Goal: Information Seeking & Learning: Learn about a topic

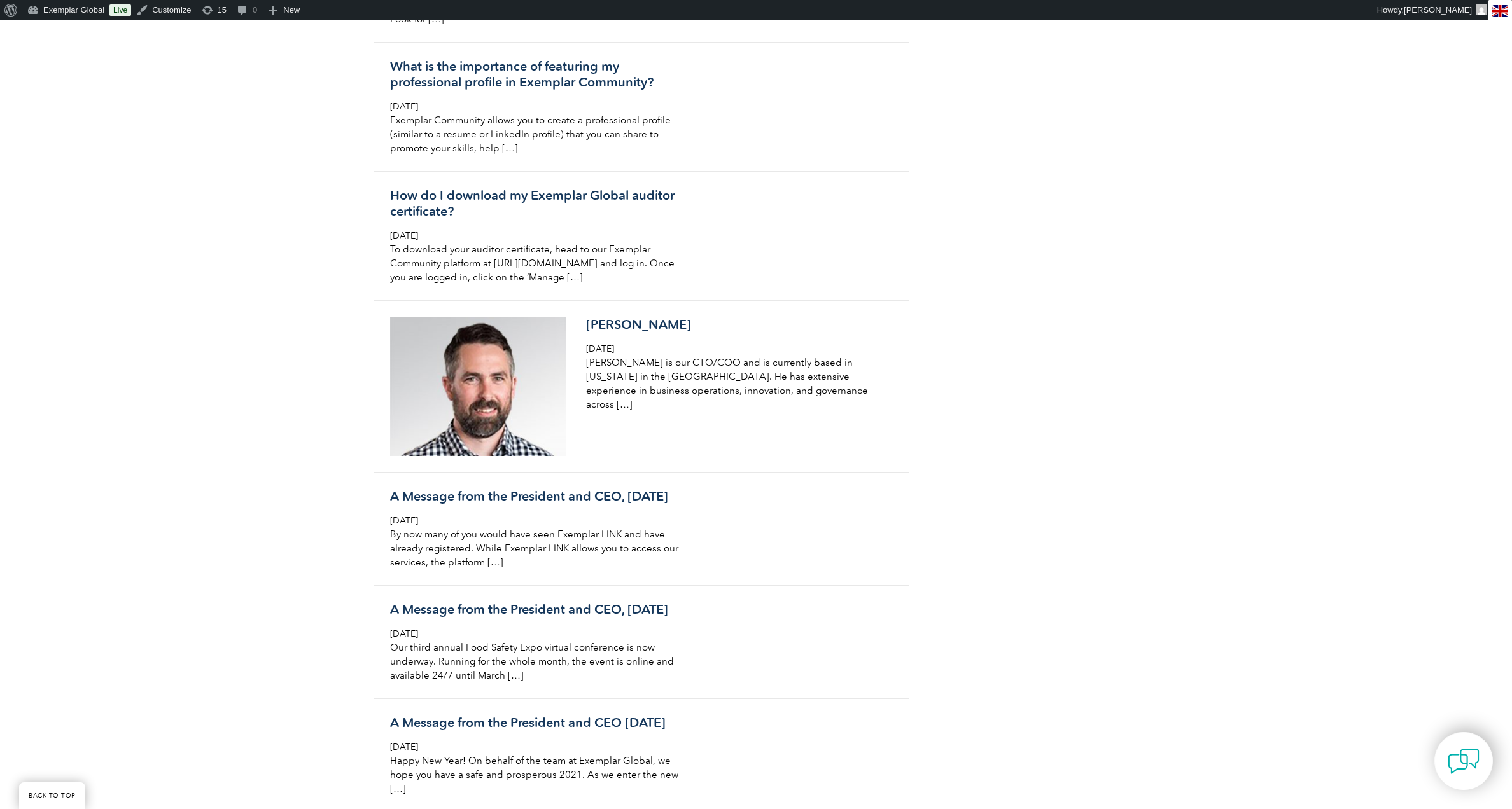
scroll to position [1441, 0]
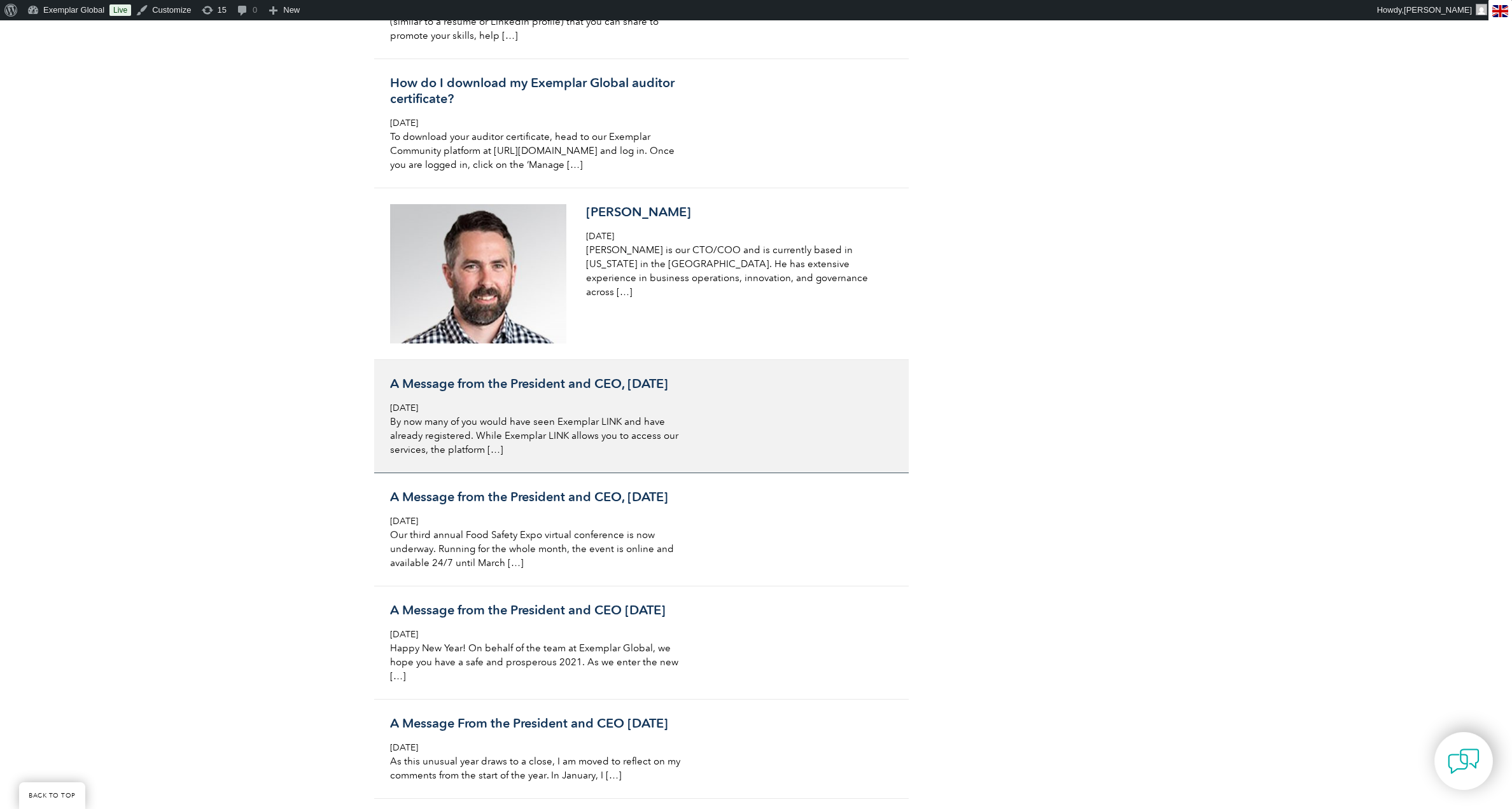
click at [627, 405] on div "A Message from the President and CEO, April 2021 Thursday, April 8th, 2021 By n…" at bounding box center [541, 416] width 302 height 81
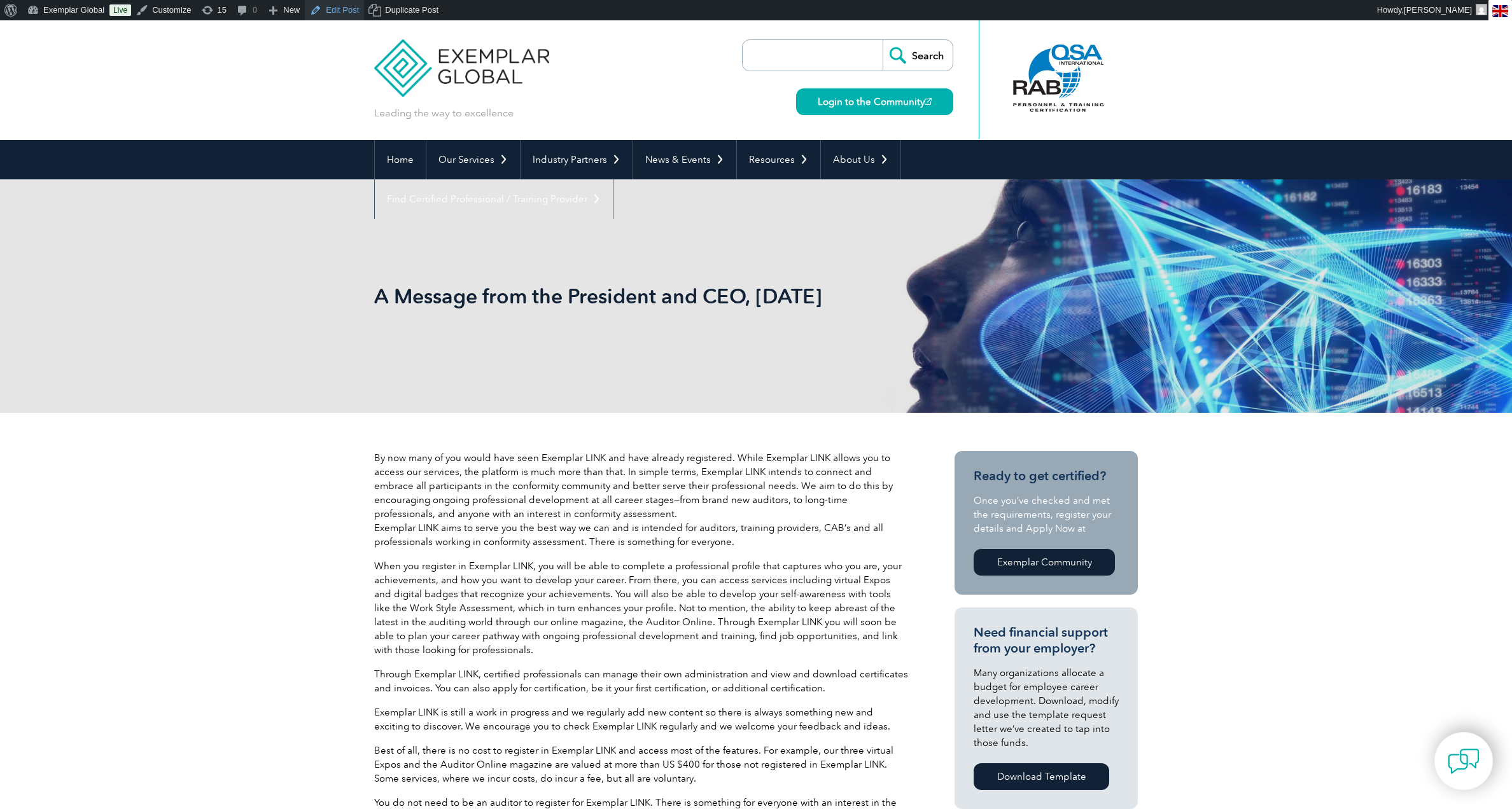
click at [331, 9] on link "Edit Post" at bounding box center [335, 10] width 59 height 20
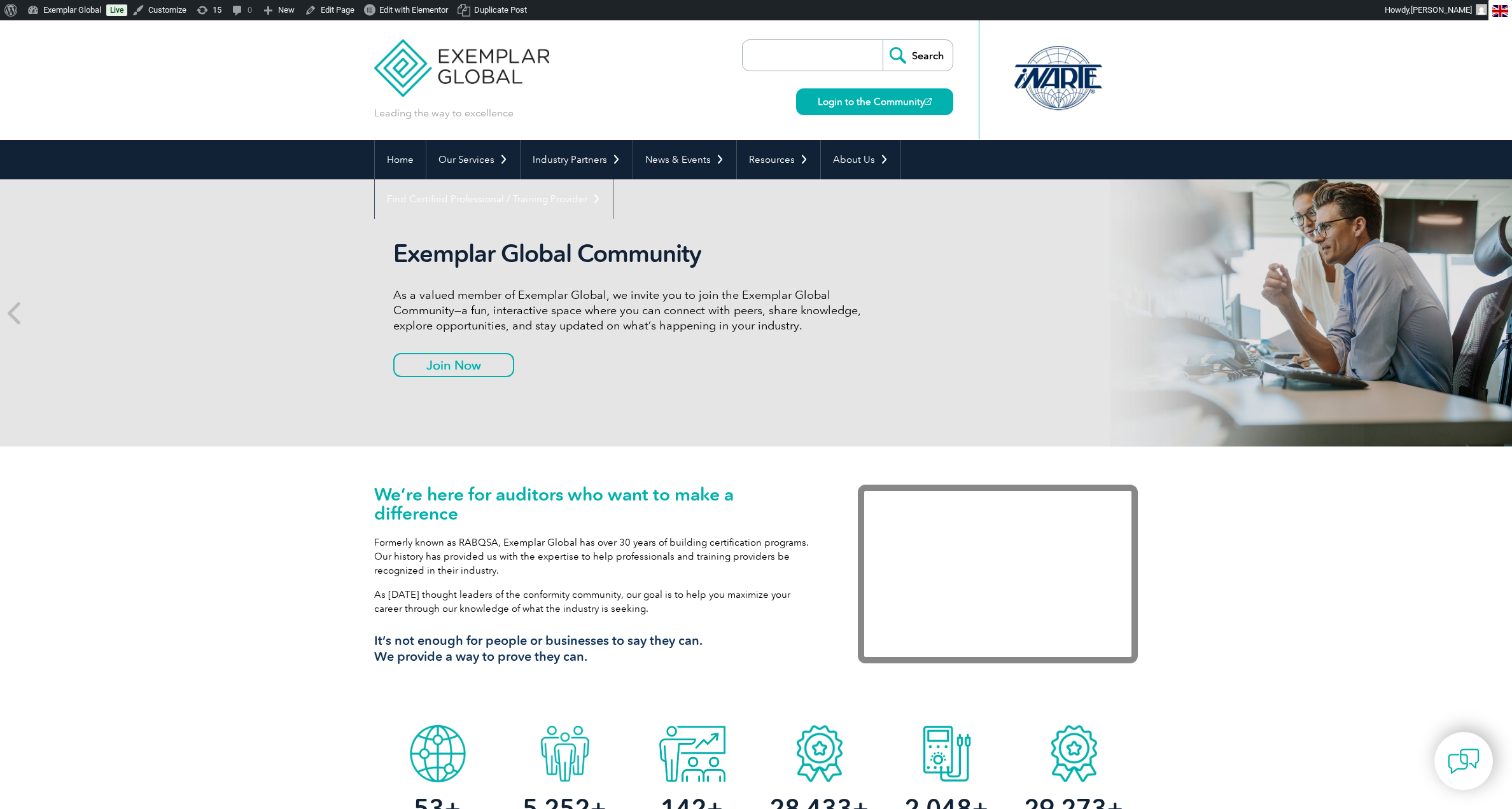
click at [790, 58] on input "search" at bounding box center [815, 55] width 134 height 30
type input "Exemplar LINK"
click at [921, 55] on input "Search" at bounding box center [918, 55] width 70 height 30
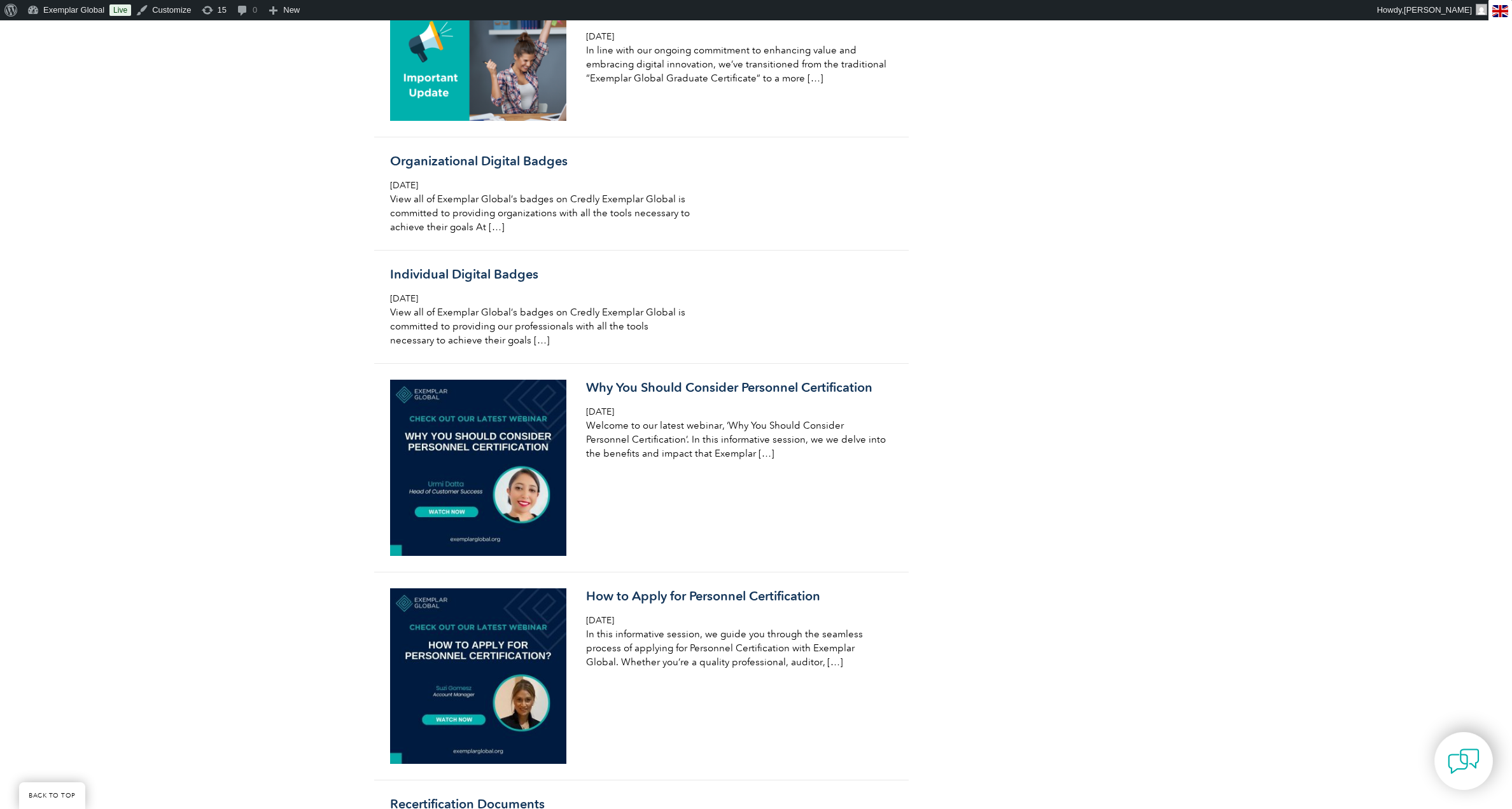
scroll to position [6616, 0]
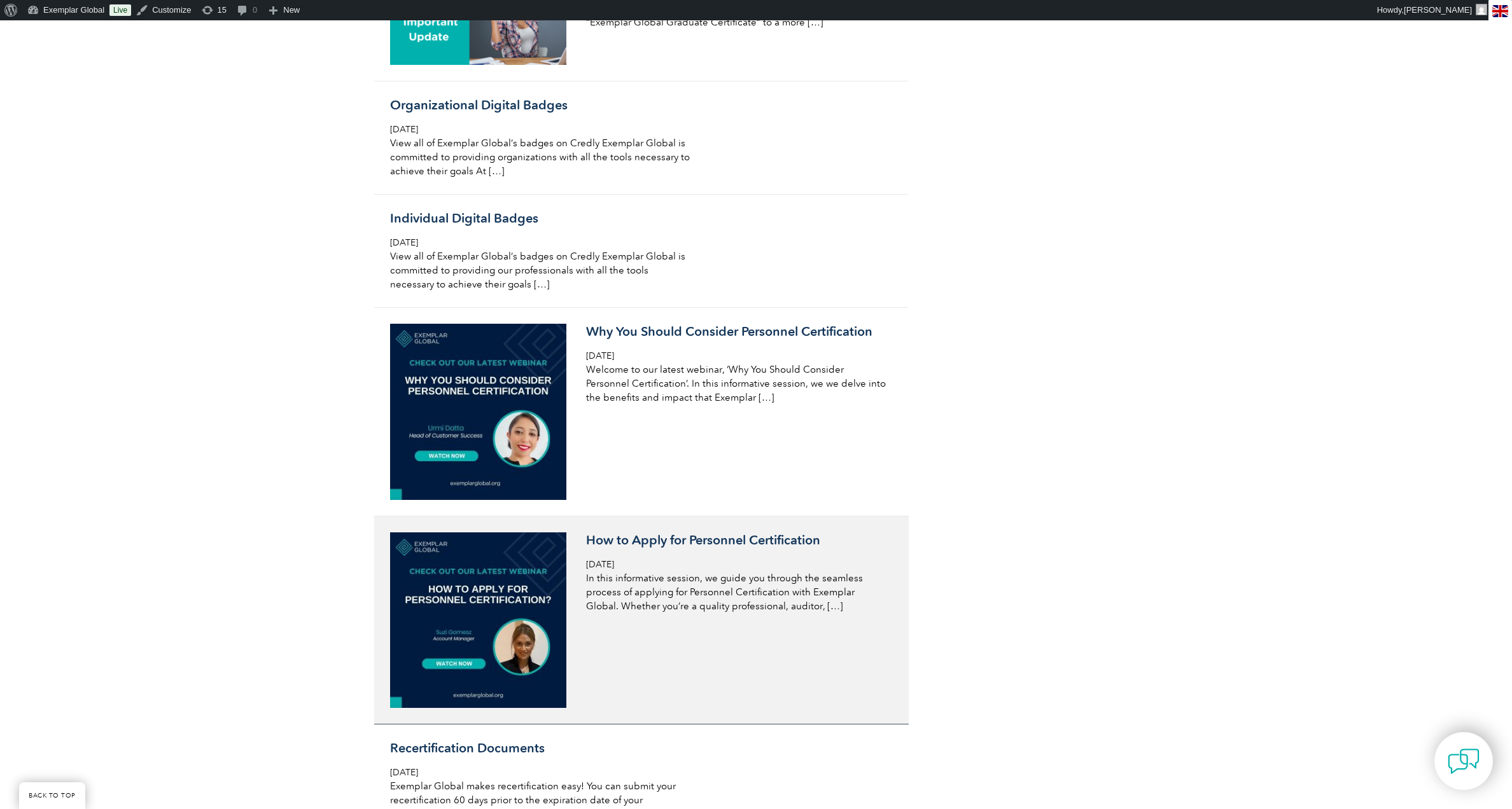
click at [811, 614] on div "How to Apply for Personnel Certification Saturday, March 12th, 2022 In this inf…" at bounding box center [737, 572] width 302 height 81
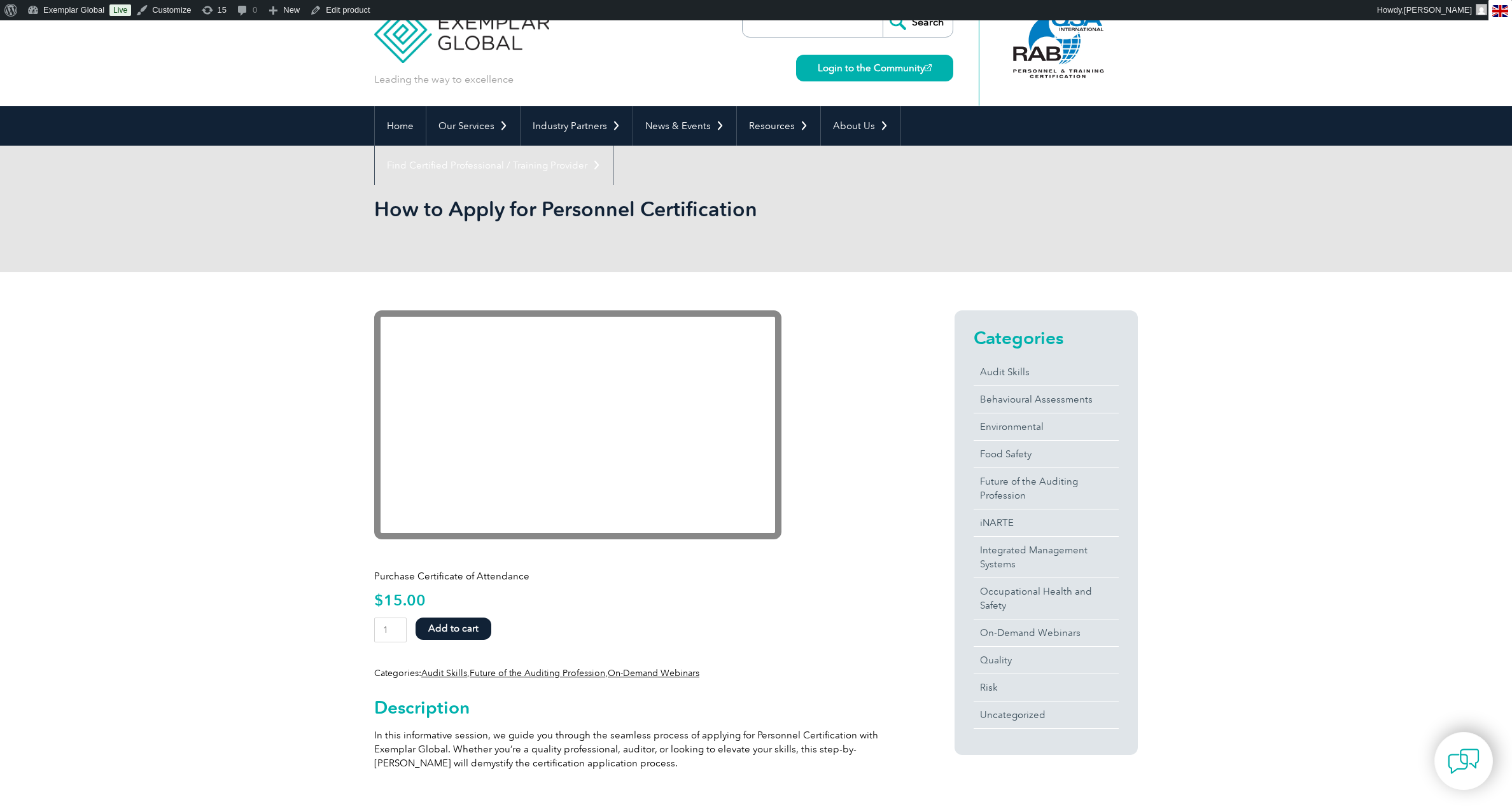
scroll to position [27, 0]
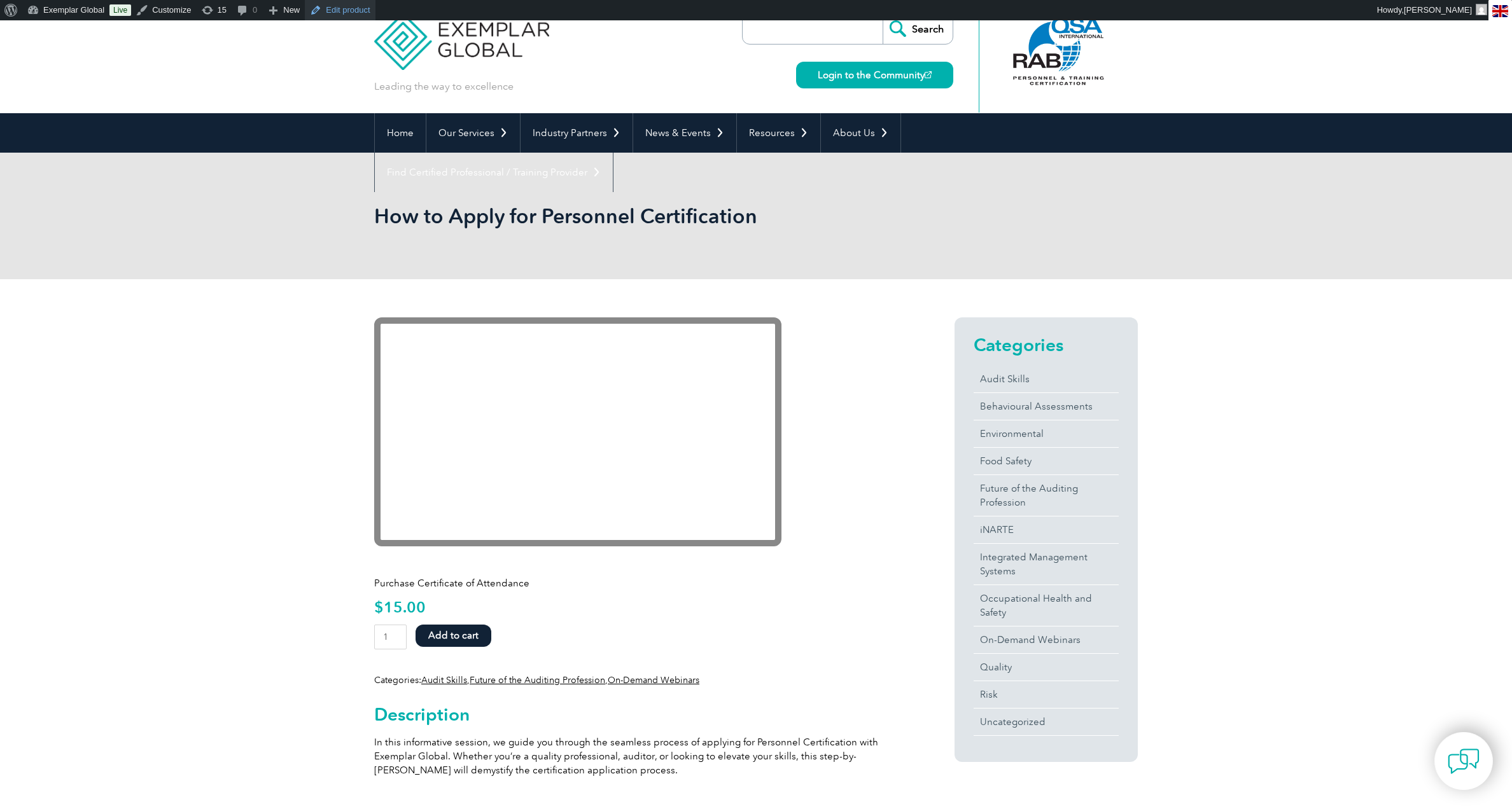
click at [357, 9] on link "Edit product" at bounding box center [340, 10] width 70 height 20
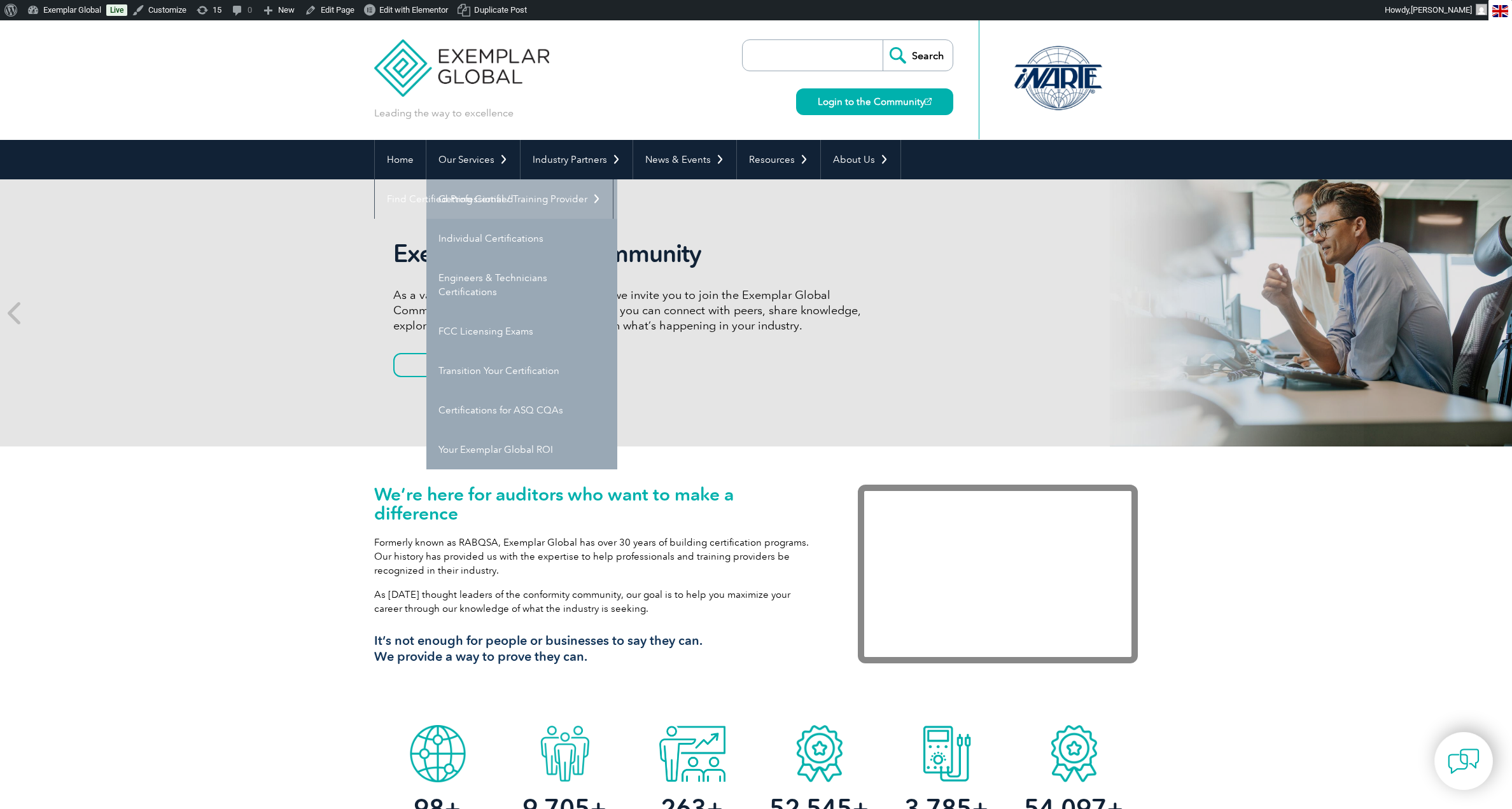
click at [483, 199] on link "Getting Certified" at bounding box center [521, 199] width 191 height 39
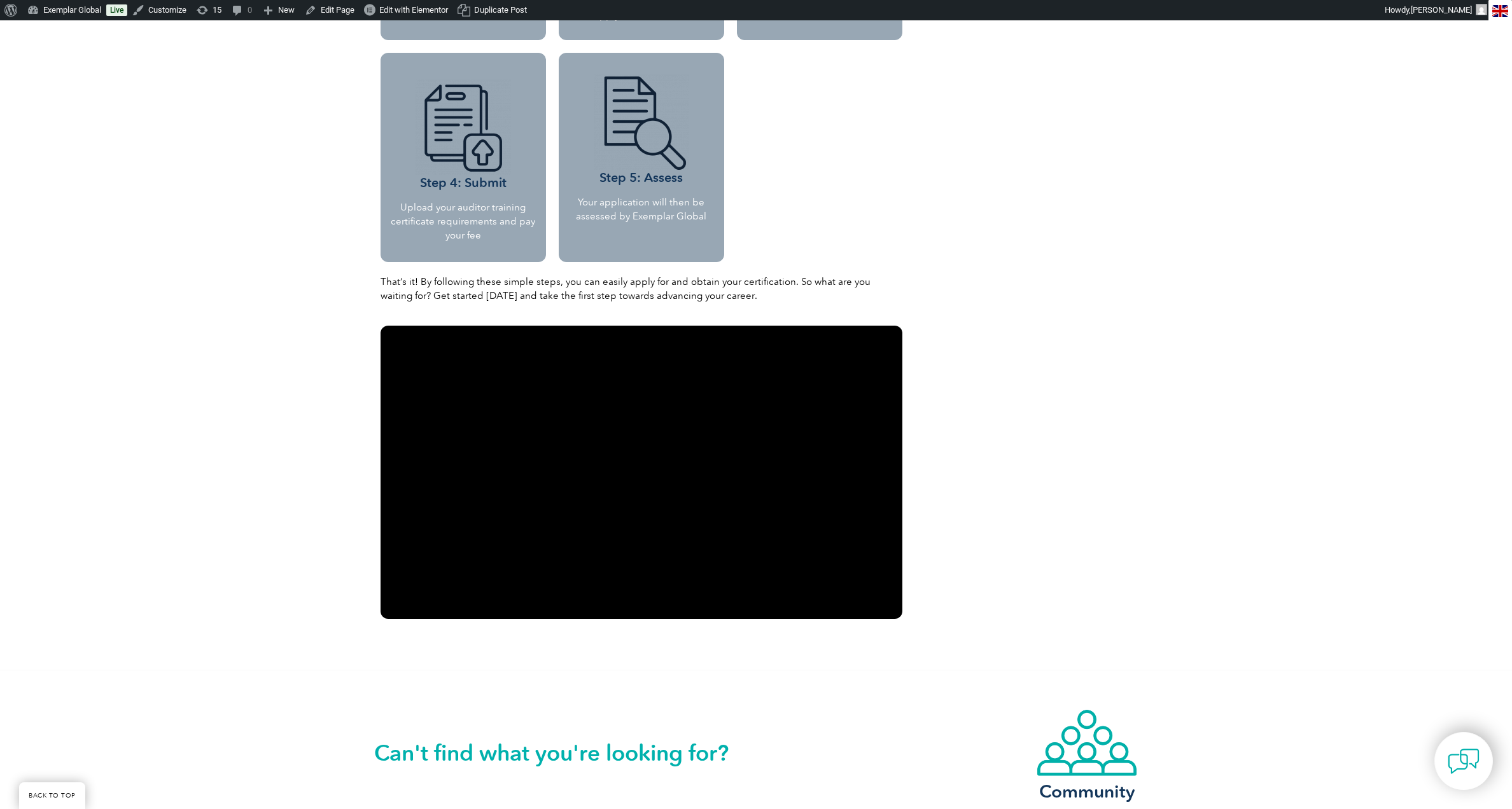
scroll to position [1376, 0]
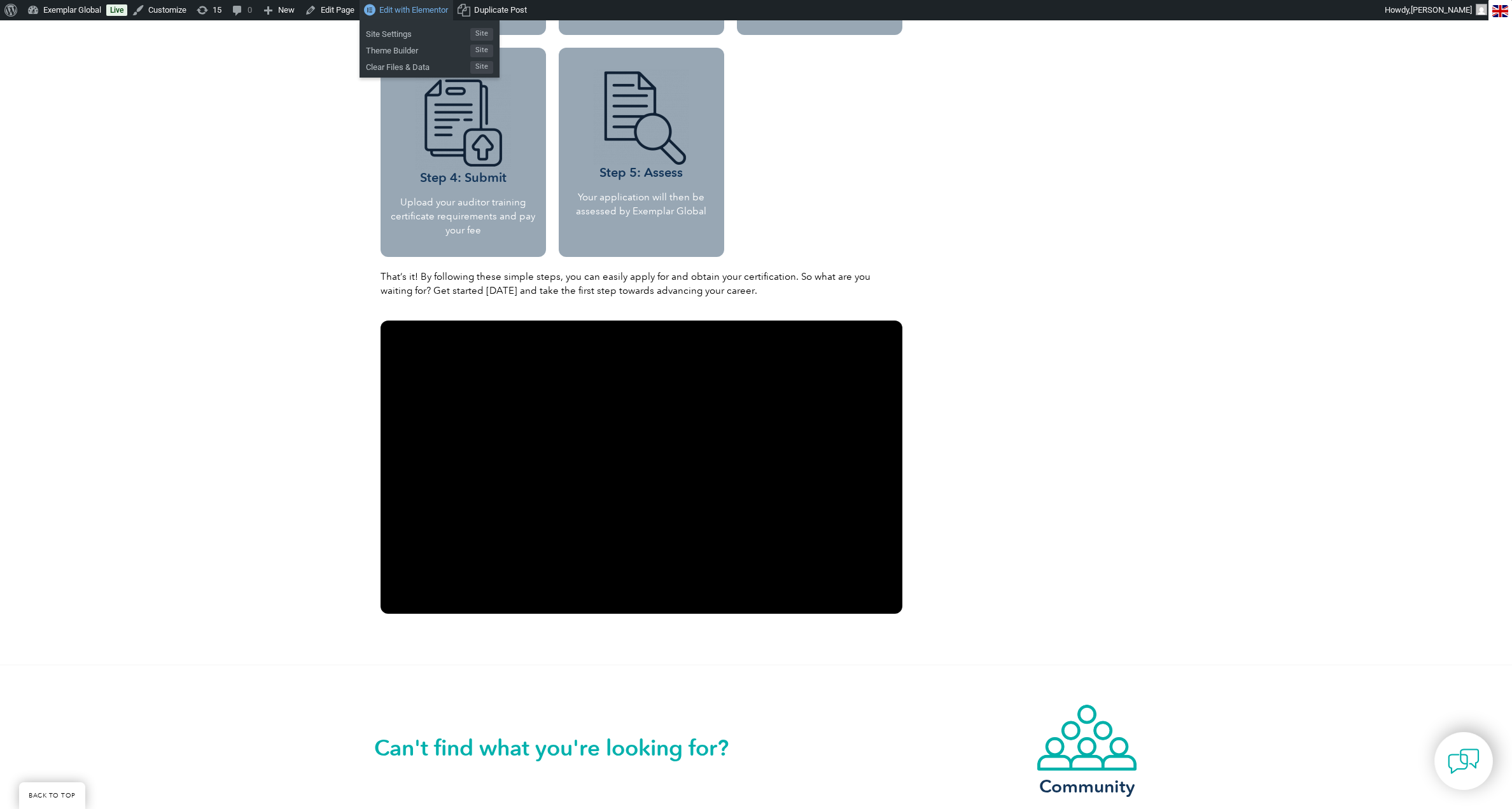
click at [405, 14] on span "Edit with Elementor" at bounding box center [414, 10] width 69 height 9
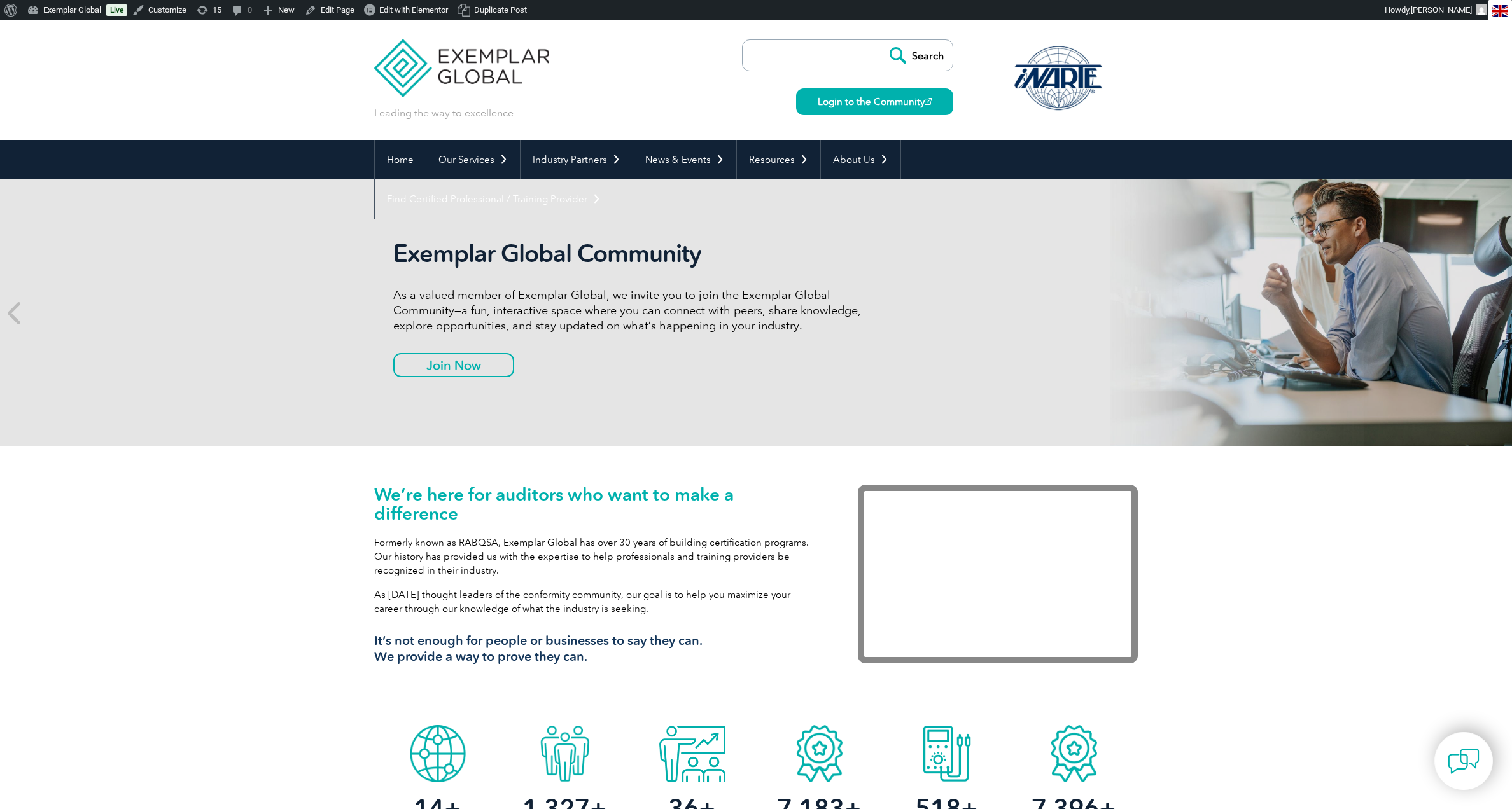
click at [819, 59] on input "search" at bounding box center [815, 55] width 134 height 30
type input "Exemplar LINK"
click at [921, 57] on input "Search" at bounding box center [918, 55] width 70 height 30
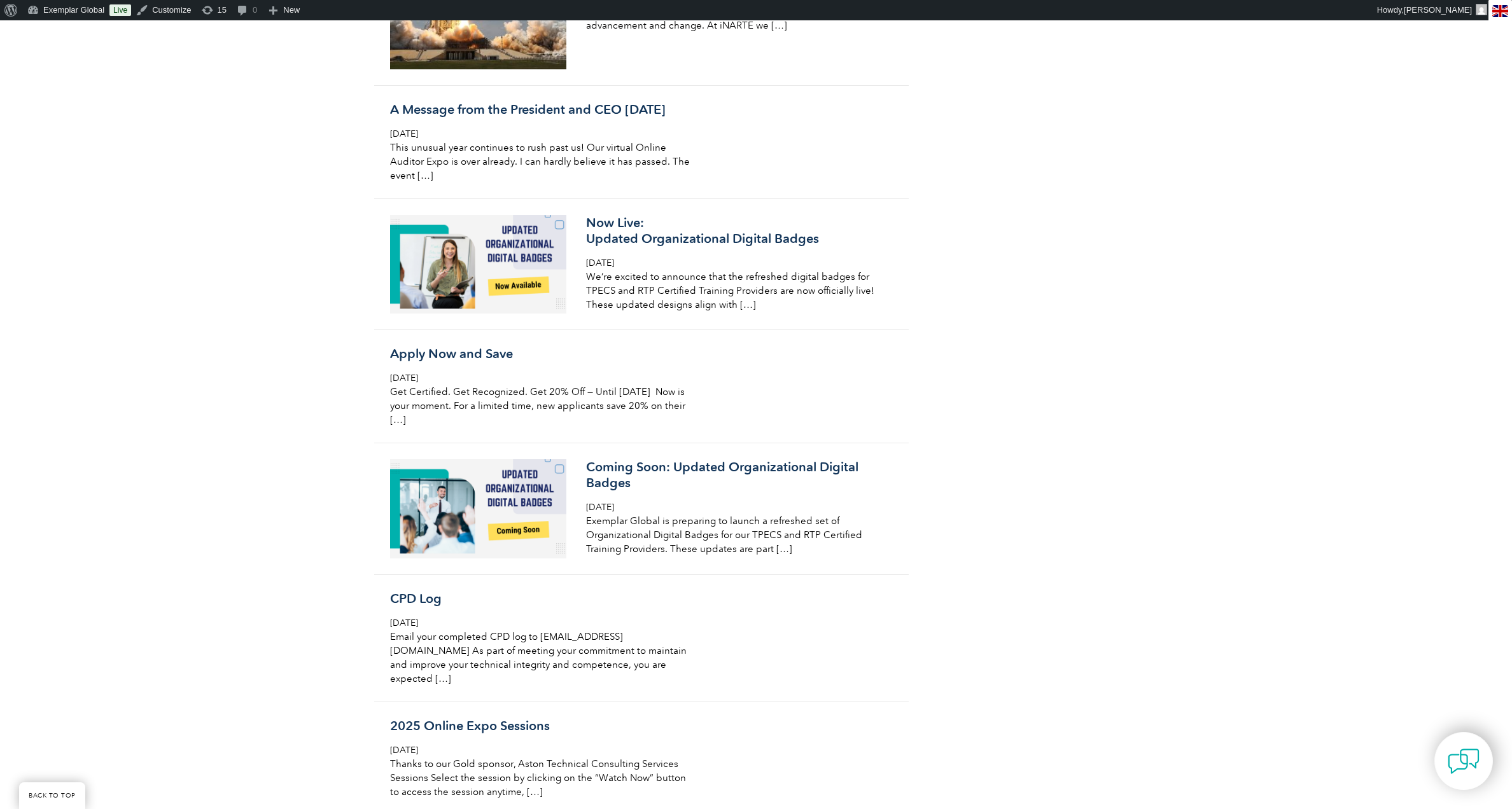
scroll to position [2354, 0]
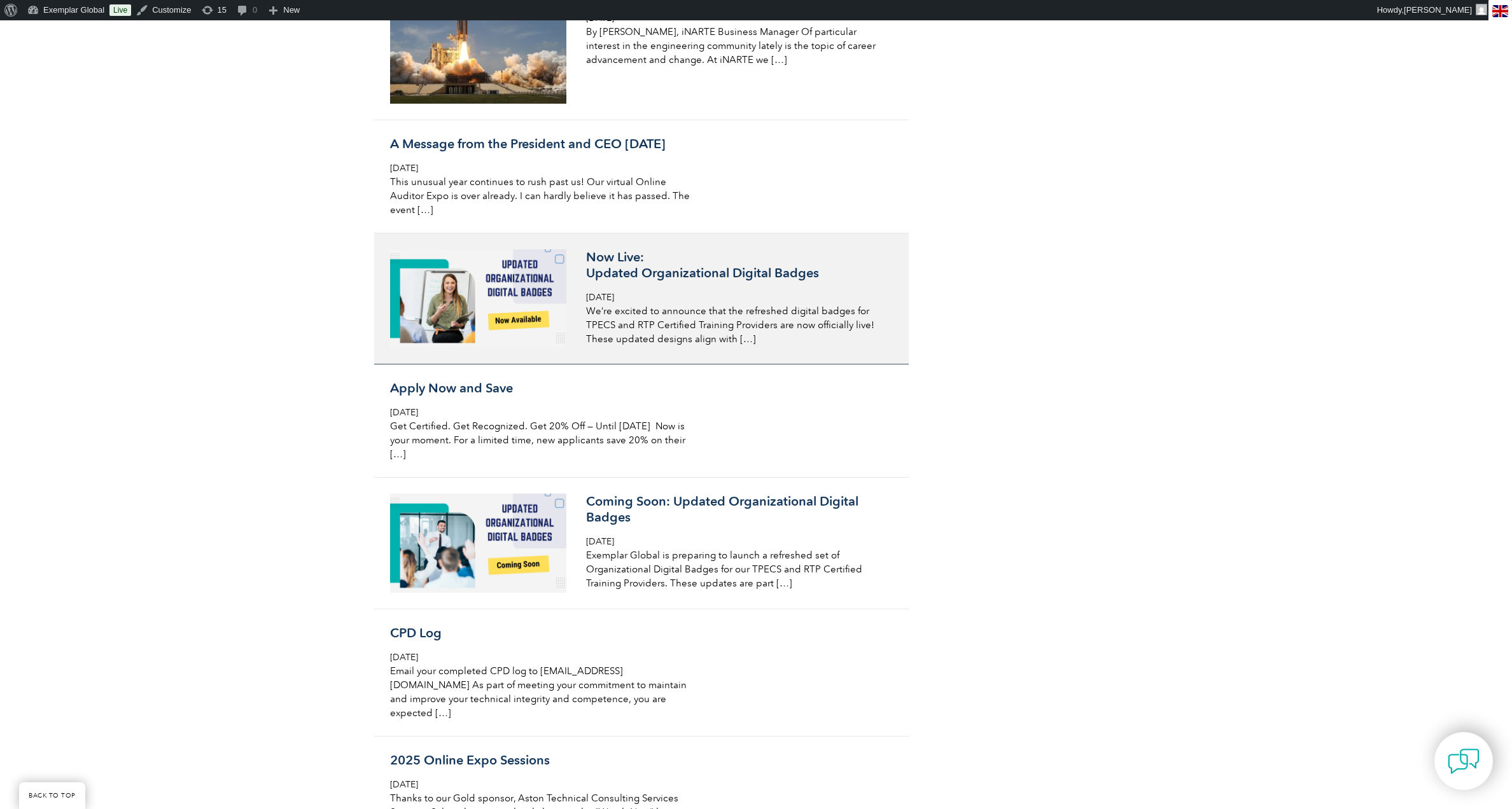
click at [698, 281] on h3 "Now Live: Updated Organizational Digital Badges" at bounding box center [737, 265] width 302 height 32
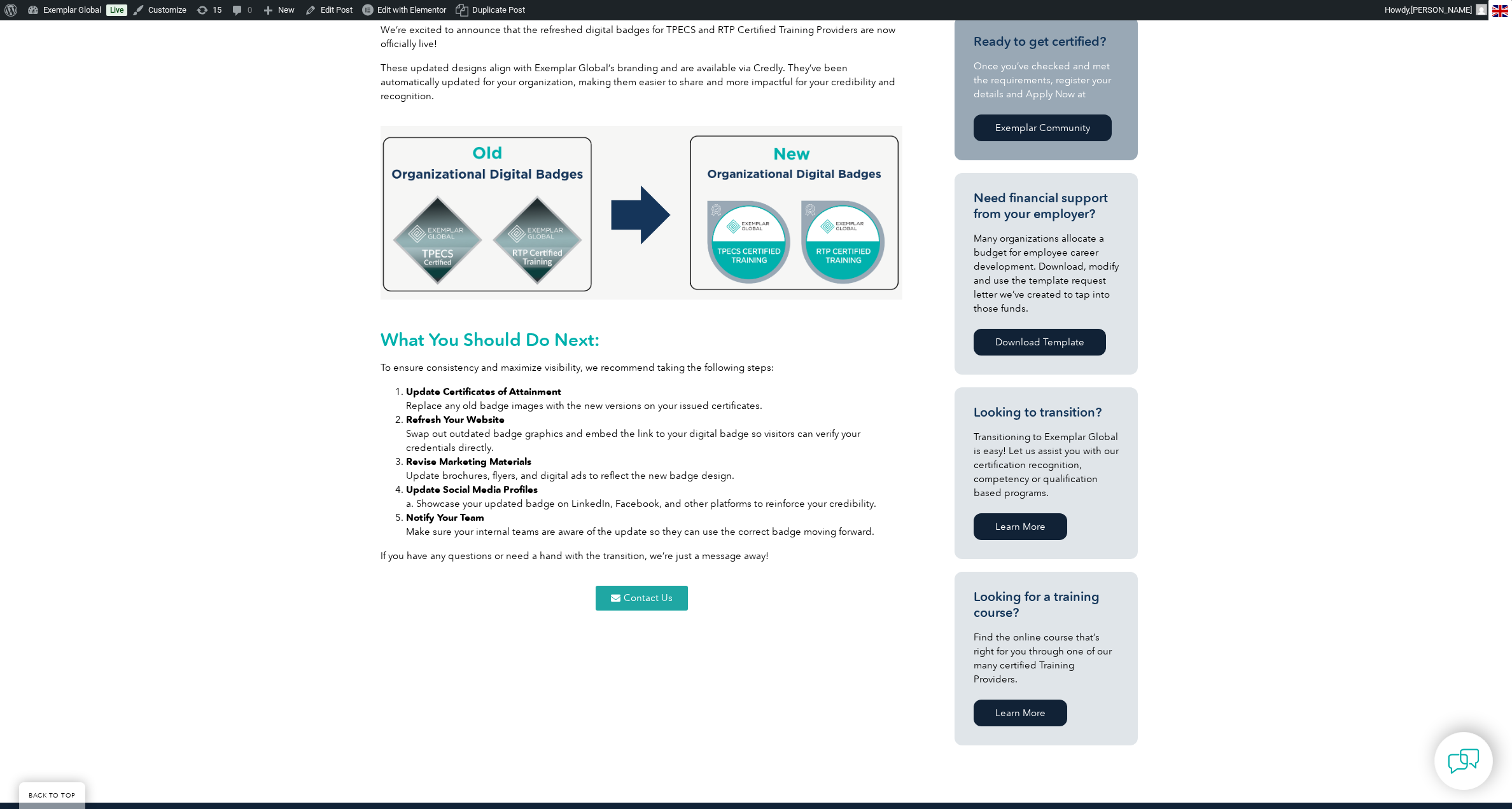
scroll to position [437, 0]
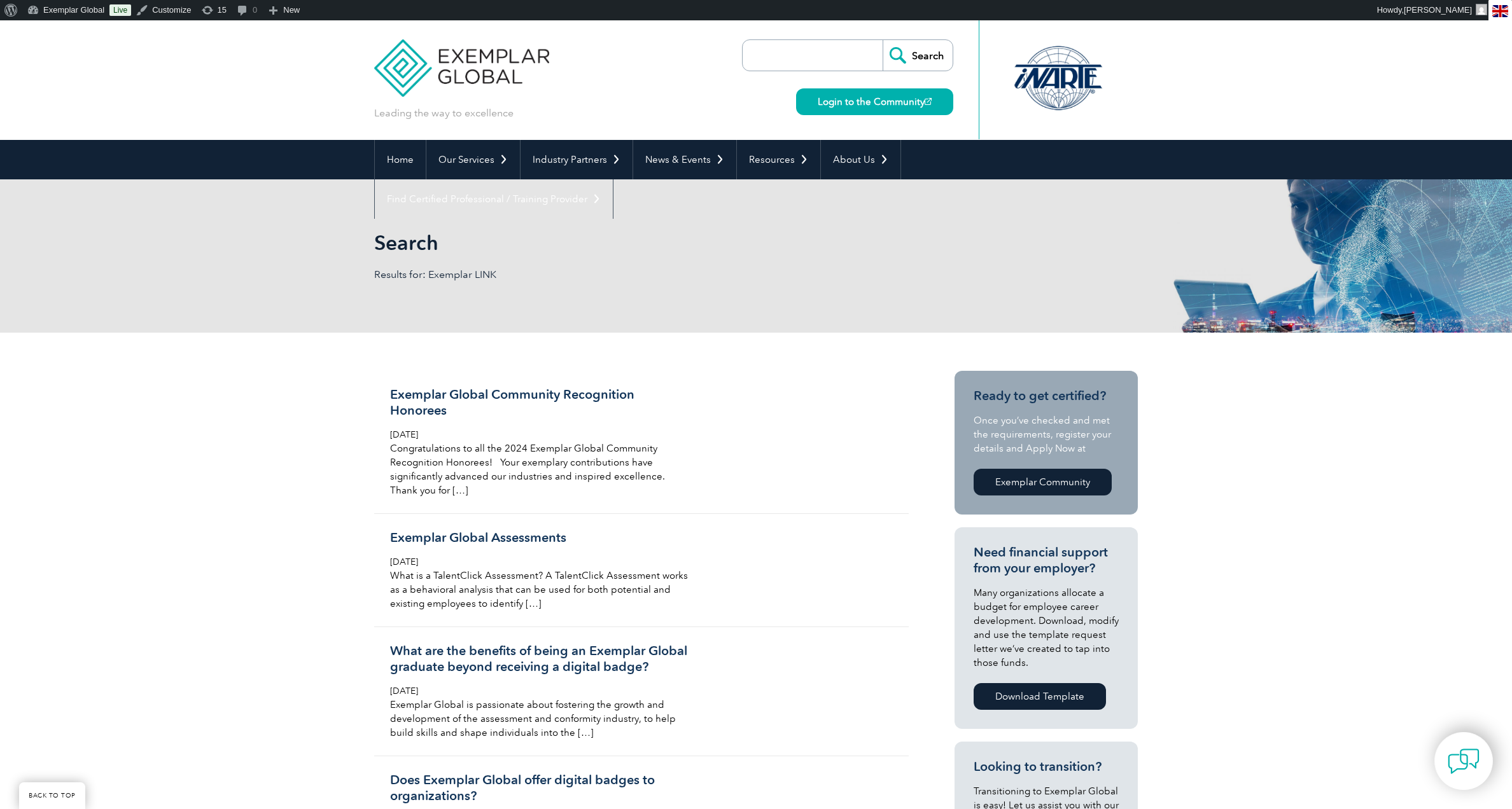
scroll to position [2354, 0]
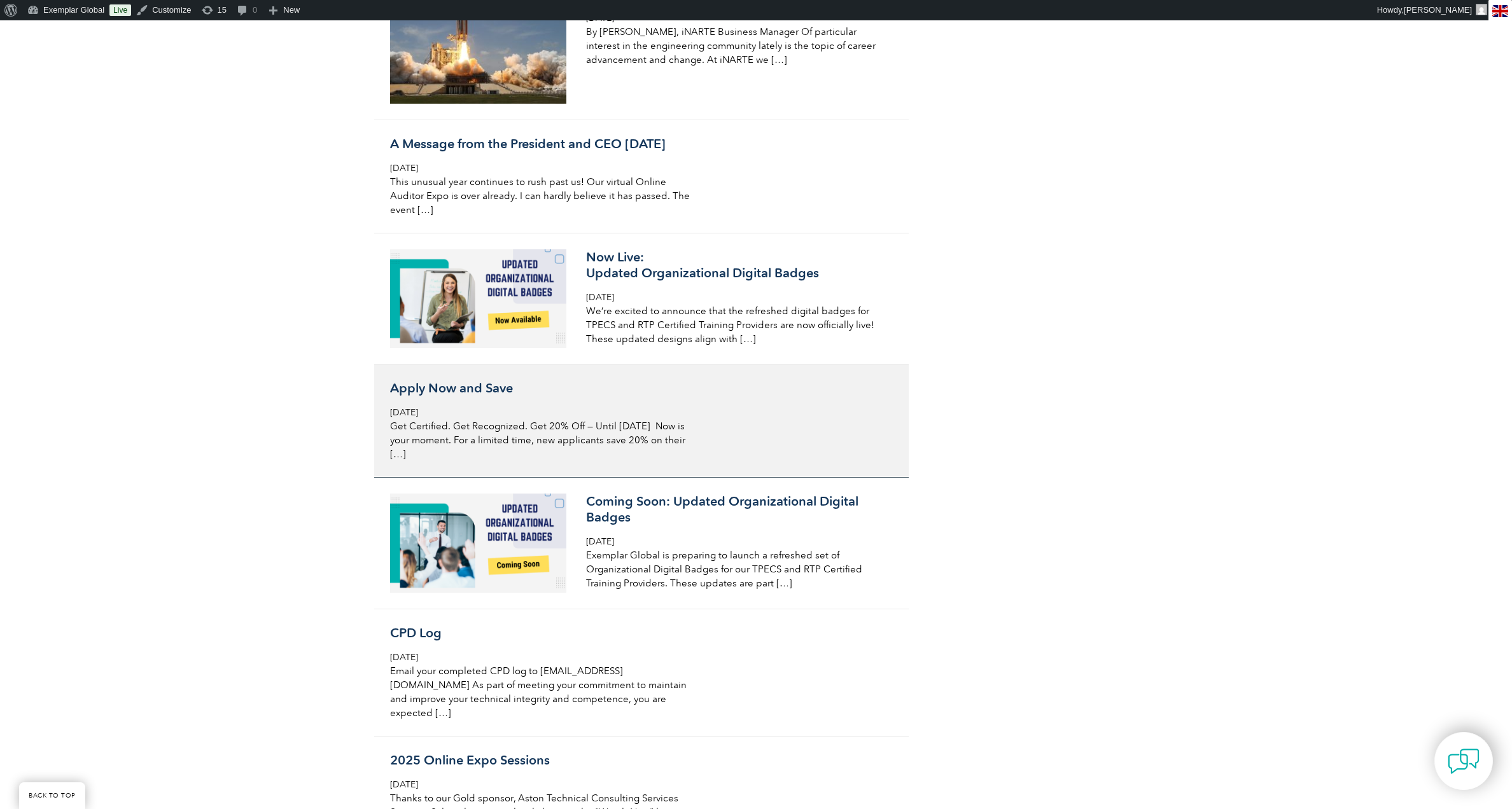
click at [654, 461] on p "Get Certified. Get Recognized. Get 20% Off — Until [DATE] Now is your moment. F…" at bounding box center [541, 440] width 302 height 42
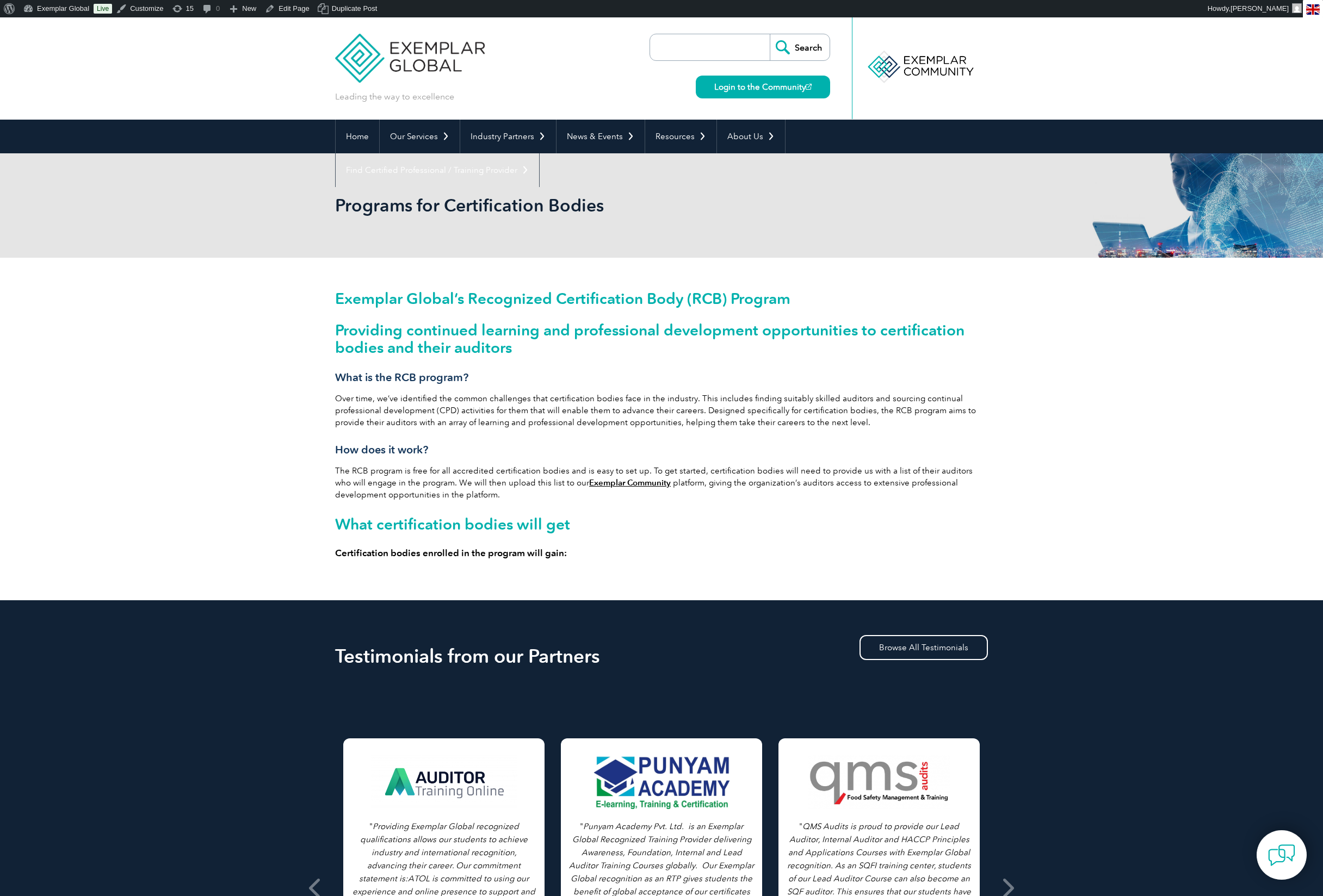
click at [694, 45] on input "search" at bounding box center [713, 47] width 114 height 26
type input "Exemplar LINK"
click at [796, 52] on input "Search" at bounding box center [800, 47] width 60 height 26
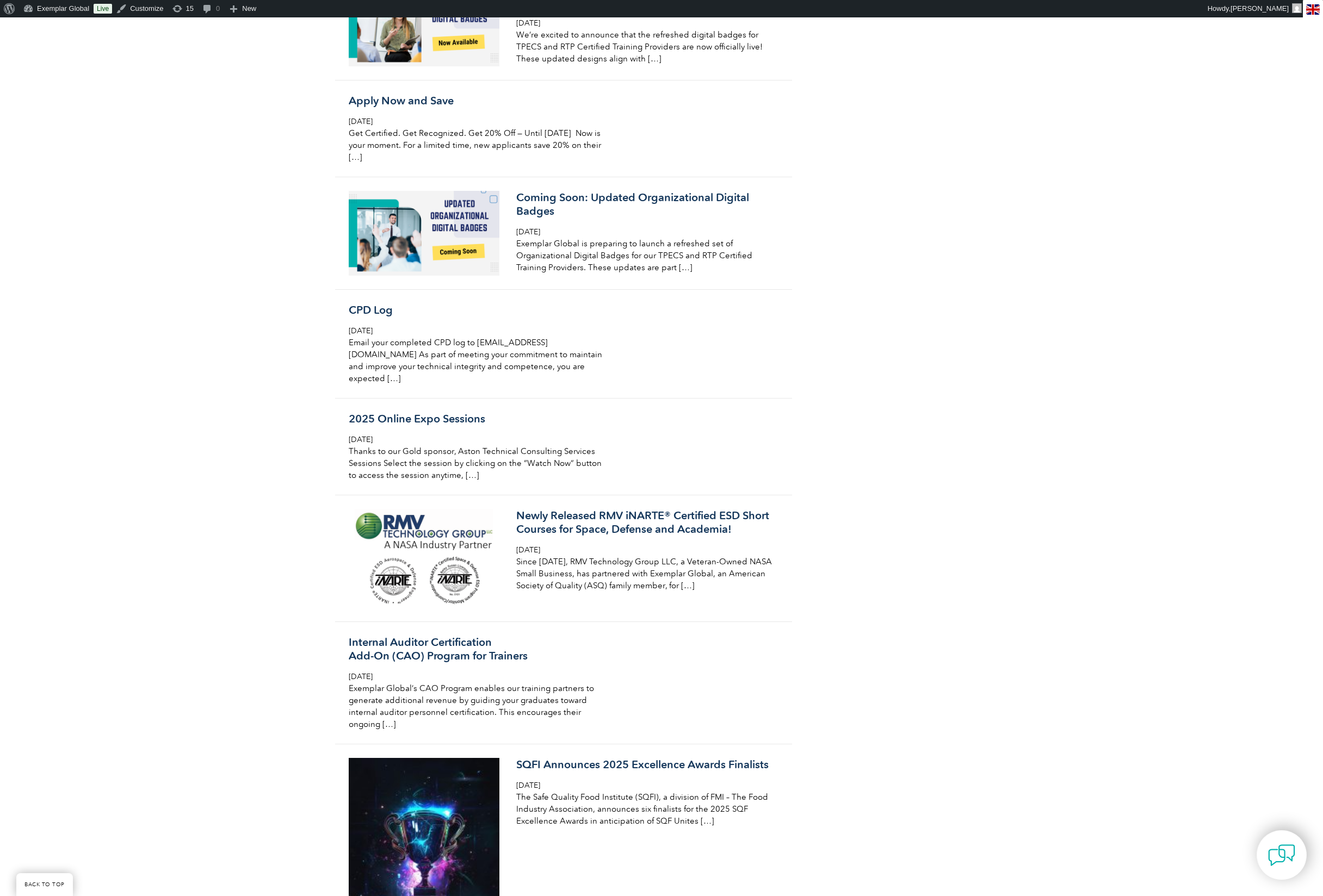
scroll to position [2245, 0]
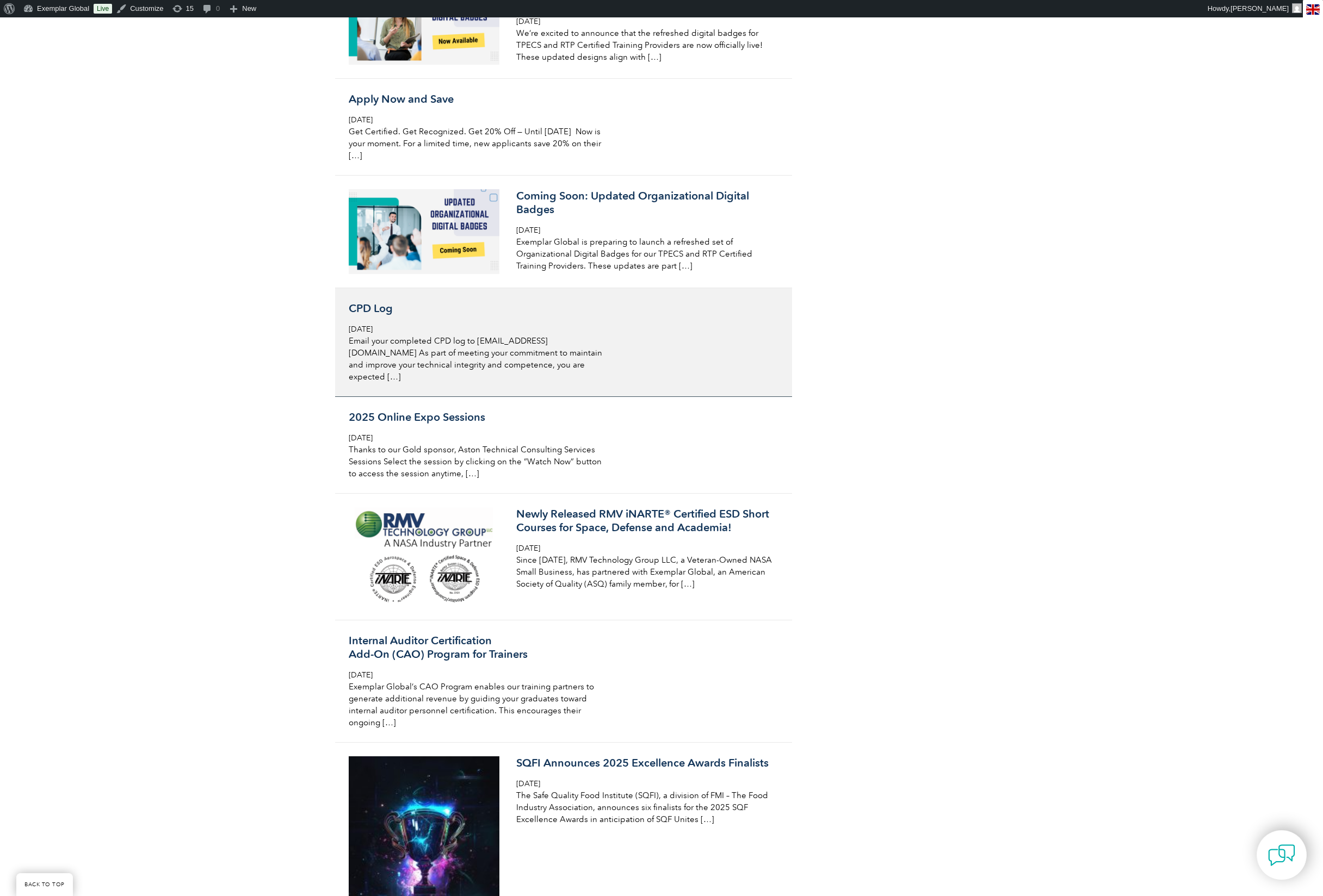
click at [560, 383] on p "Email your completed CPD log to admin@iNARTE.org As part of meeting your commit…" at bounding box center [478, 359] width 258 height 48
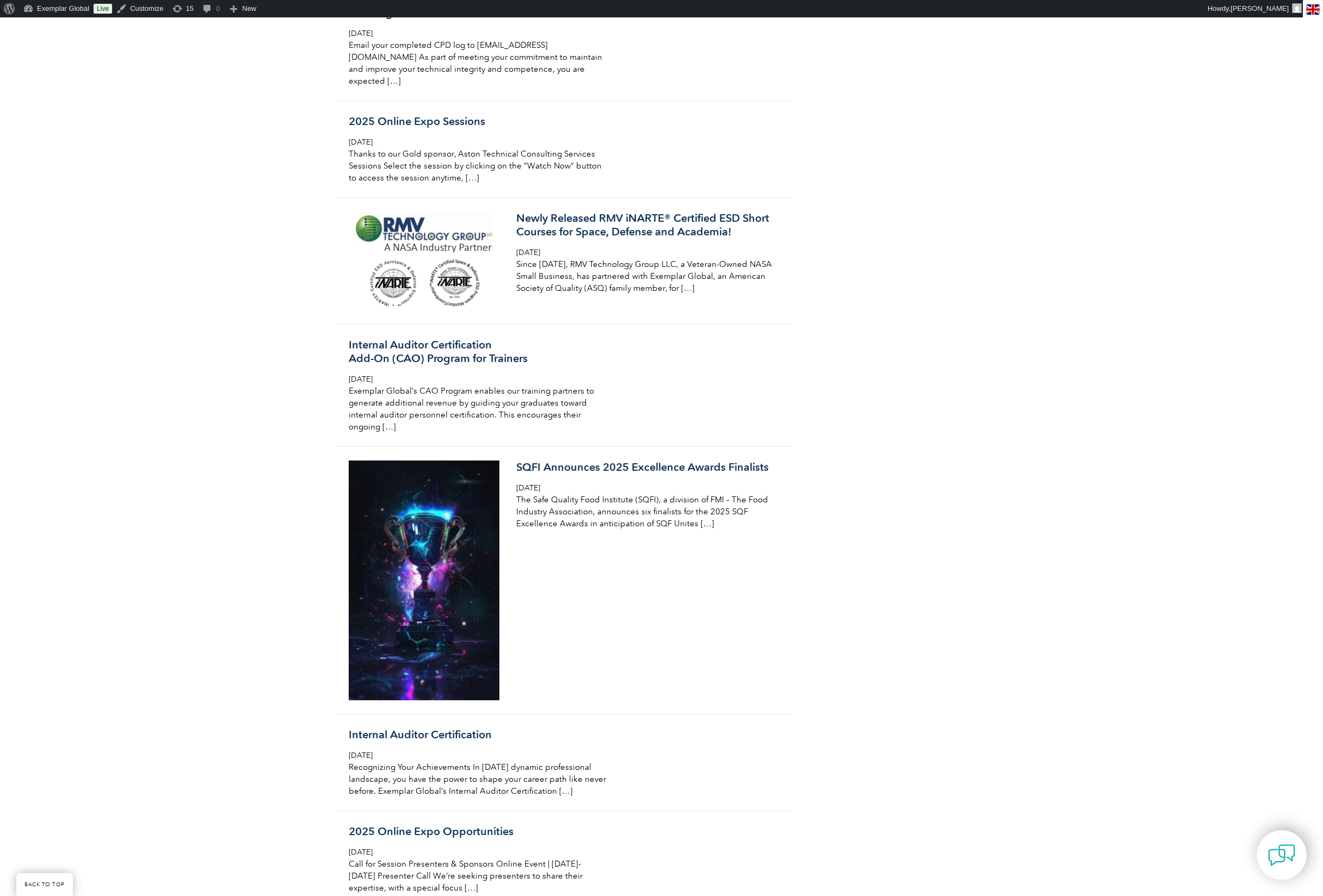
scroll to position [2544, 0]
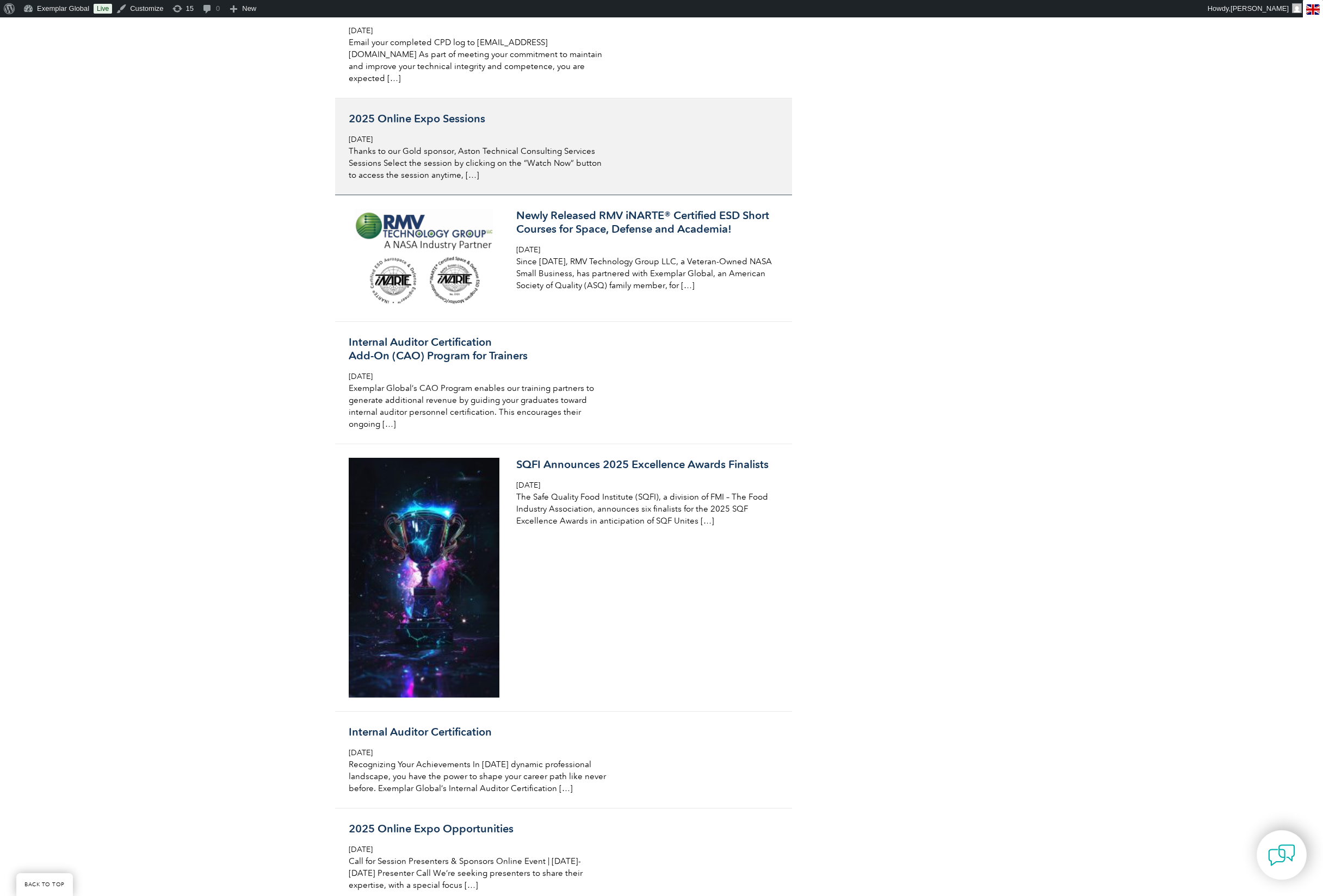
click at [479, 181] on div "2025 Online Expo Sessions Tuesday, April 1st, 2025 Thanks to our Gold sponsor, …" at bounding box center [478, 146] width 258 height 69
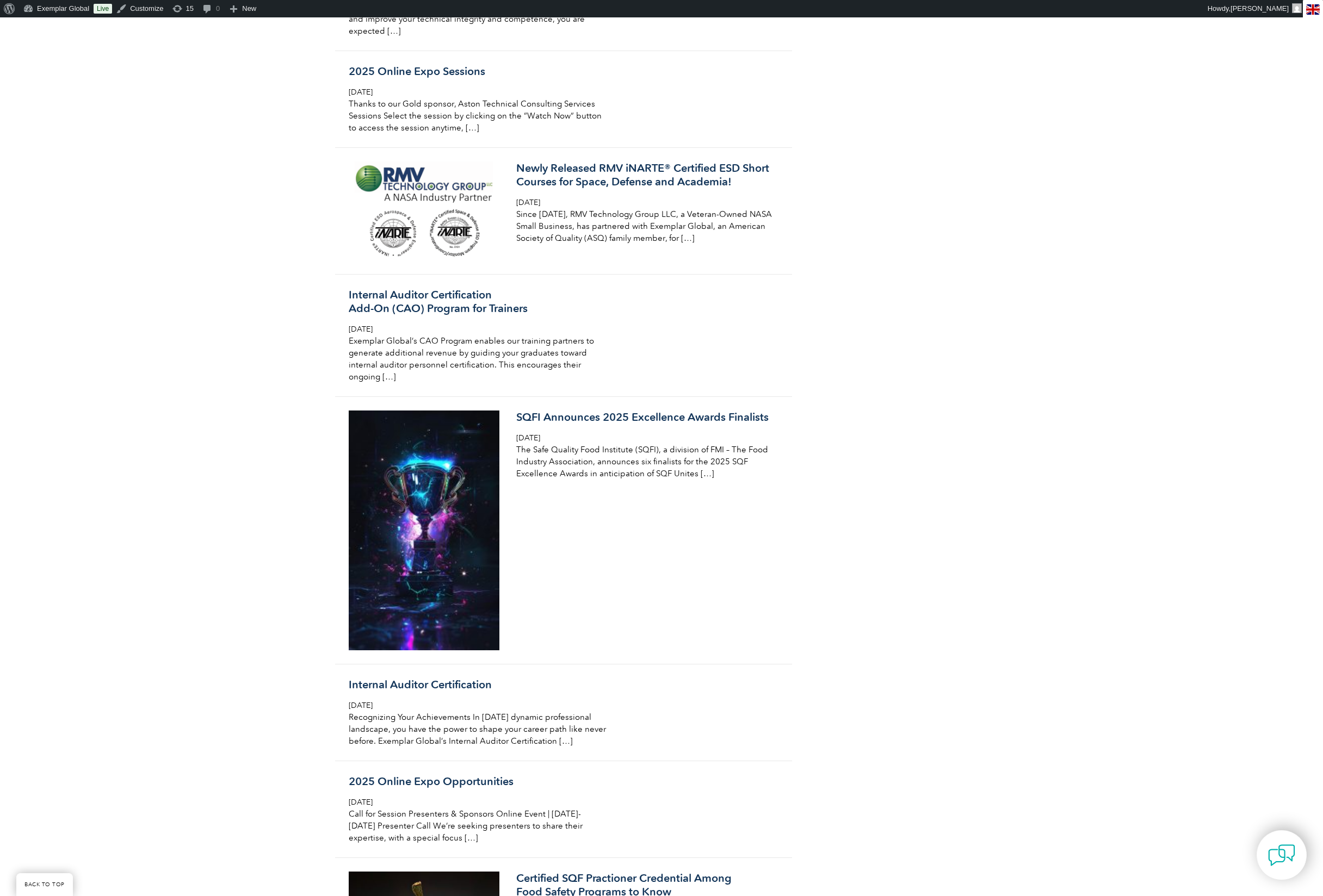
scroll to position [2600, 0]
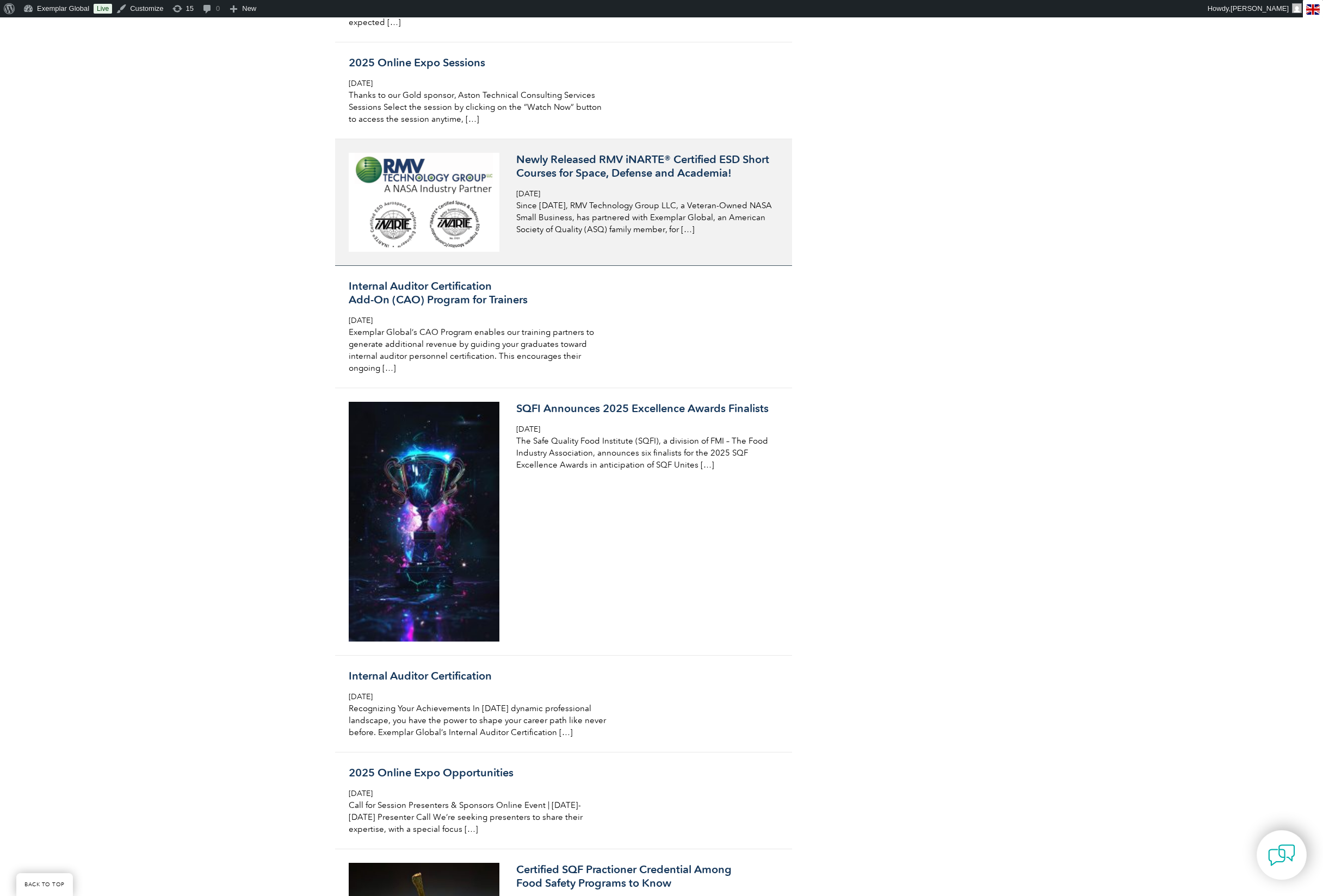
drag, startPoint x: 604, startPoint y: 265, endPoint x: 621, endPoint y: 266, distance: 17.0
click at [604, 235] on p "Since 2018, RMV Technology Group LLC, a Veteran-Owned NASA Small Business, has …" at bounding box center [645, 218] width 258 height 36
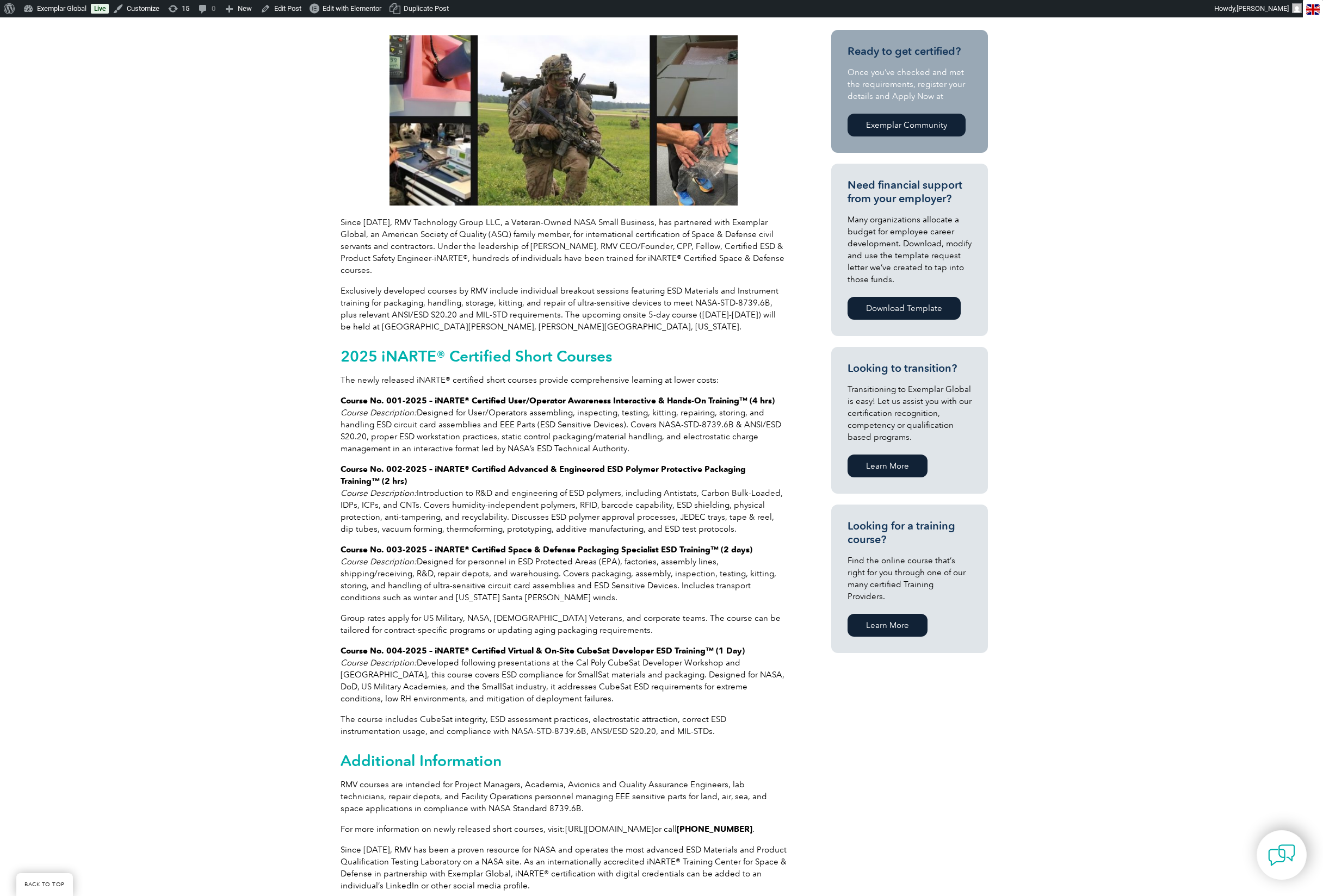
scroll to position [298, 0]
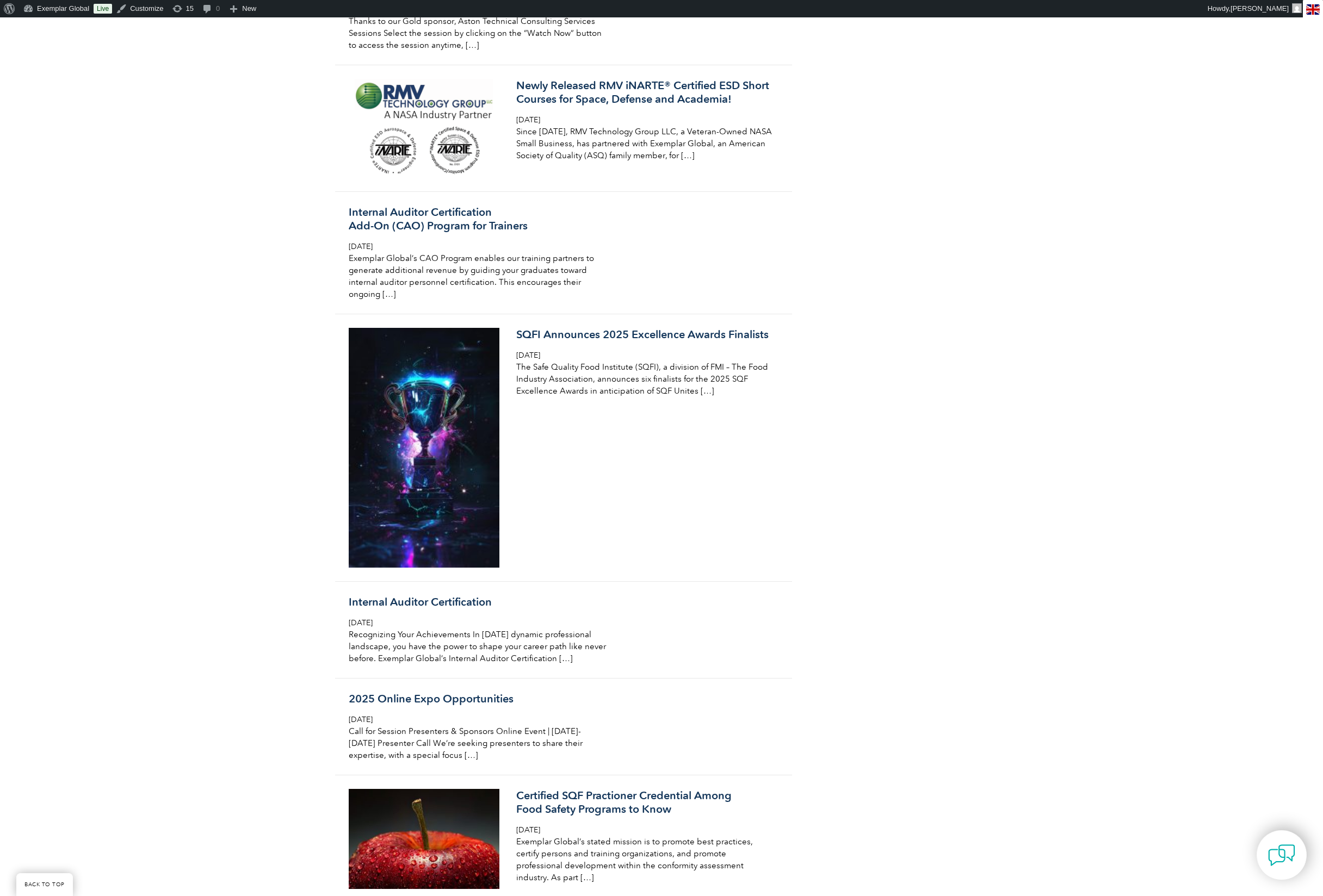
scroll to position [2849, 0]
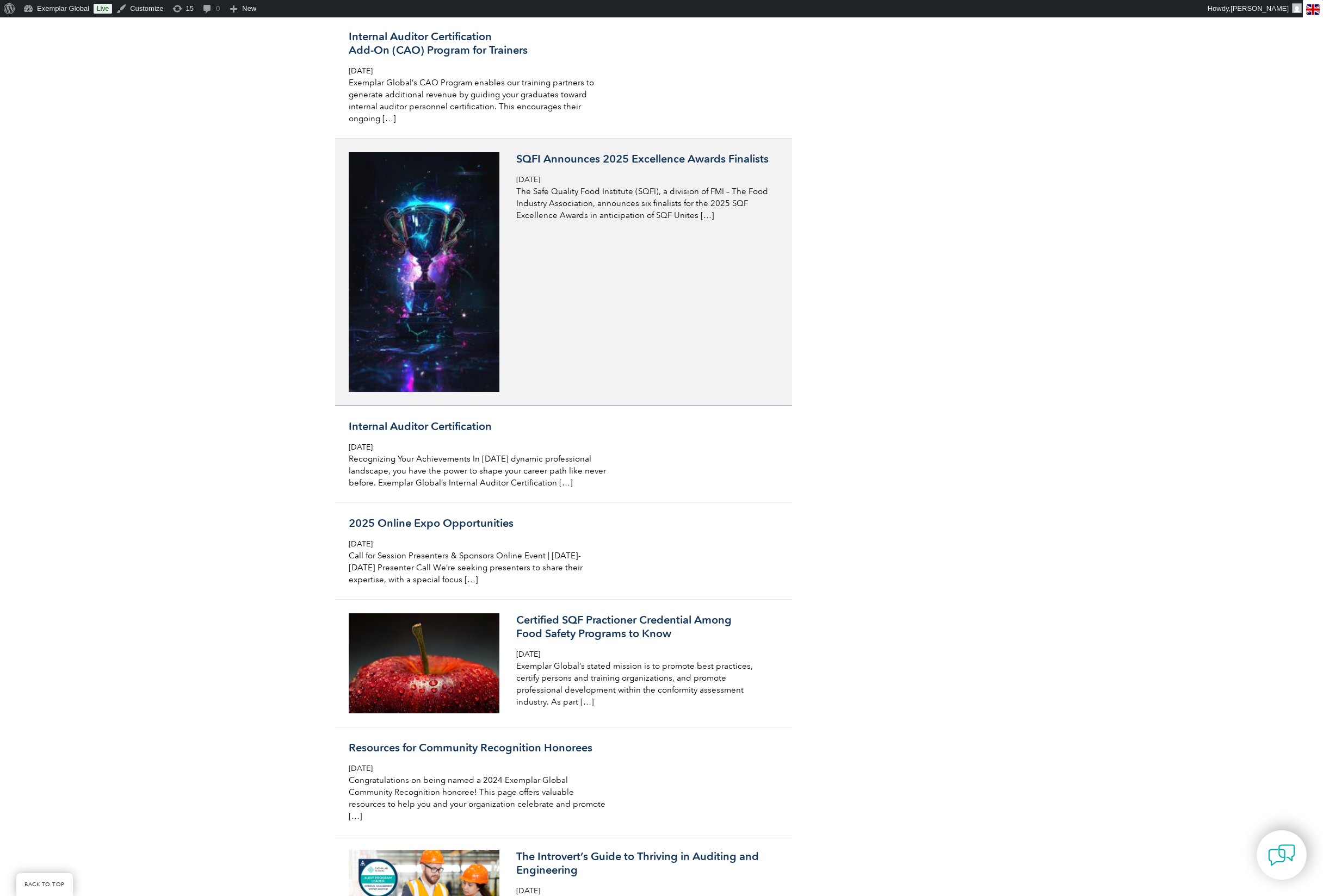
click at [699, 221] on p "The Safe Quality Food Institute (SQFI), a division of FMI – The Food Industry A…" at bounding box center [645, 204] width 258 height 36
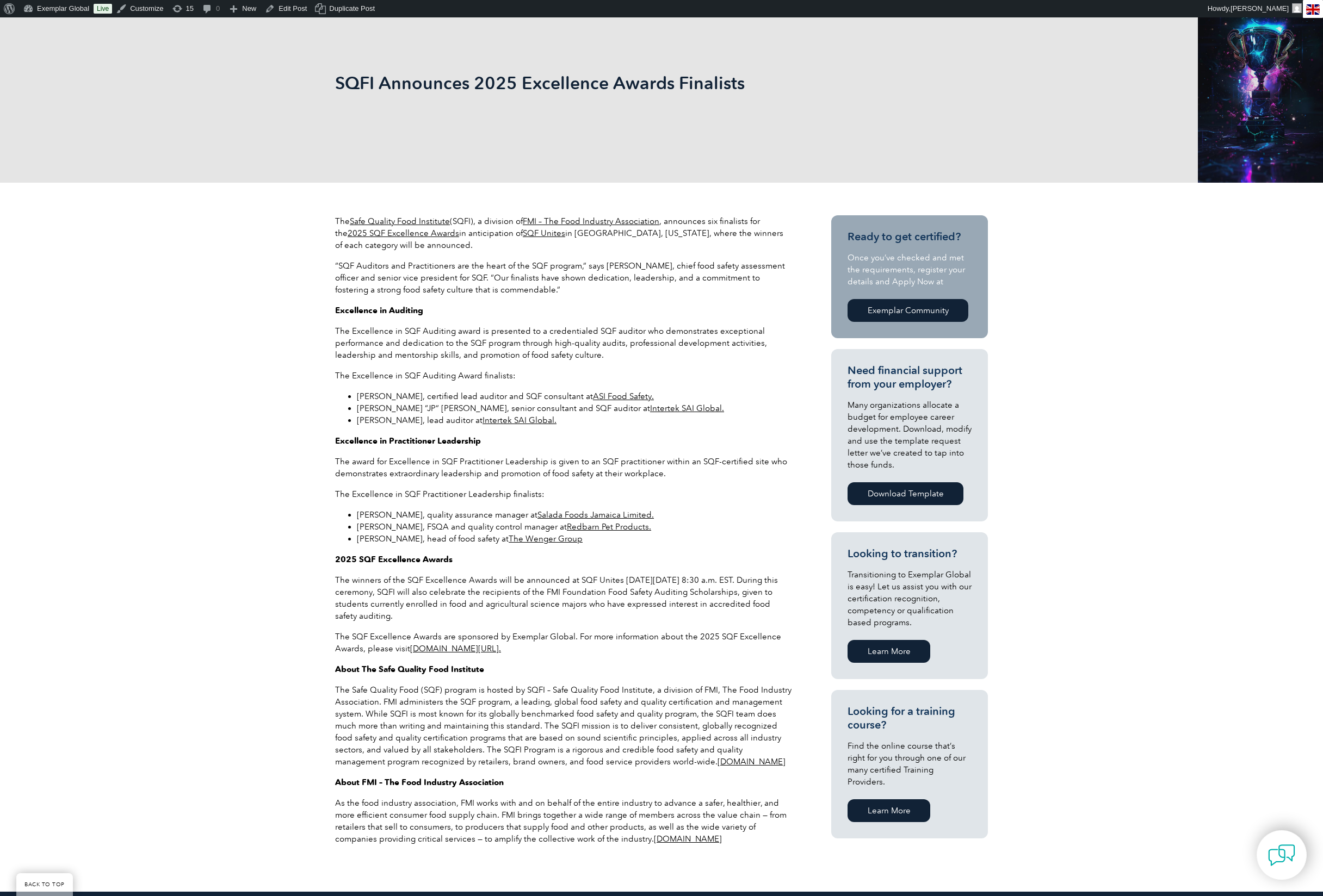
scroll to position [168, 0]
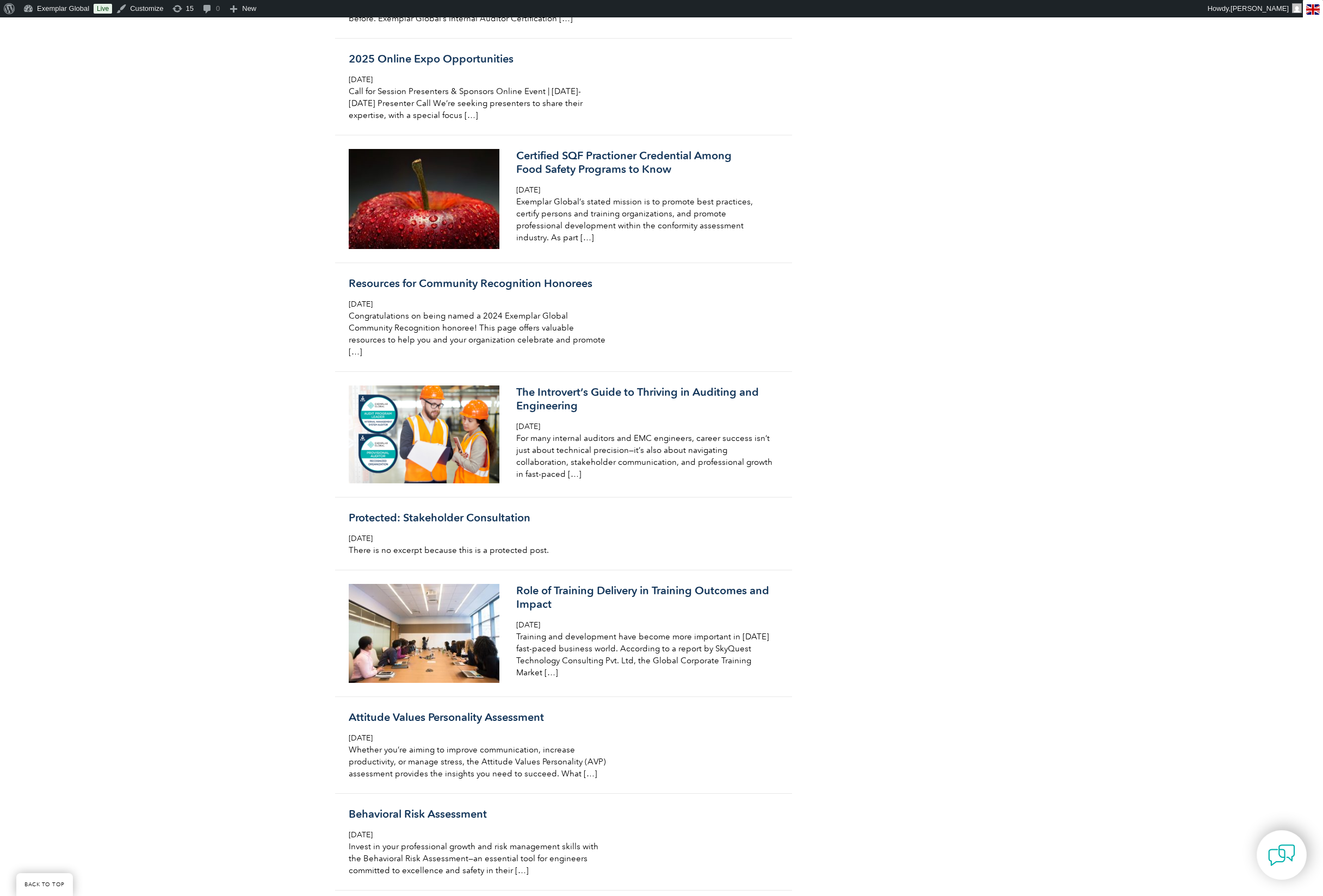
scroll to position [3326, 0]
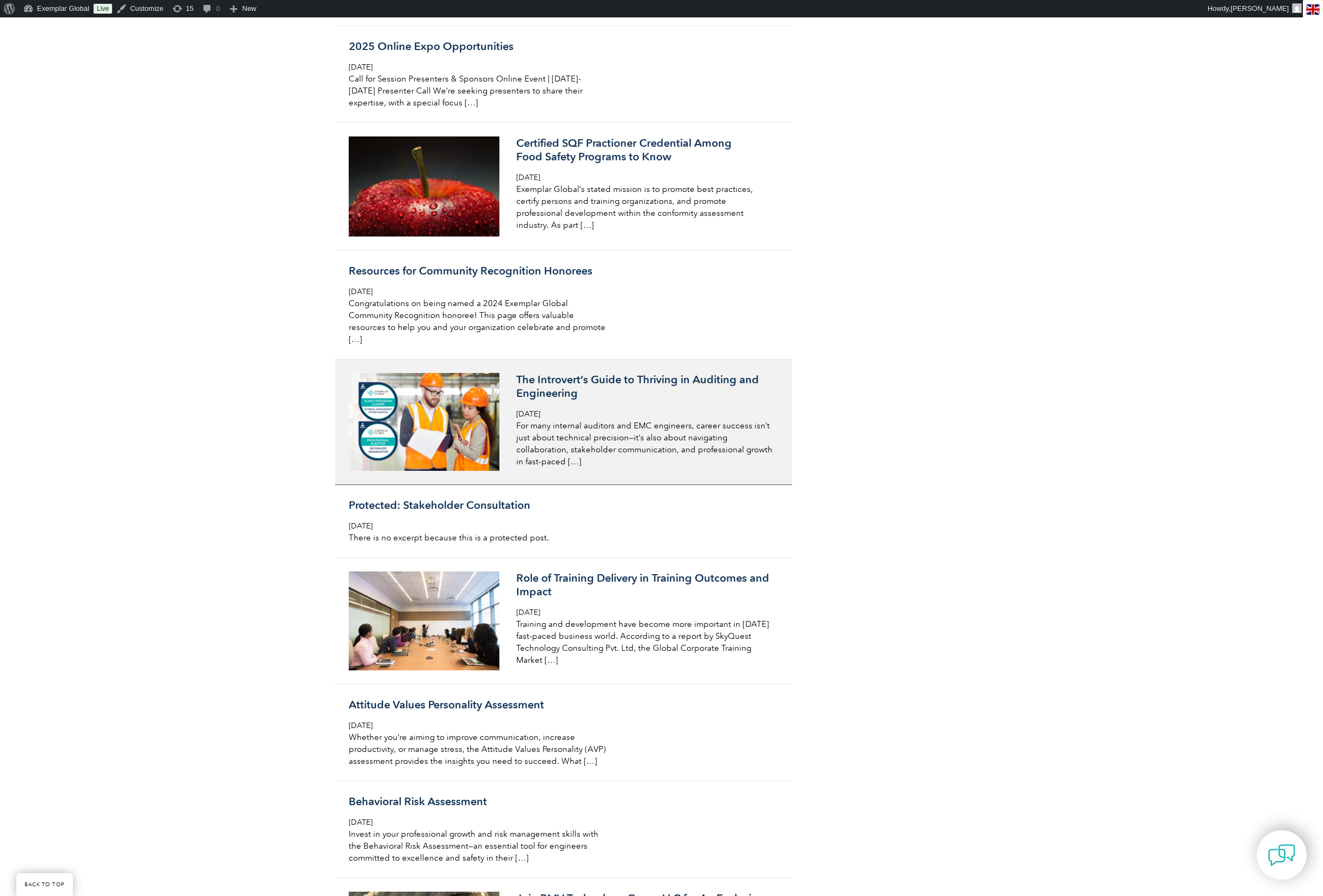
click at [540, 419] on span "Thursday, October 24th, 2024" at bounding box center [528, 414] width 24 height 9
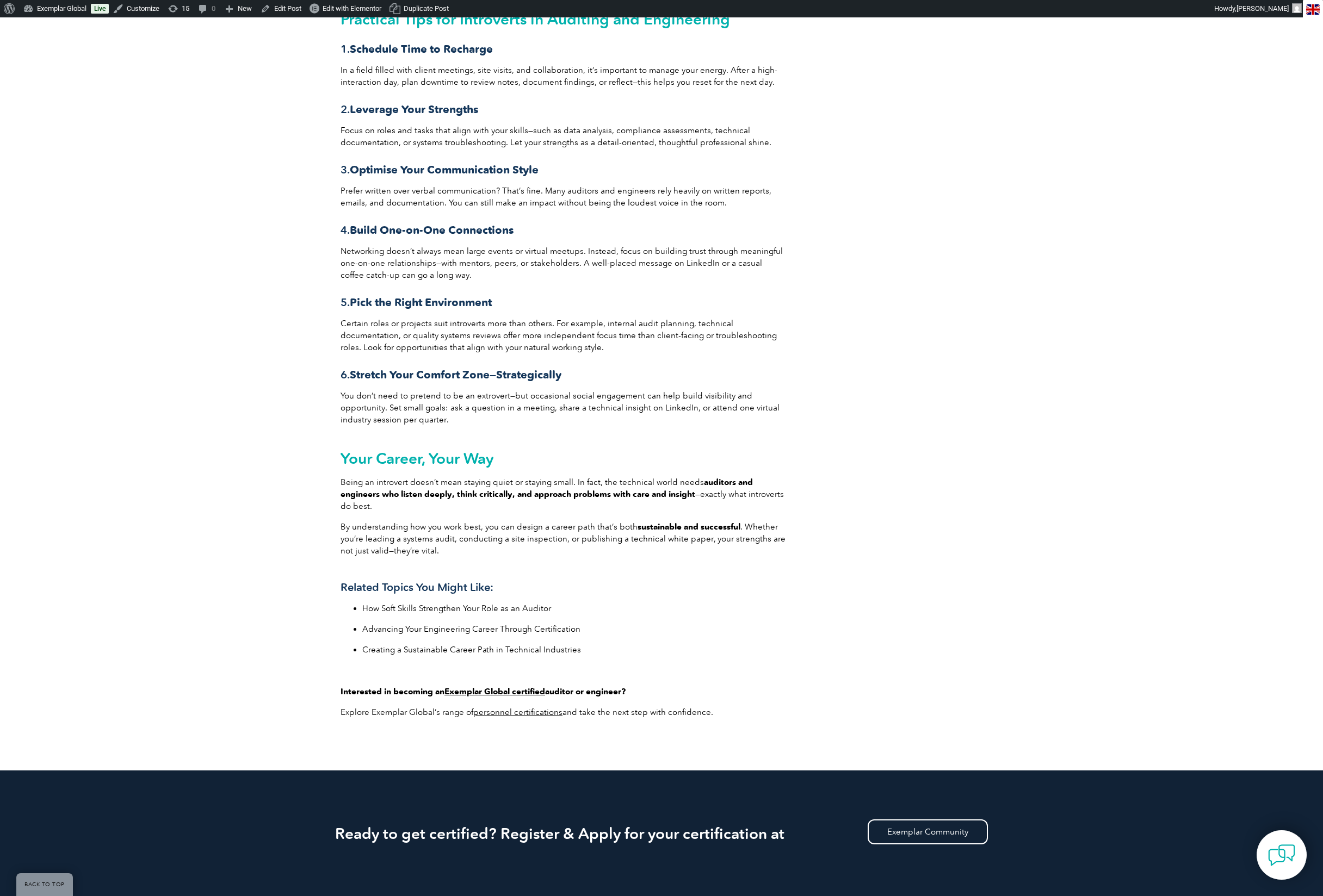
scroll to position [1062, 0]
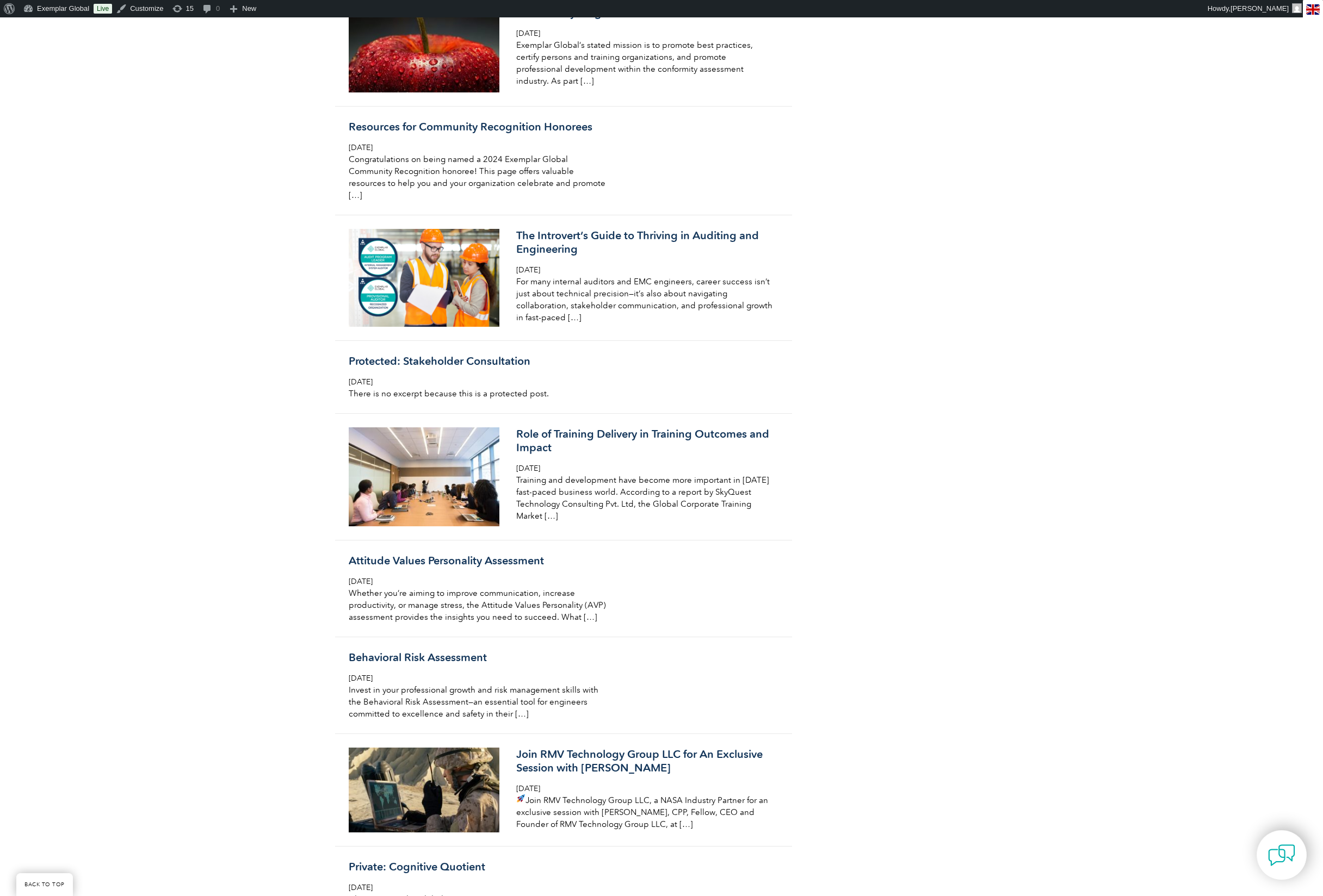
scroll to position [3521, 0]
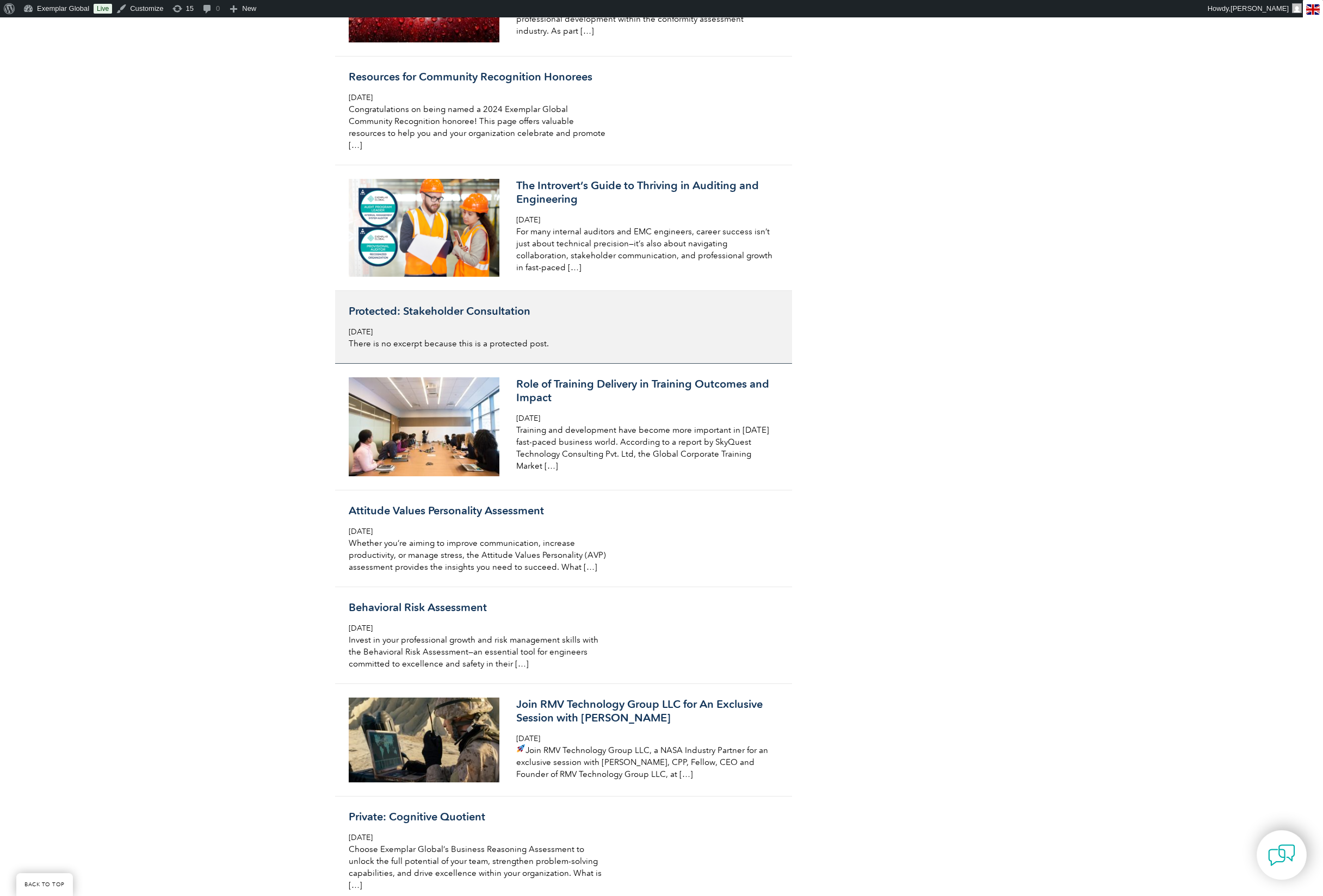
click at [592, 349] on p "There is no excerpt because this is a protected post." at bounding box center [478, 343] width 258 height 12
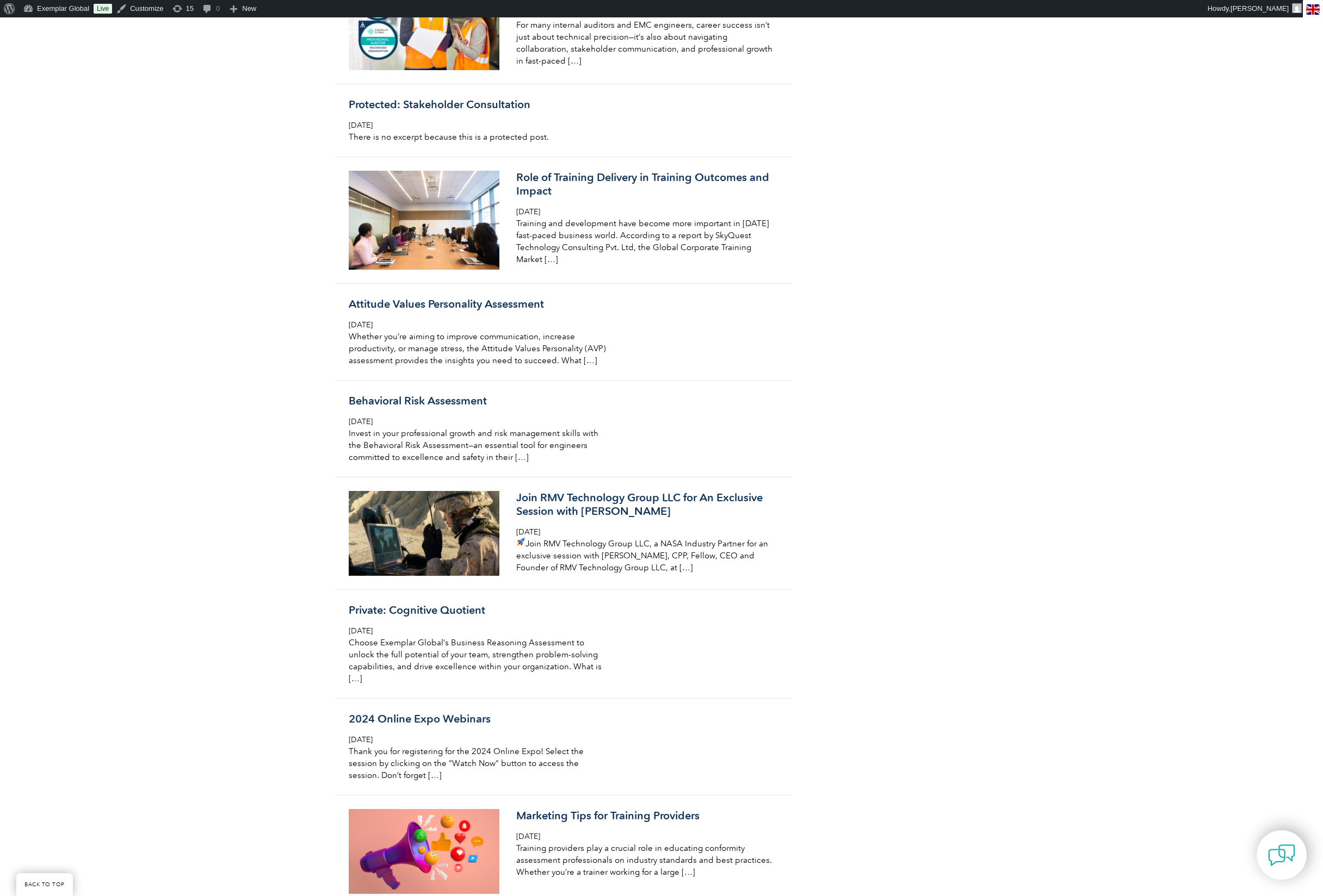
scroll to position [3731, 0]
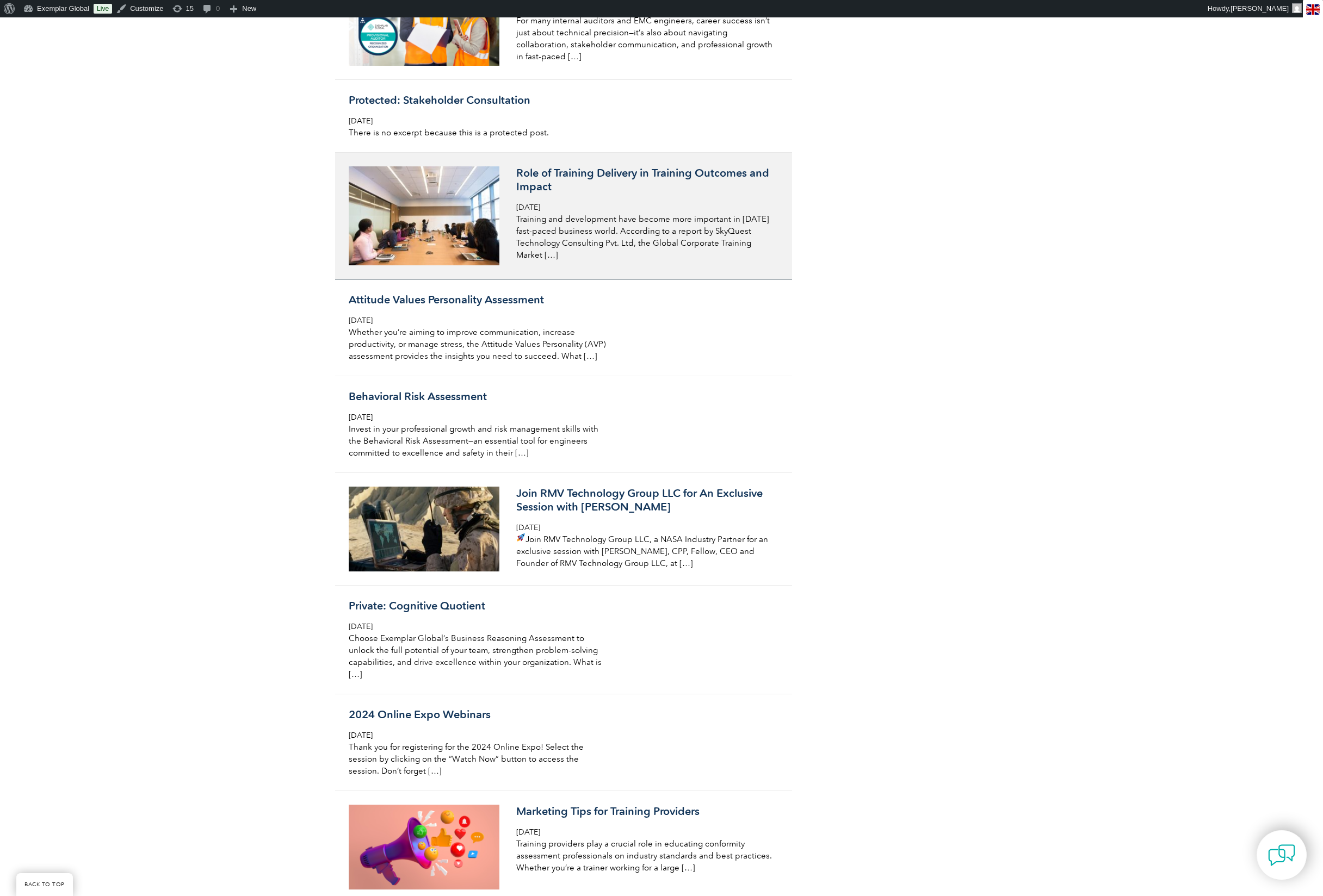
click at [565, 261] on p "Training and development have become more important in today’s fast-paced busin…" at bounding box center [645, 237] width 258 height 48
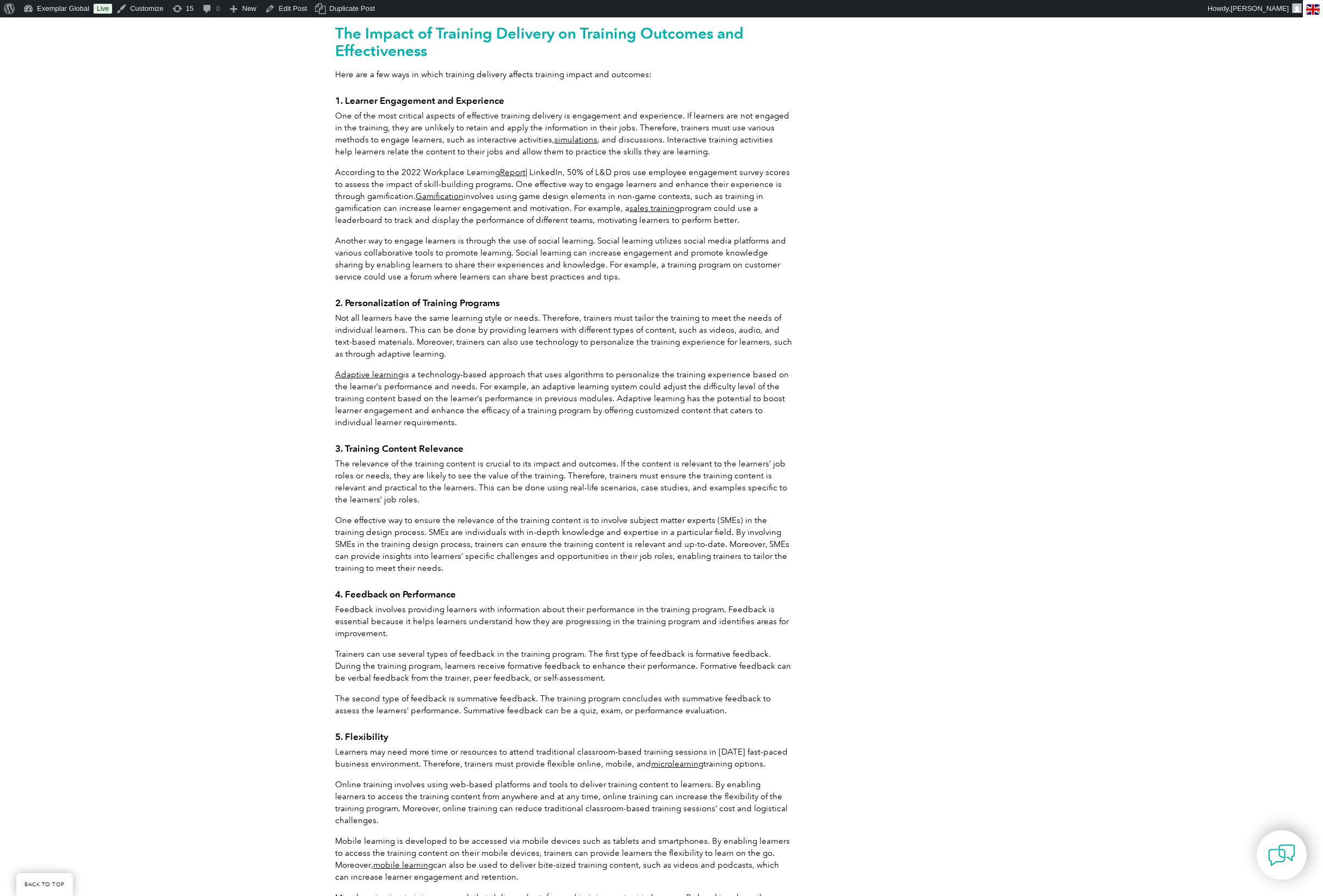
scroll to position [1094, 0]
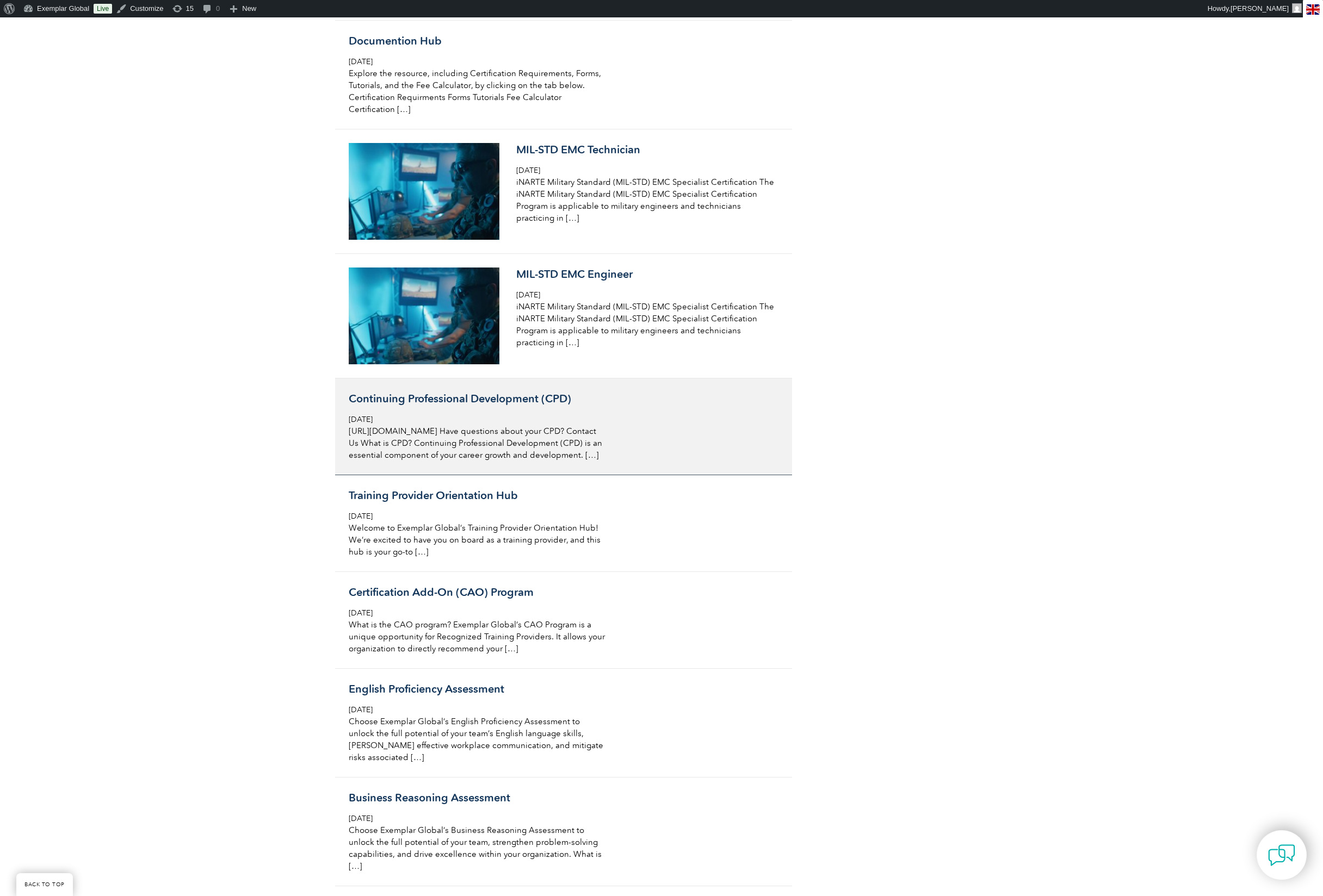
scroll to position [4618, 0]
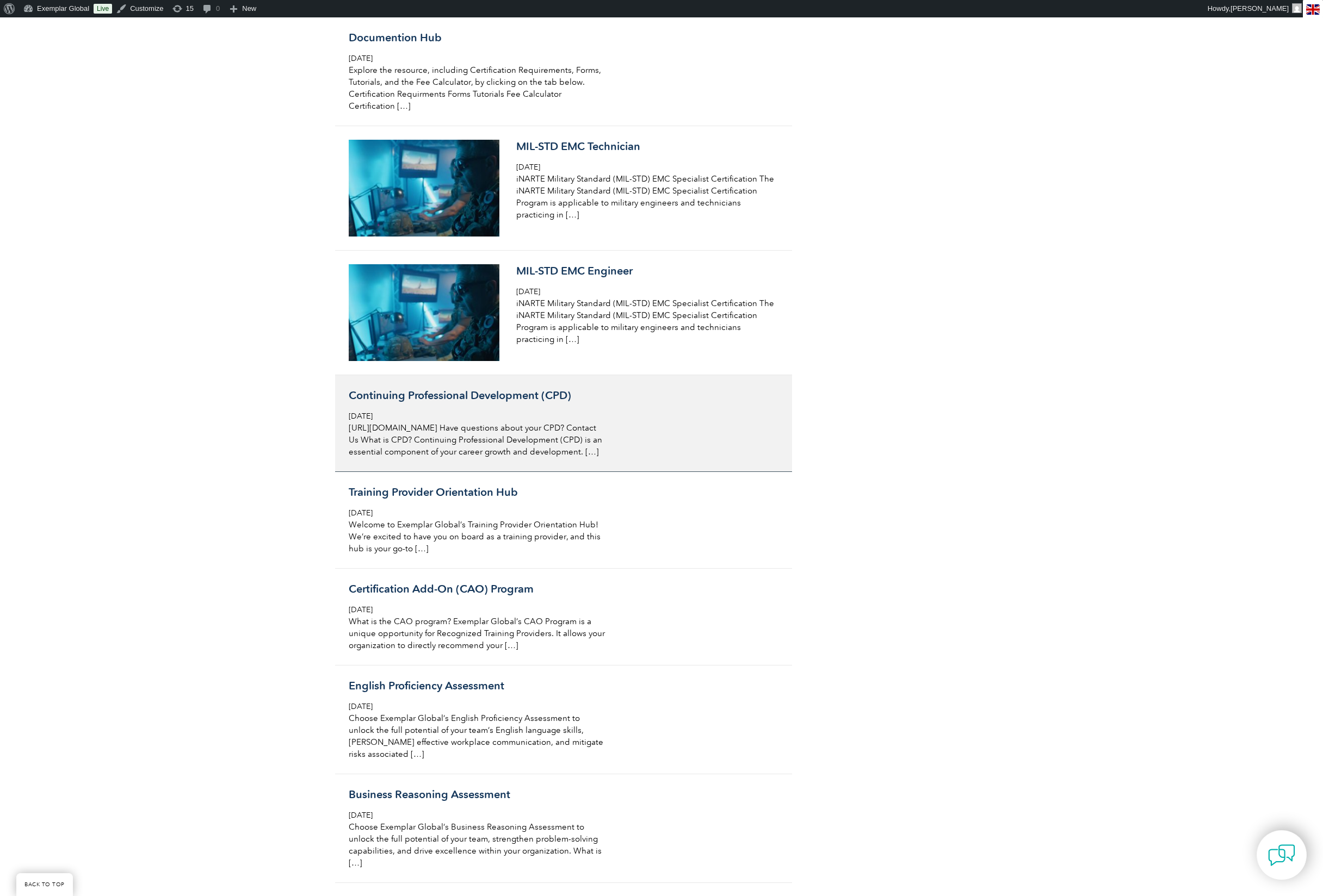
click at [522, 458] on p "https://youtu.be/tJZO2tXdF48 Have questions about your CPD? Contact Us What is …" at bounding box center [478, 440] width 258 height 36
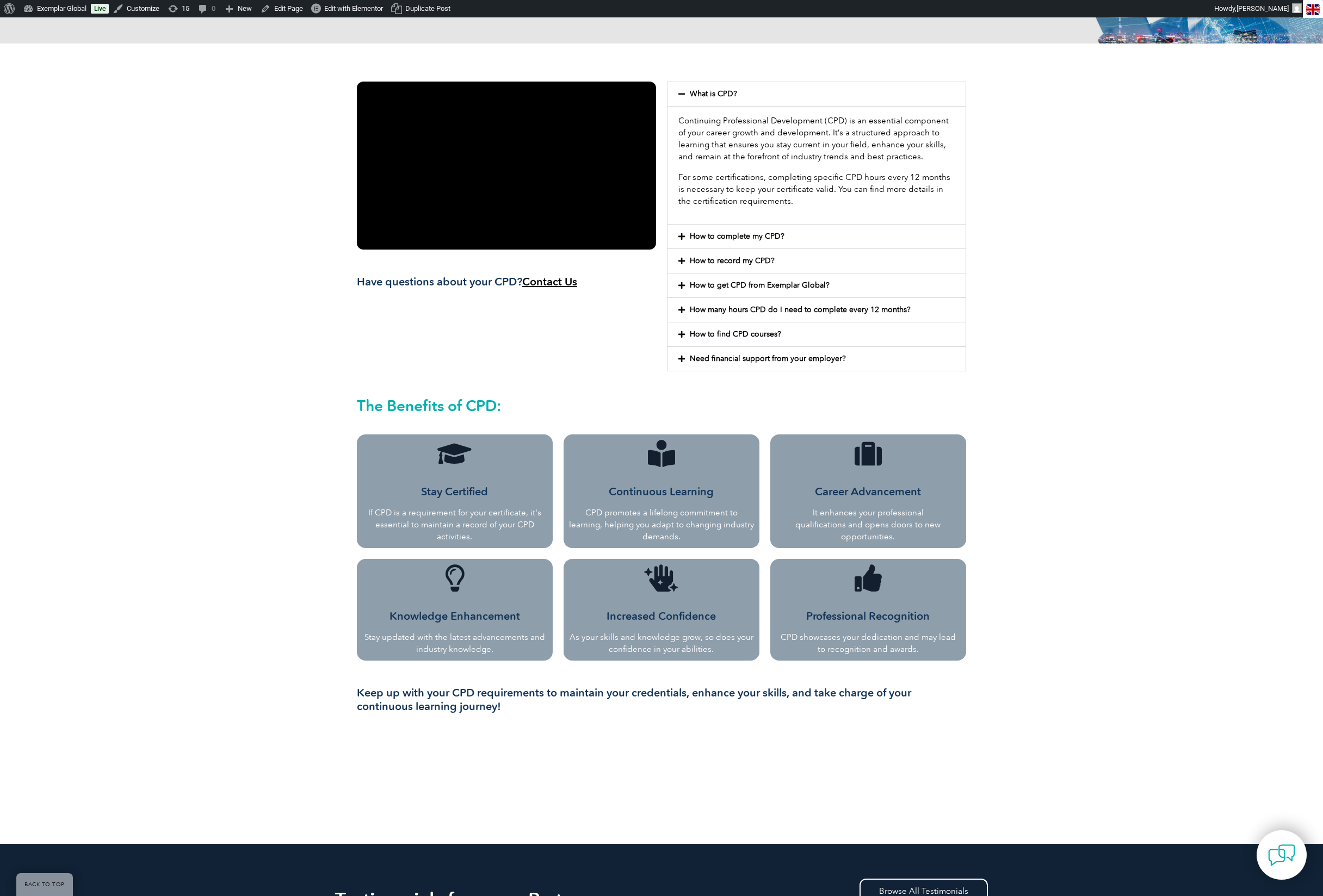
scroll to position [138, 0]
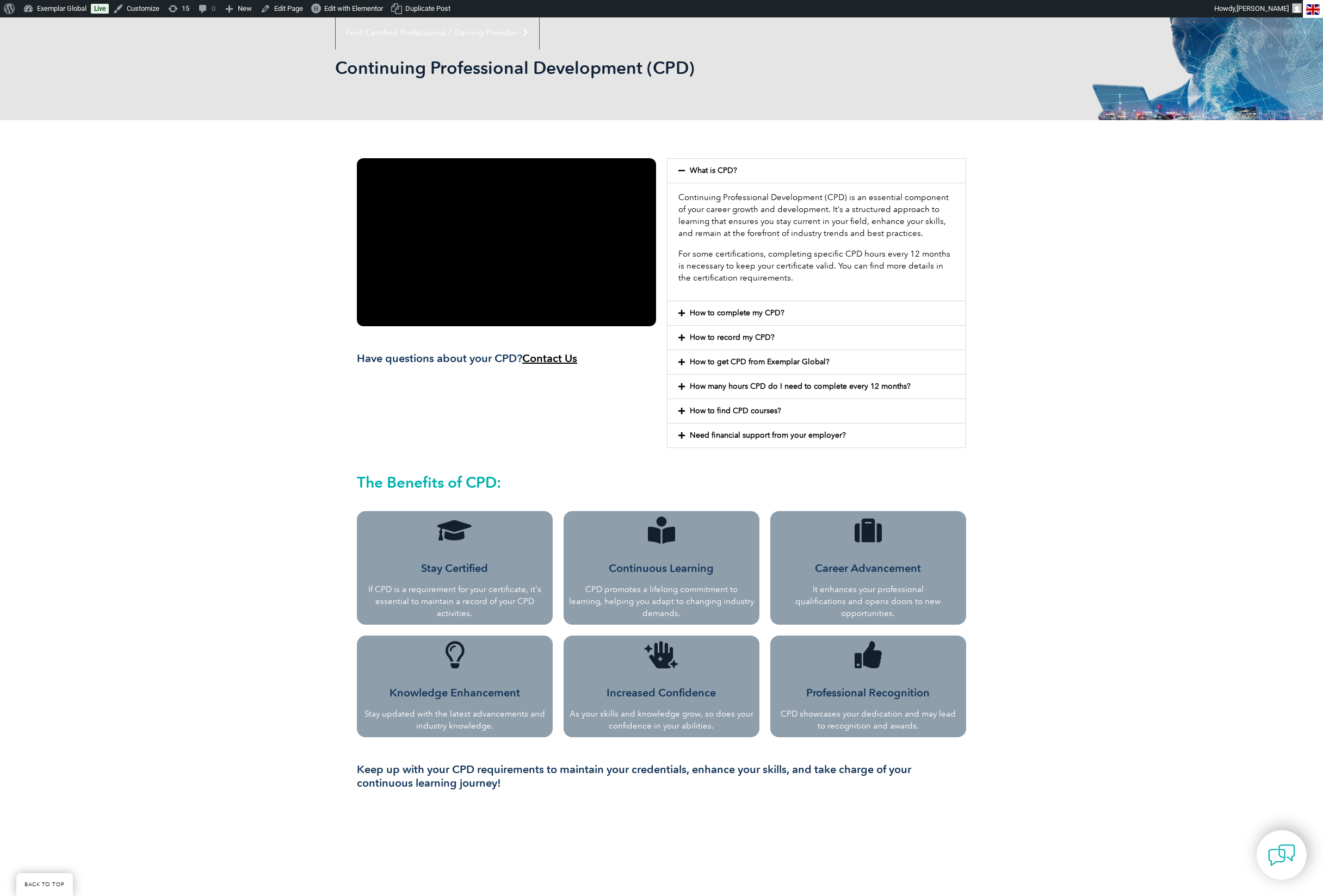
click at [789, 438] on link "Need financial support from your employer?" at bounding box center [768, 436] width 156 height 9
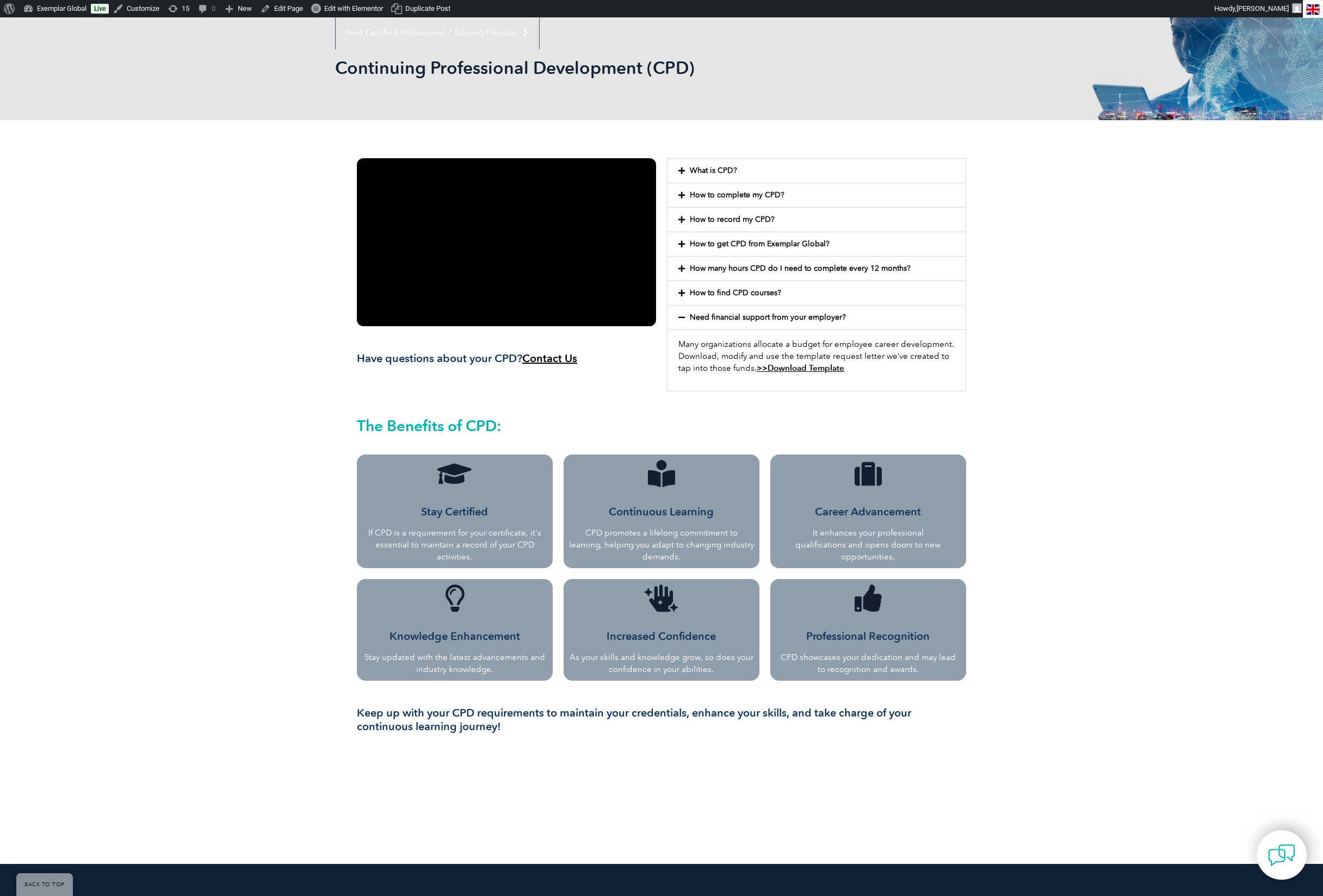
click at [738, 293] on link "How to find CPD courses?" at bounding box center [735, 293] width 92 height 9
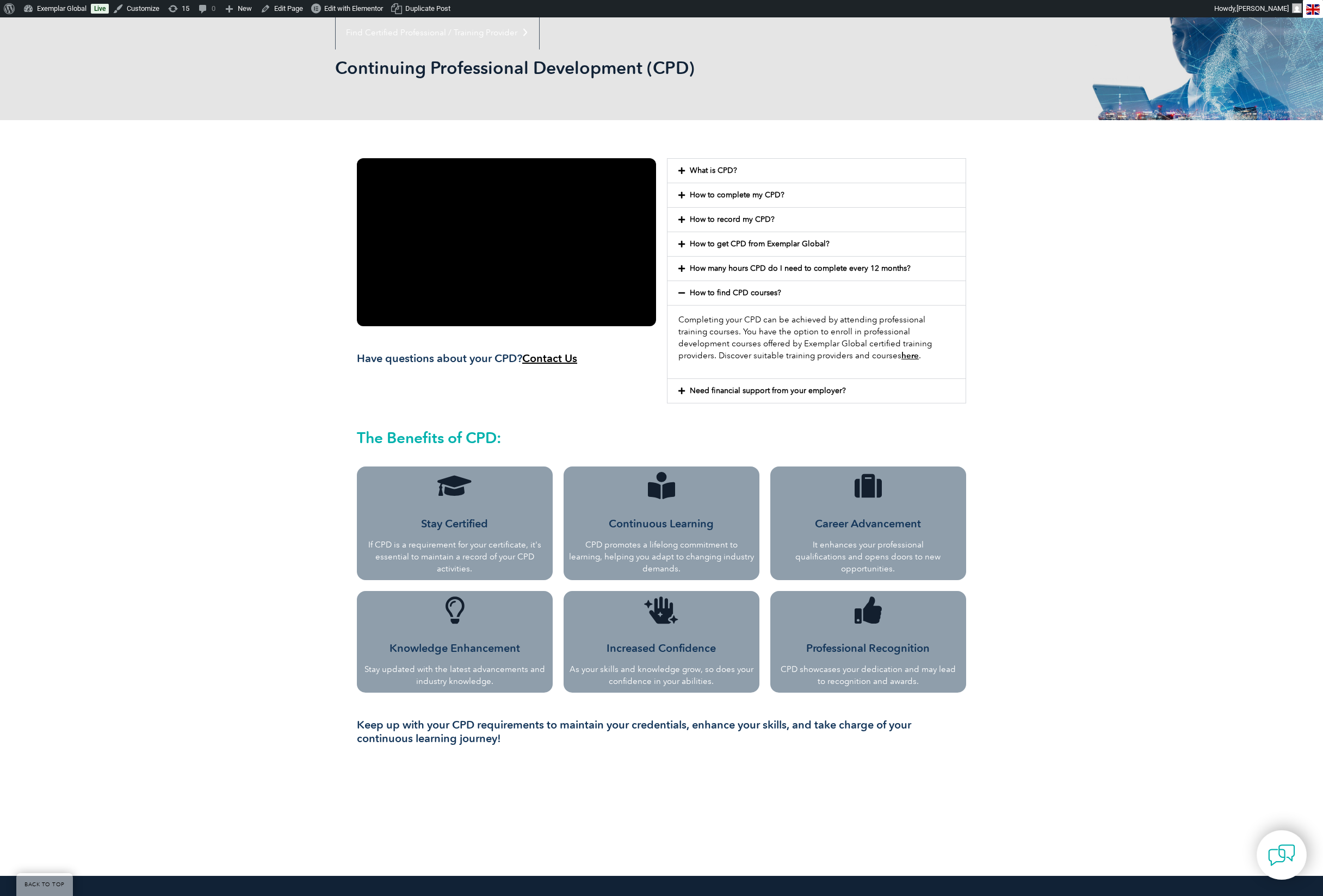
click at [755, 272] on link "How many hours CPD do I need to complete every 12 months?" at bounding box center [800, 269] width 221 height 9
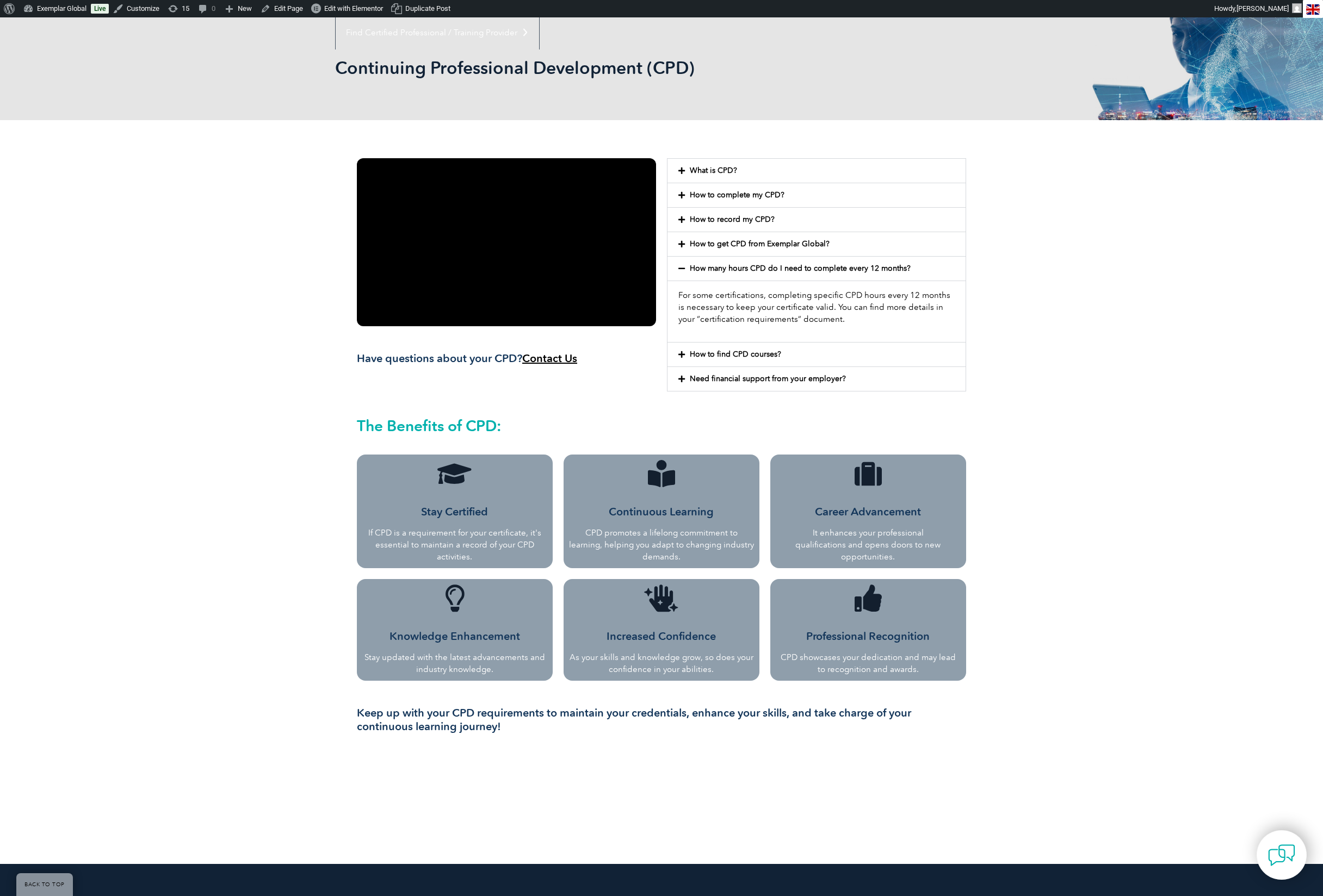
click at [817, 269] on link "How many hours CPD do I need to complete every 12 months?" at bounding box center [800, 269] width 221 height 9
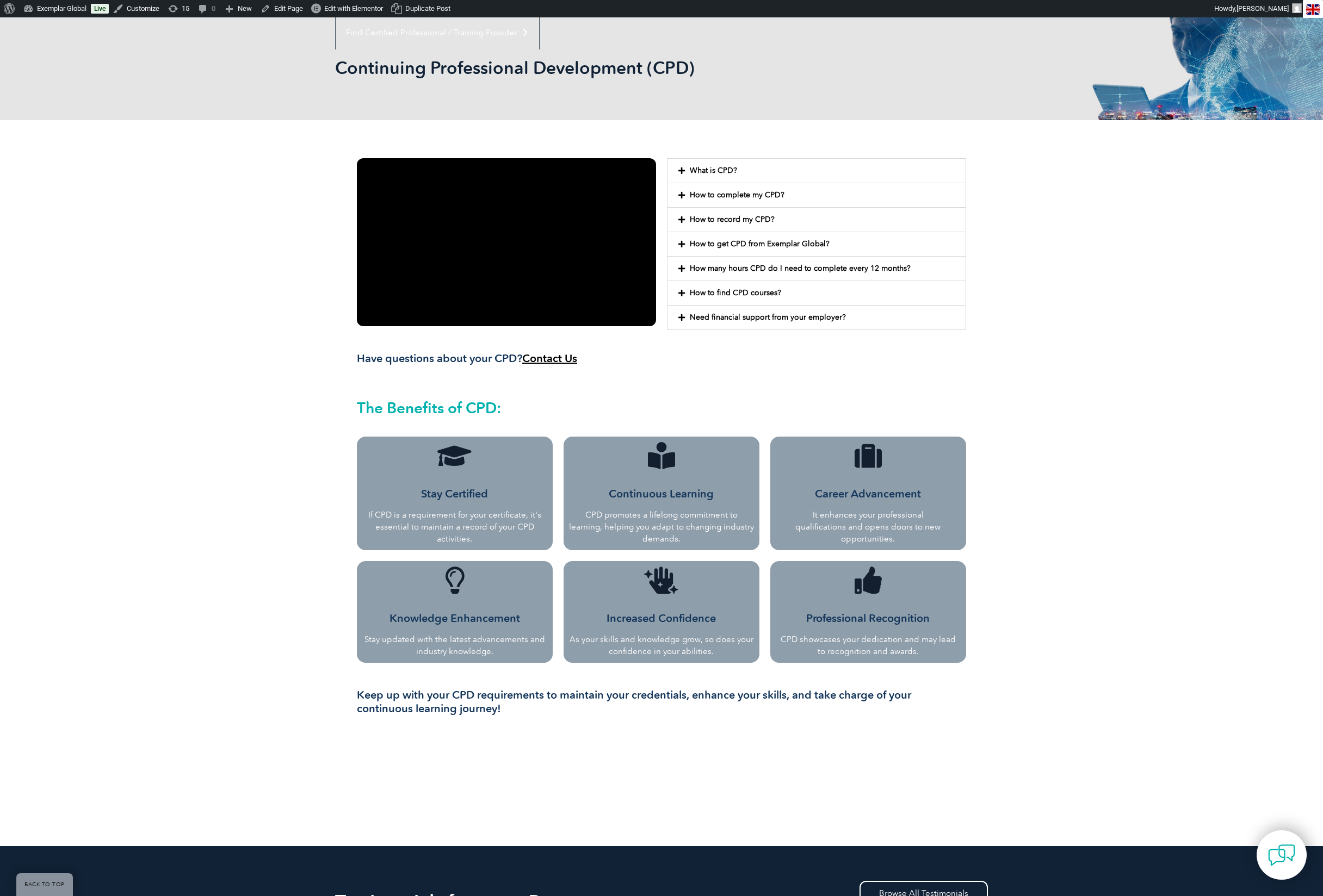
click at [817, 269] on link "How many hours CPD do I need to complete every 12 months?" at bounding box center [800, 269] width 221 height 9
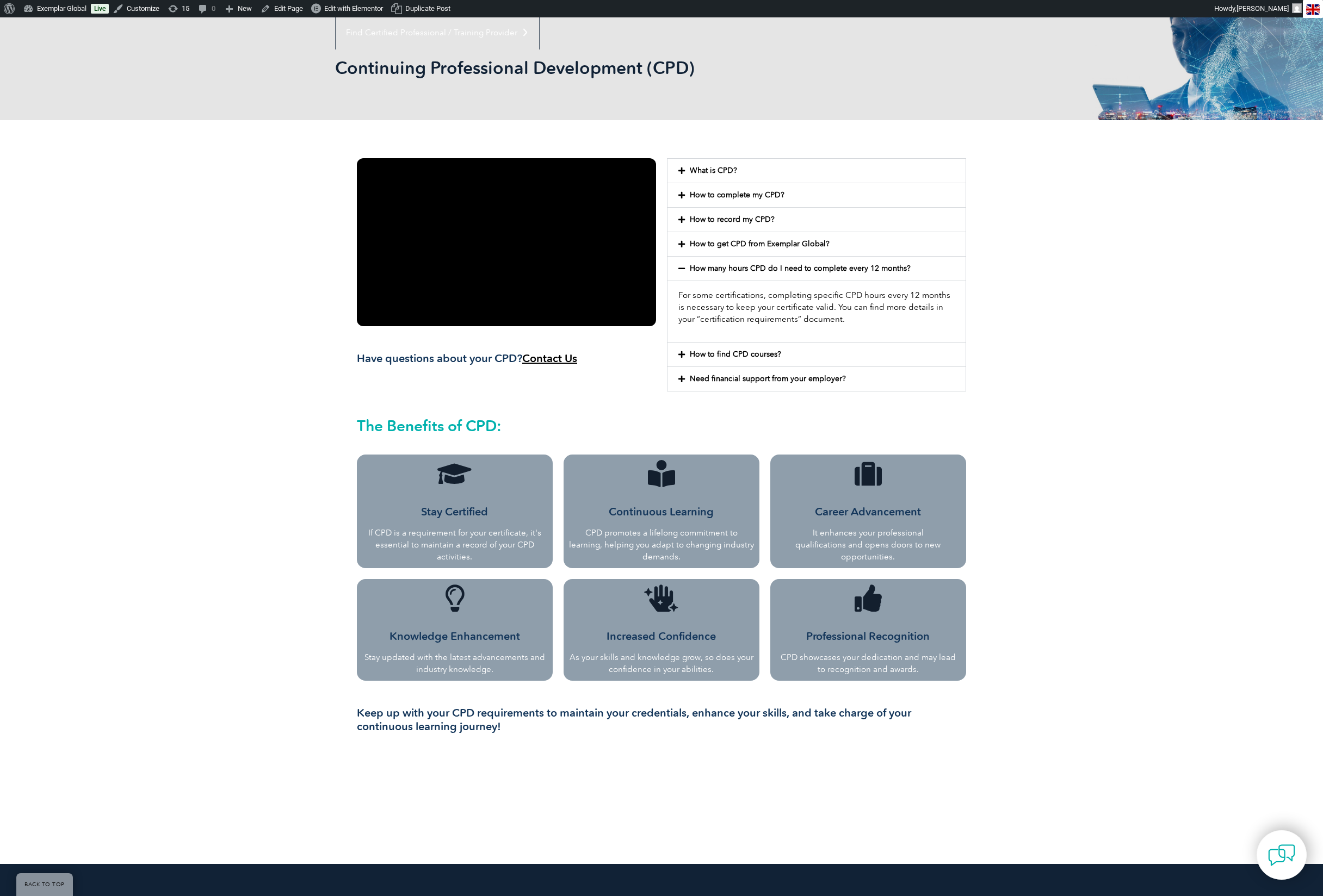
click at [784, 241] on link "How to get CPD from Exemplar Global?" at bounding box center [759, 244] width 140 height 9
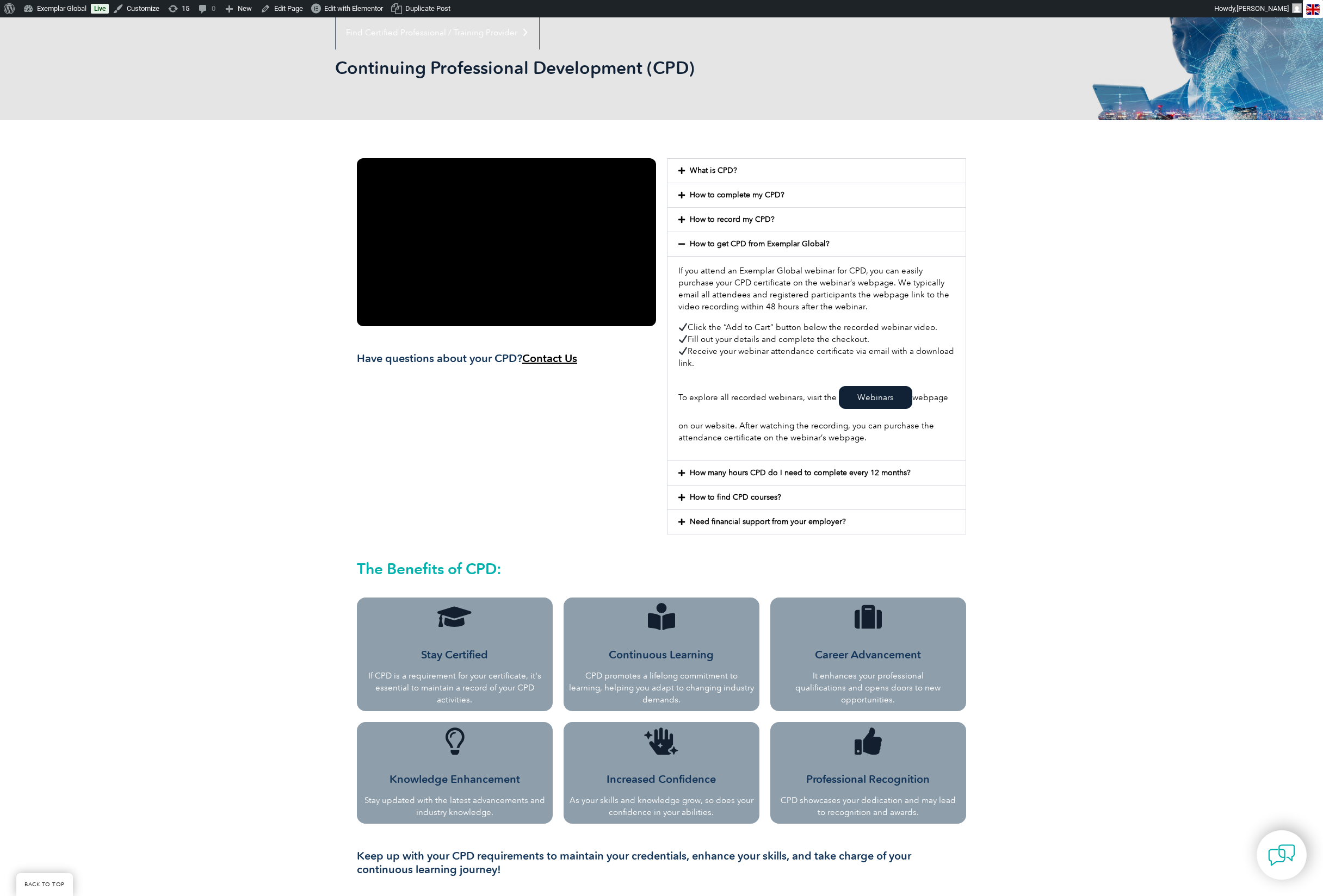
click at [740, 216] on link "How to record my CPD?" at bounding box center [732, 219] width 85 height 9
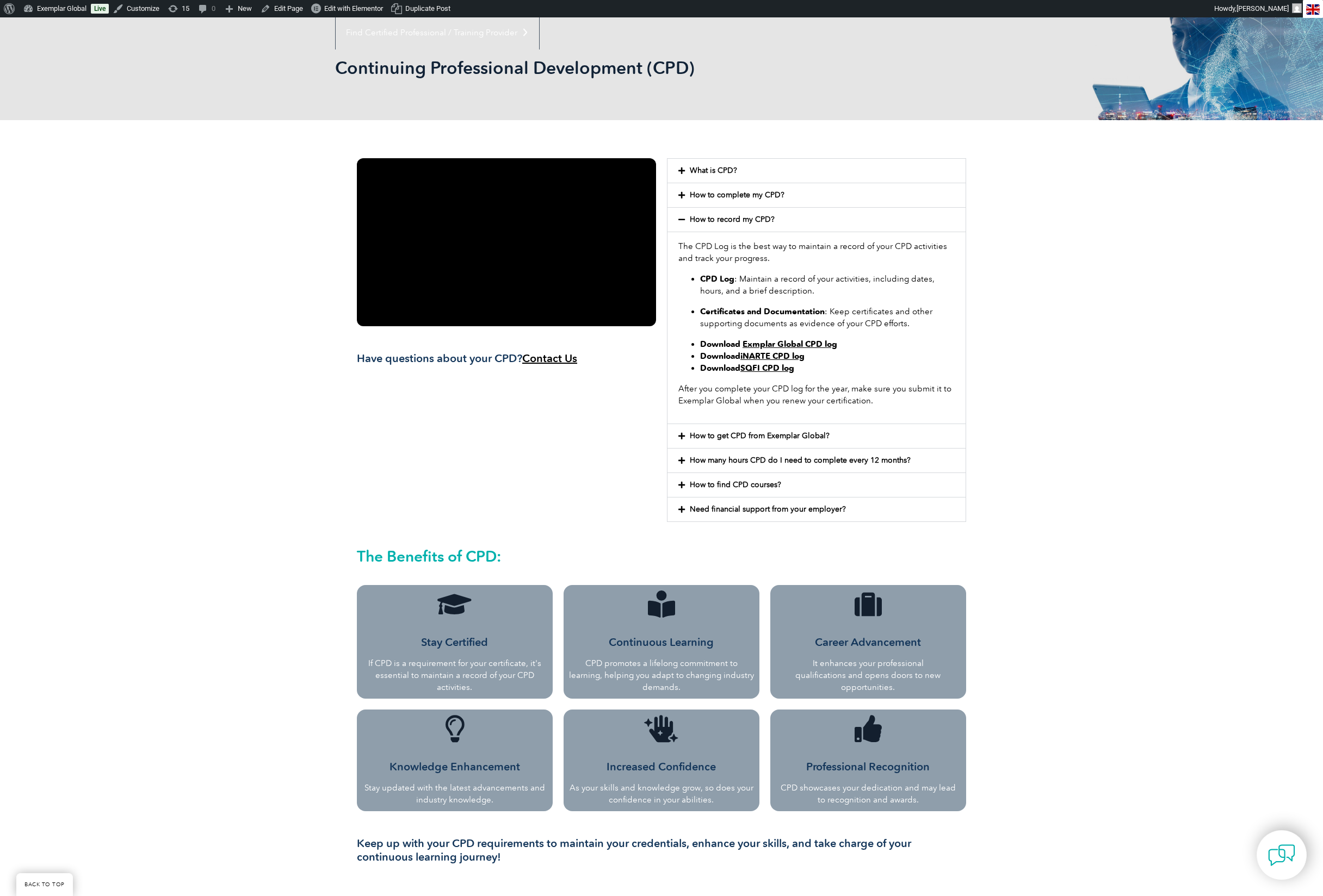
click at [725, 196] on link "How to complete my CPD?" at bounding box center [737, 195] width 95 height 9
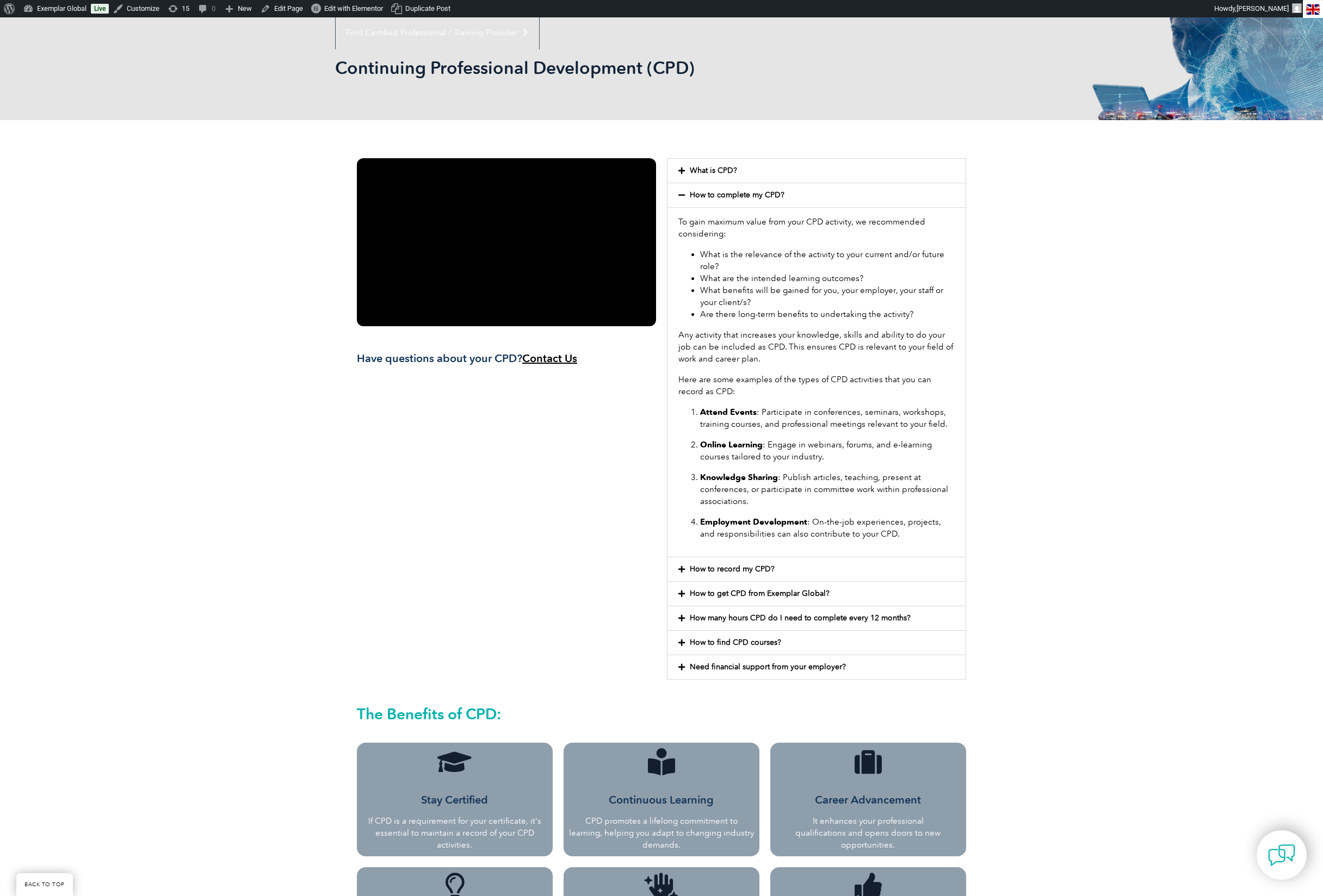
click at [727, 175] on div "What is CPD?" at bounding box center [817, 171] width 298 height 24
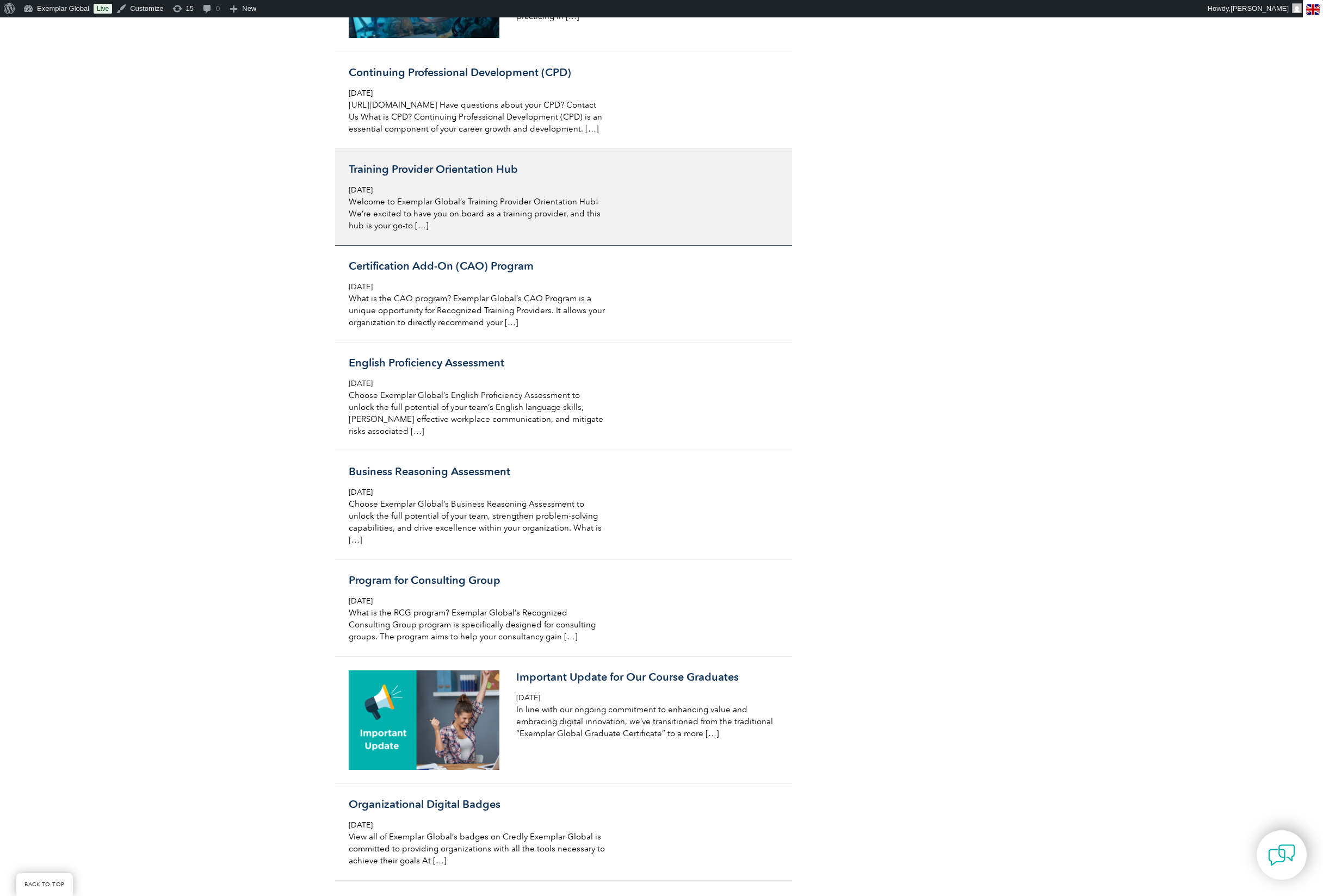
scroll to position [4916, 0]
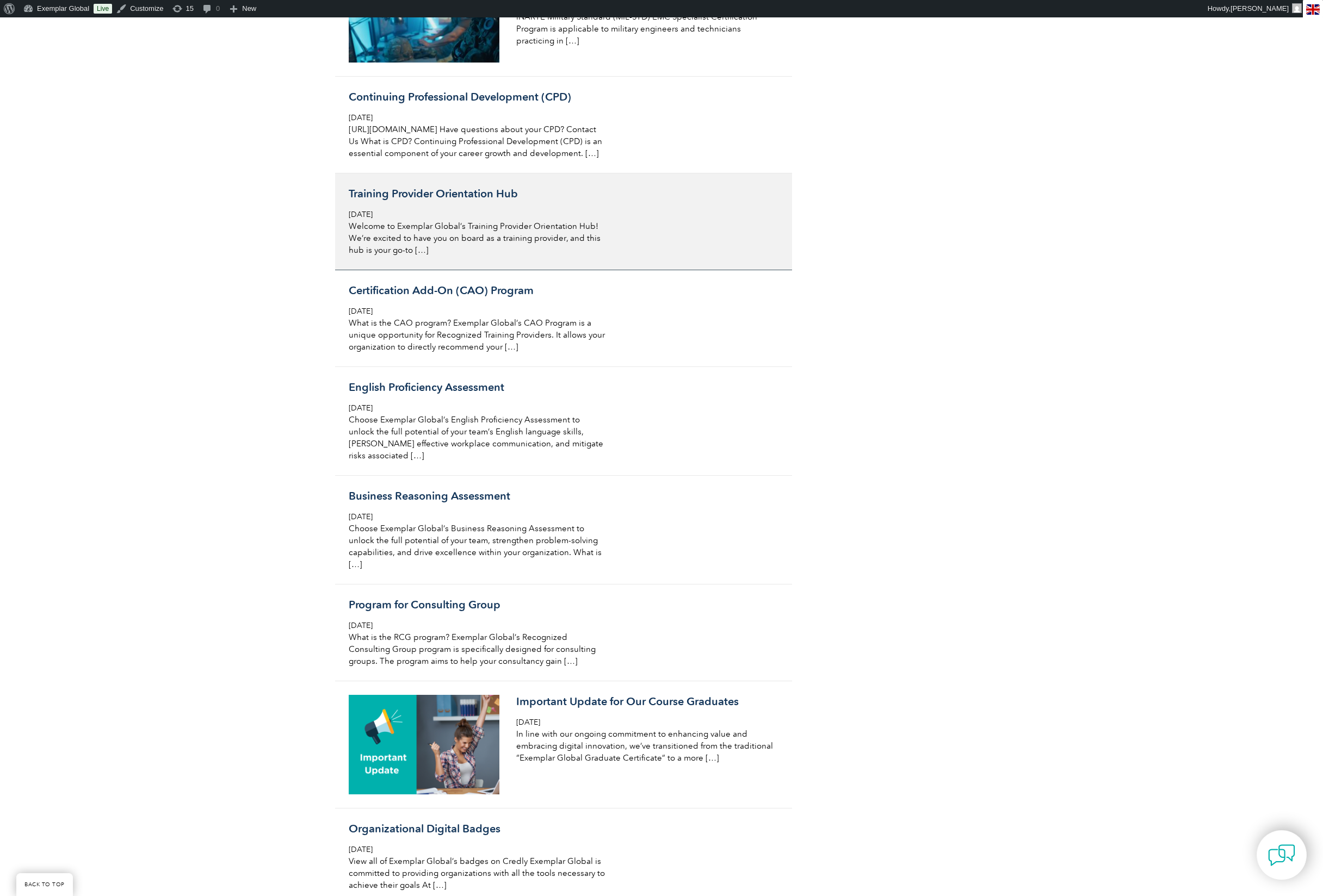
click at [495, 256] on div "Training Provider Orientation Hub Friday, September 15th, 2023 Welcome to Exemp…" at bounding box center [478, 221] width 258 height 69
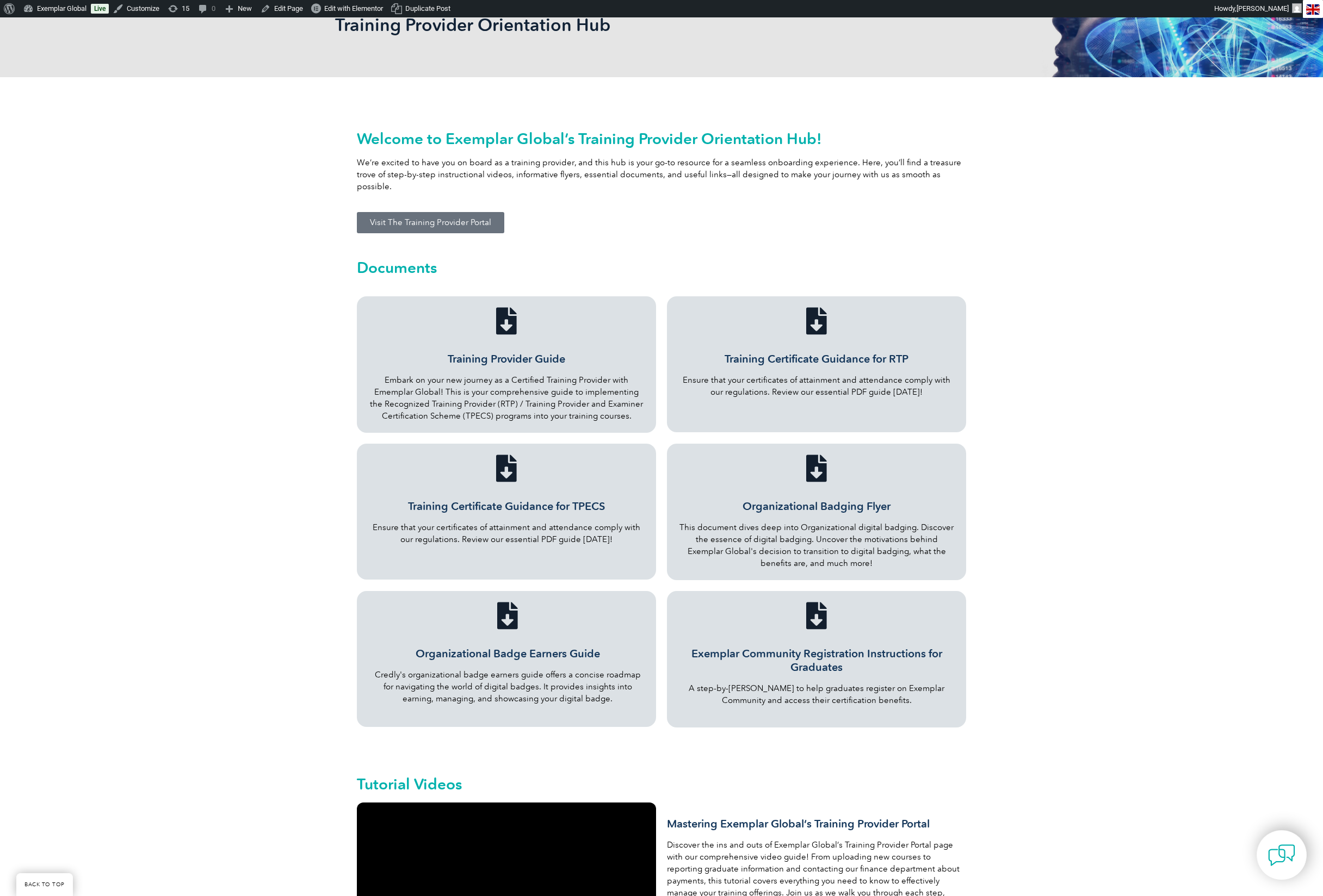
scroll to position [96, 0]
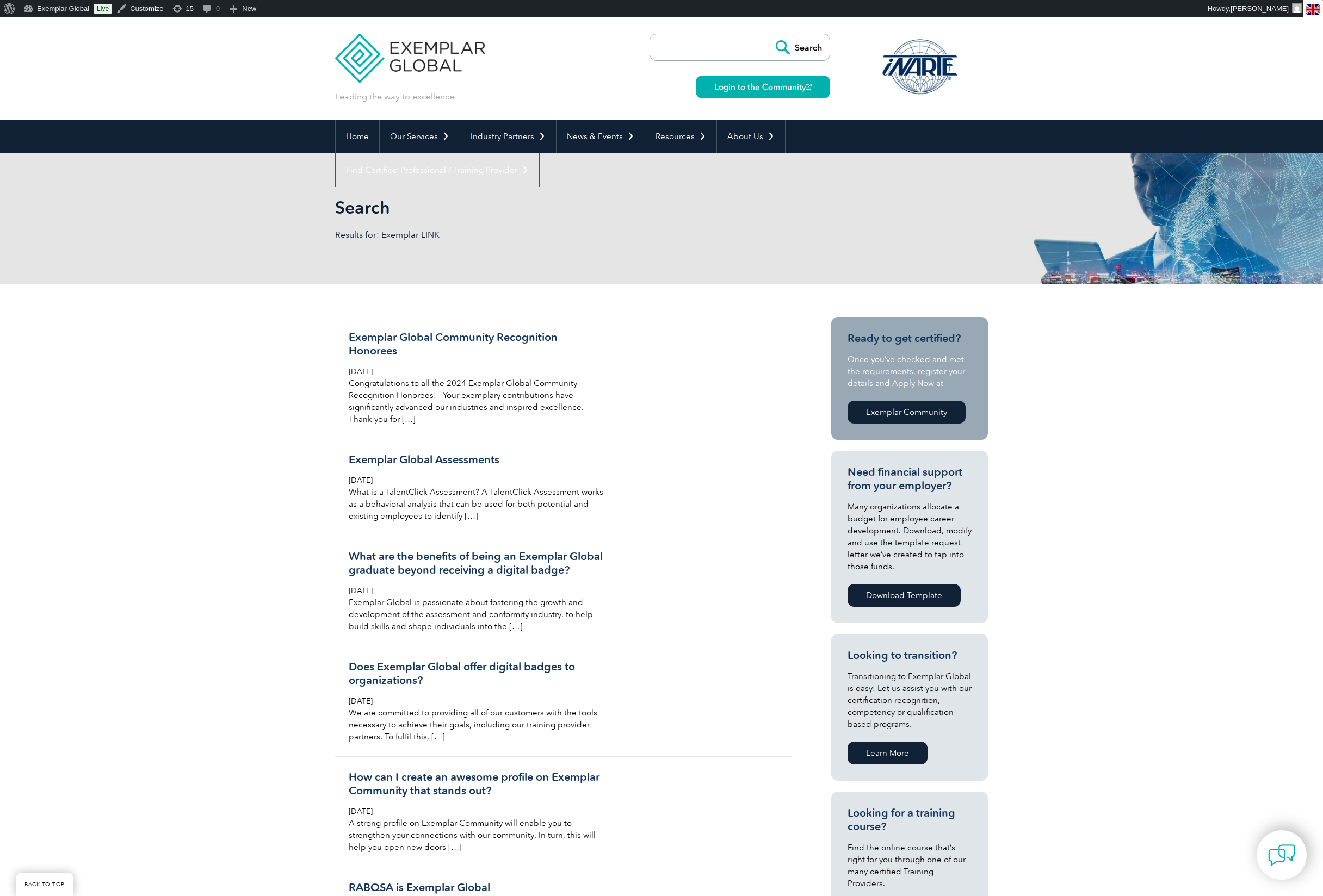
scroll to position [4916, 0]
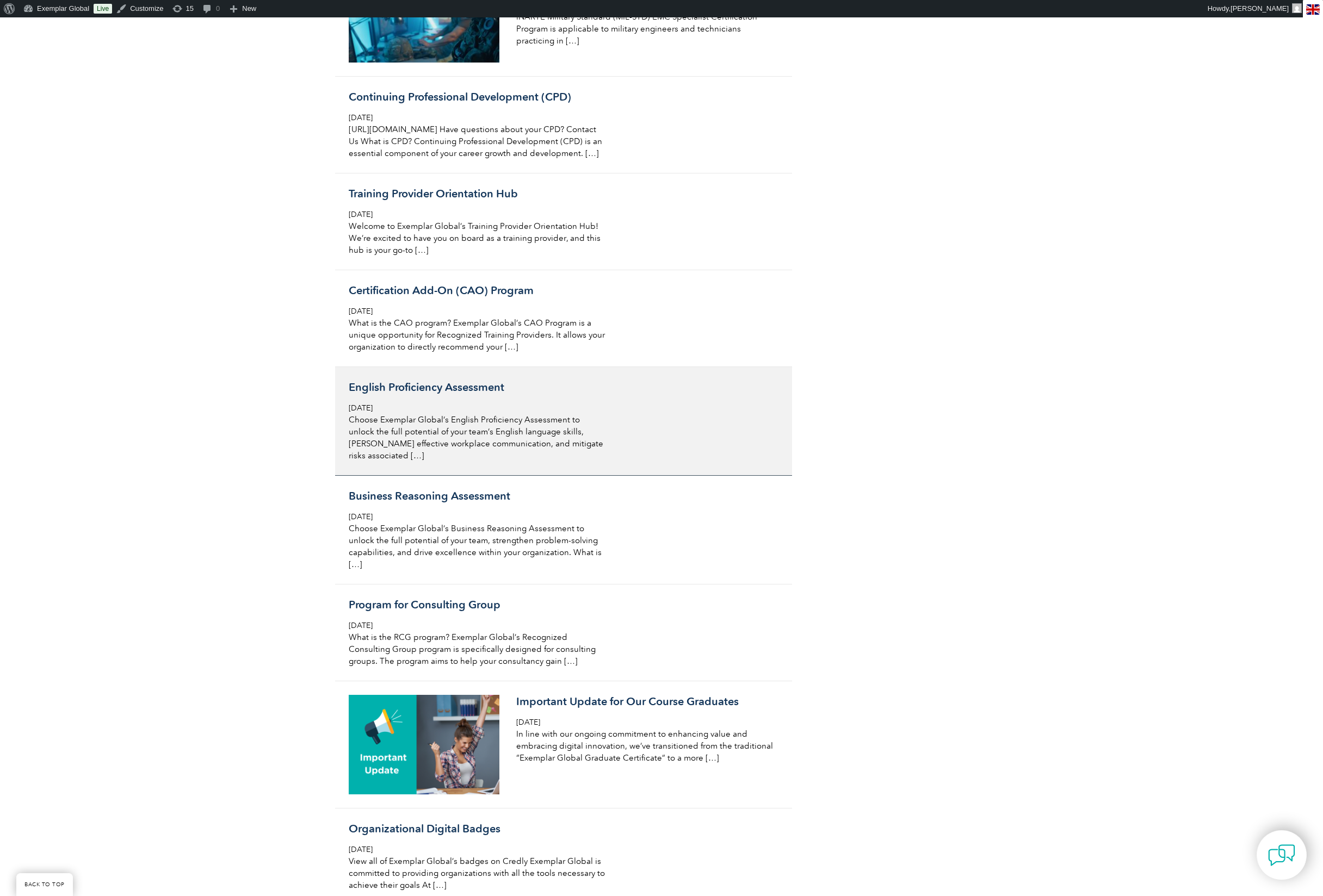
click at [494, 462] on div "English Proficiency Assessment Thursday, May 25th, 2023 Choose Exemplar Global’…" at bounding box center [478, 421] width 258 height 81
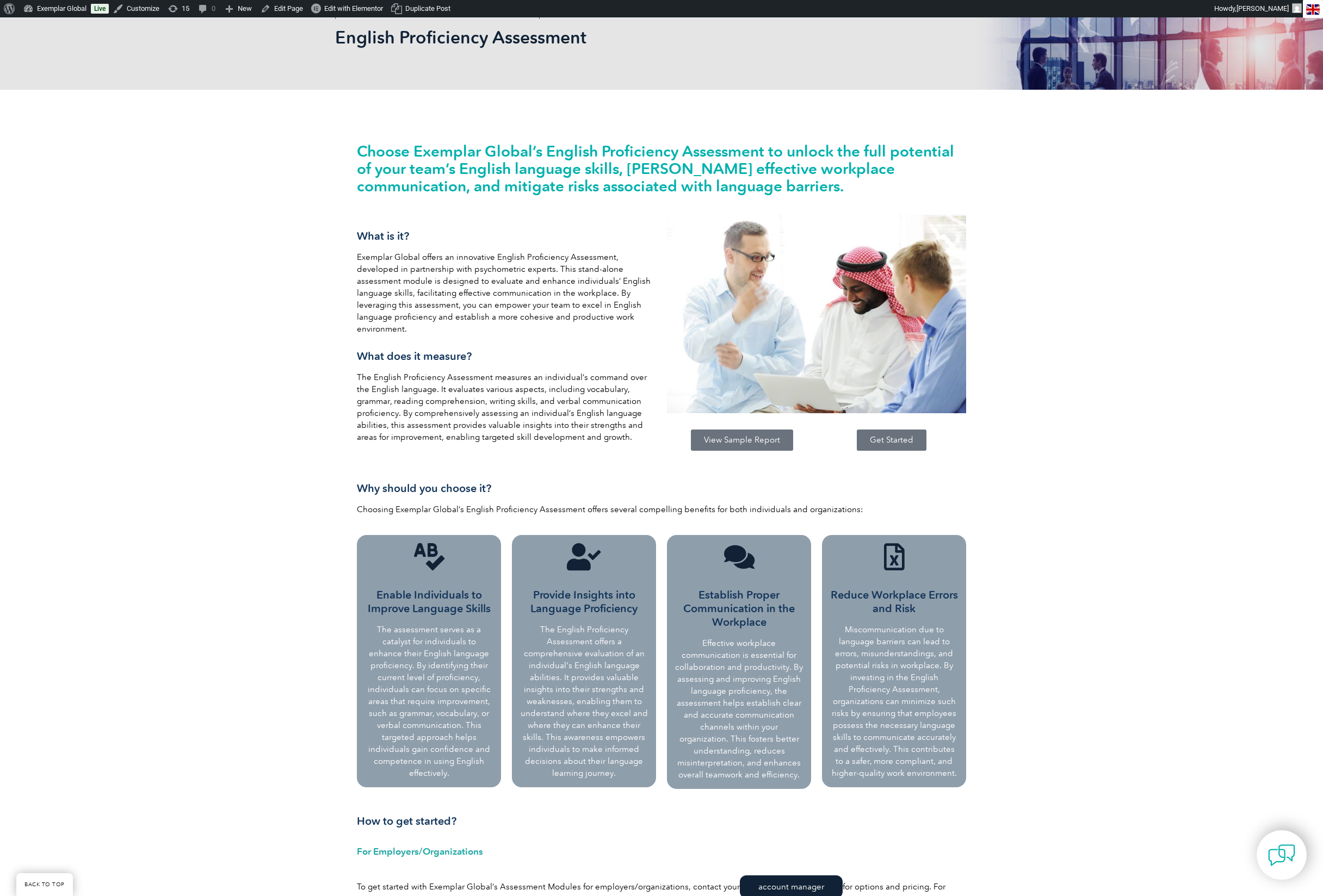
scroll to position [150, 0]
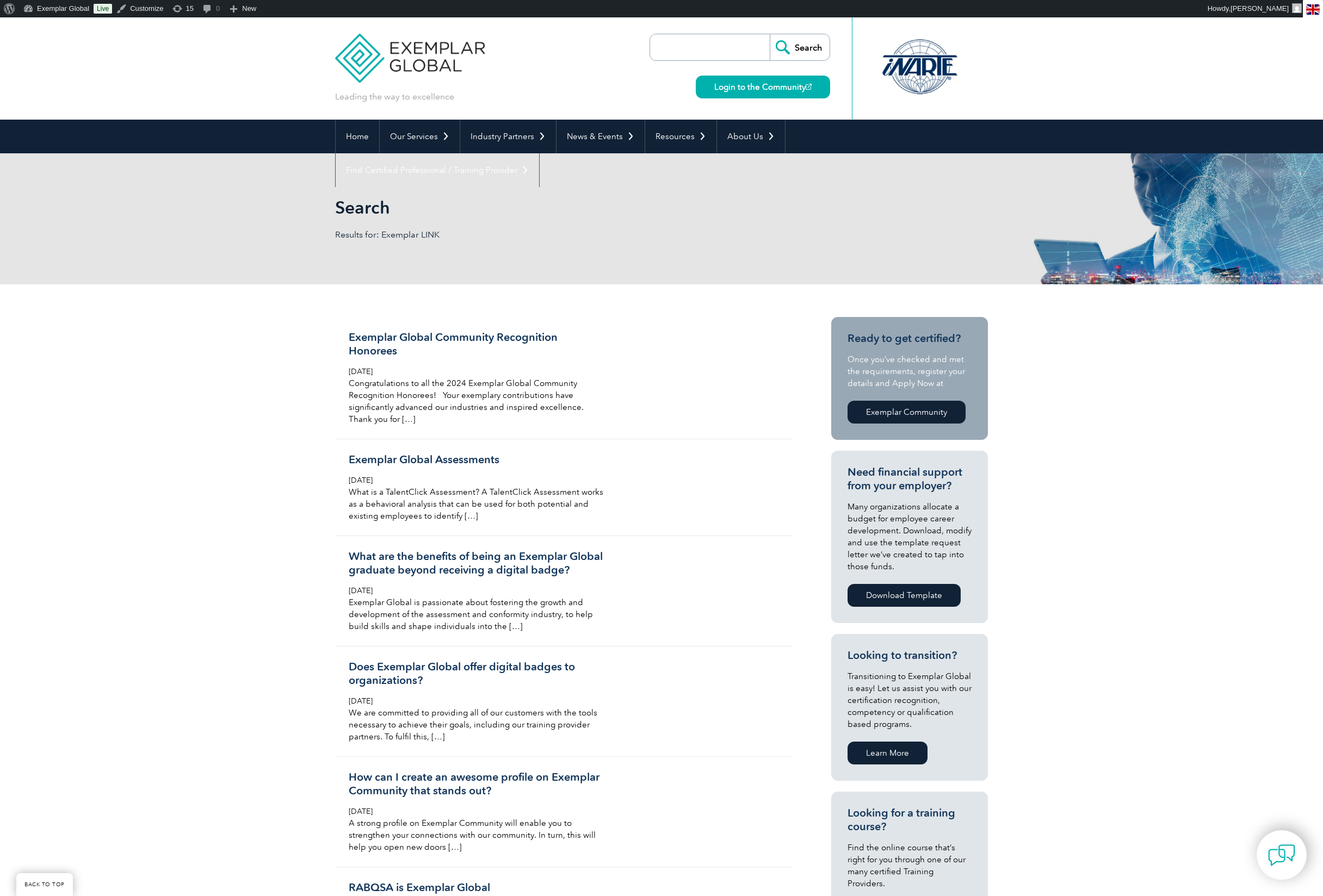
scroll to position [4916, 0]
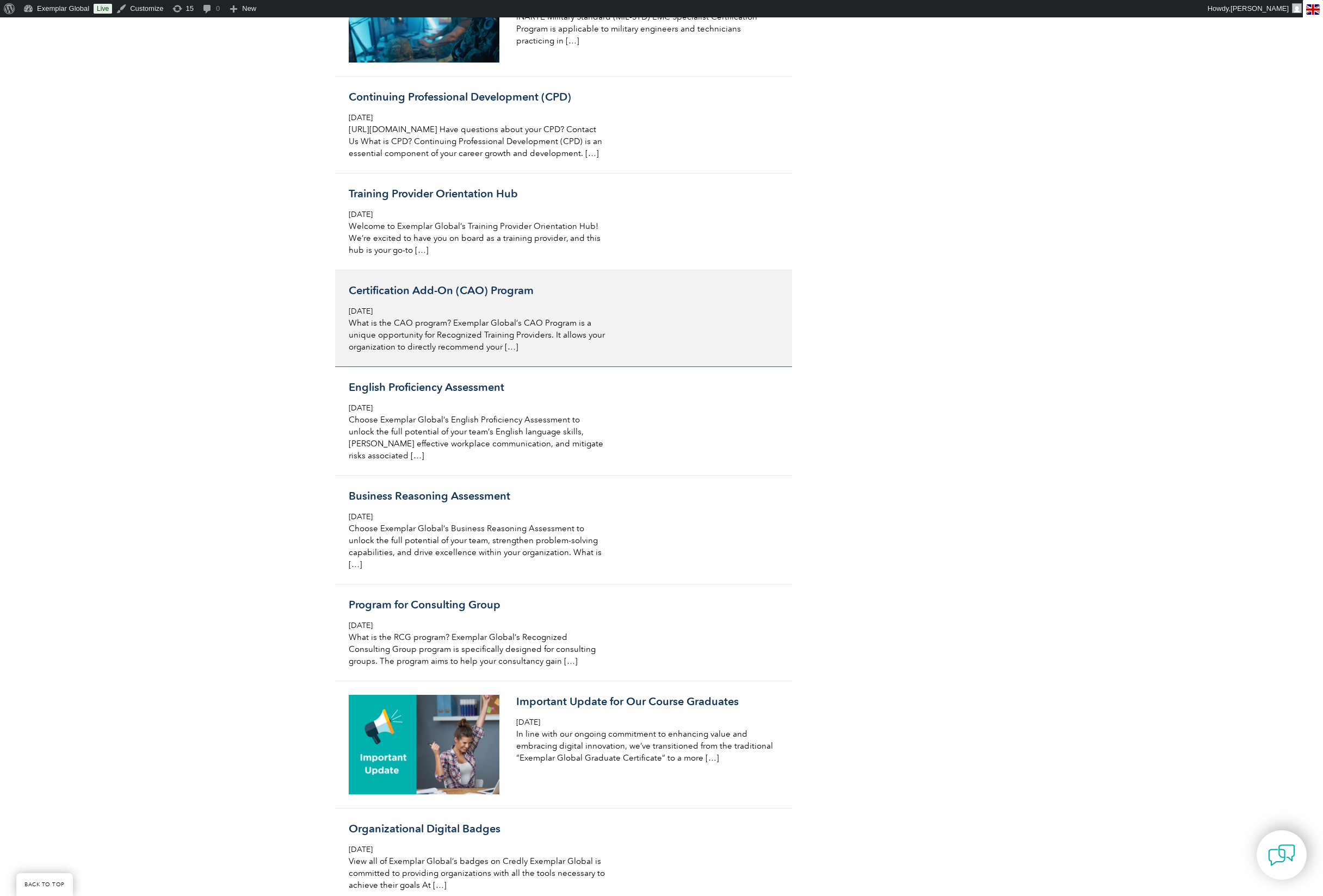
click at [485, 353] on div "Certification Add-On (CAO) Program Thursday, September 7th, 2023 What is the CA…" at bounding box center [478, 318] width 258 height 69
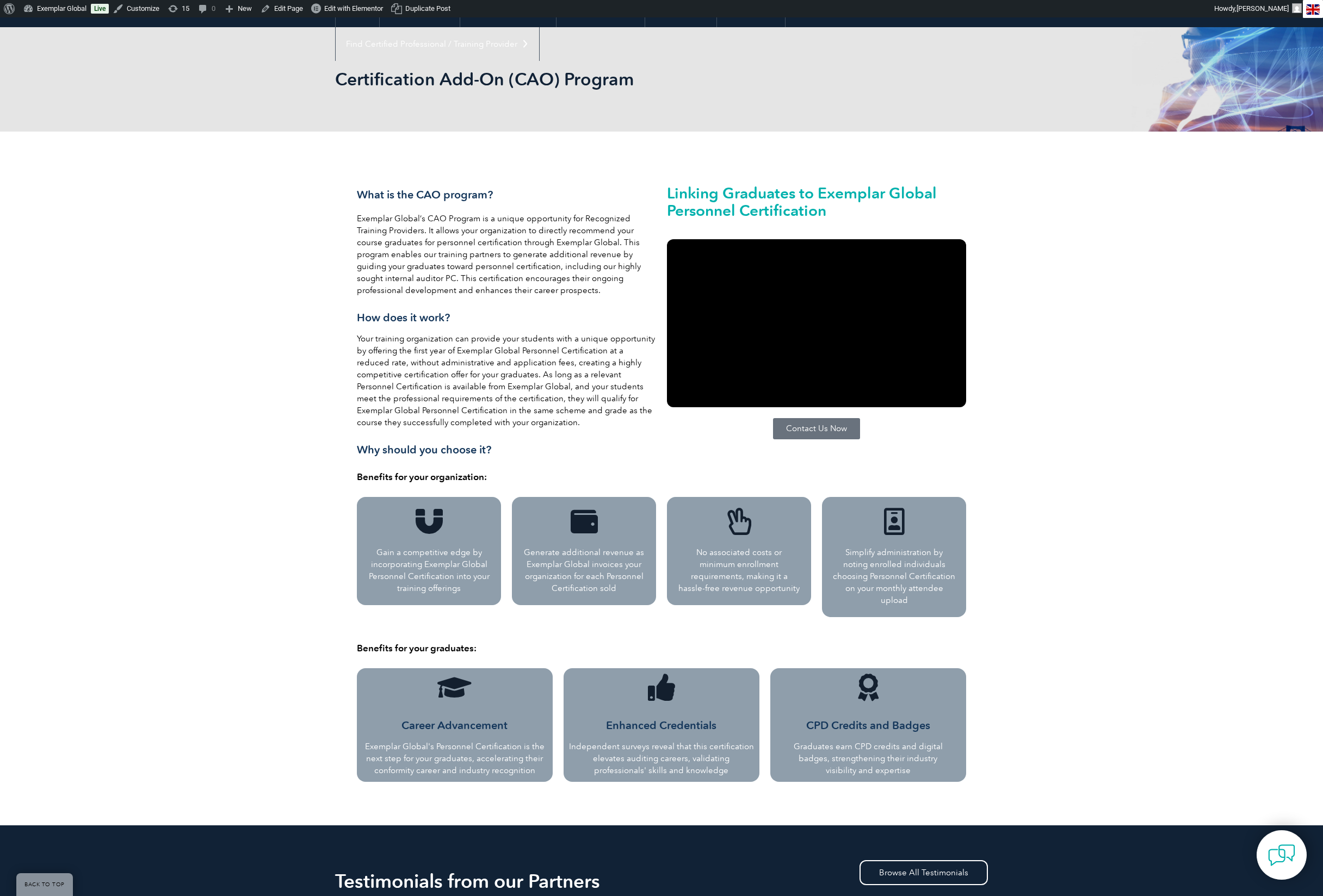
scroll to position [201, 0]
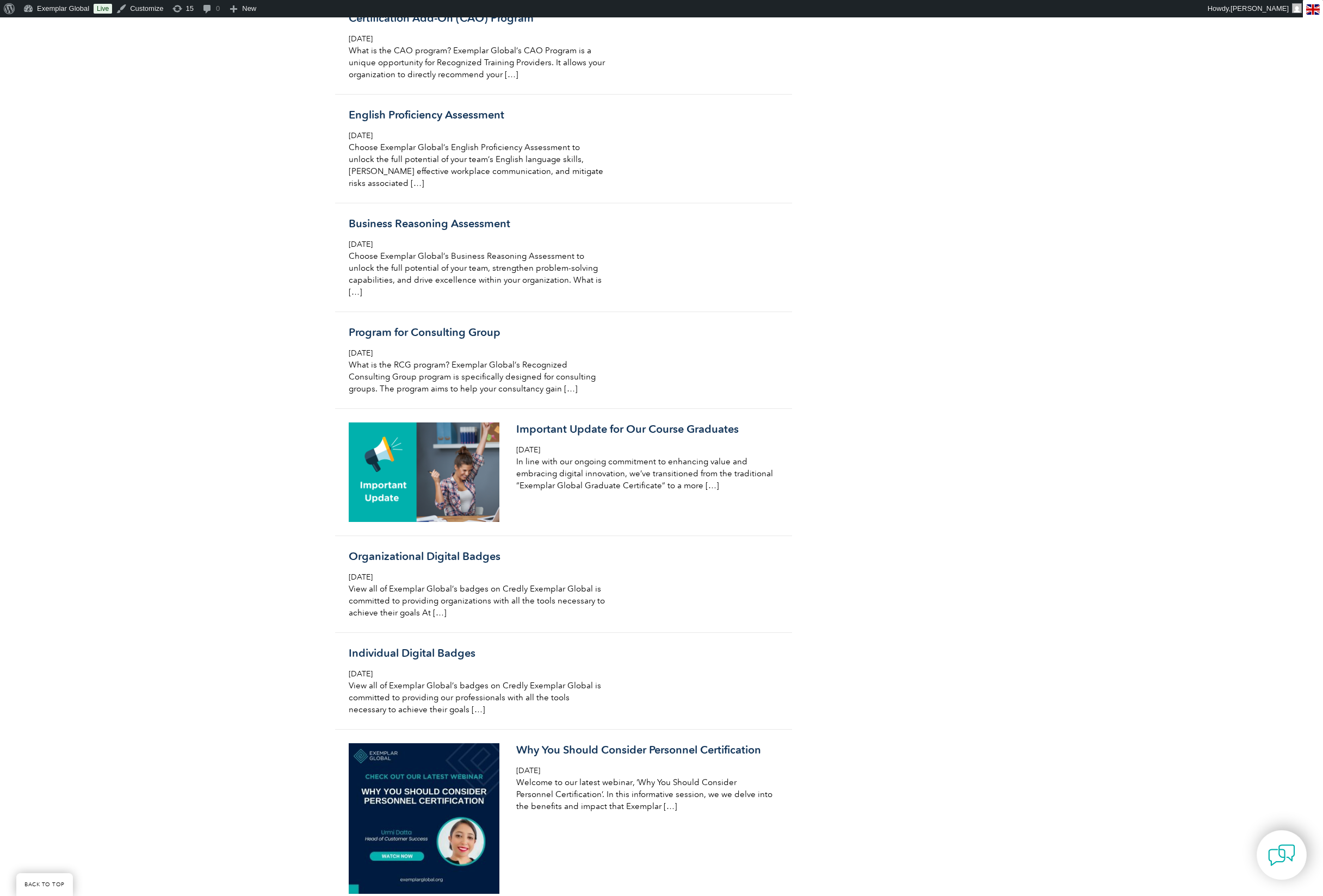
scroll to position [5195, 0]
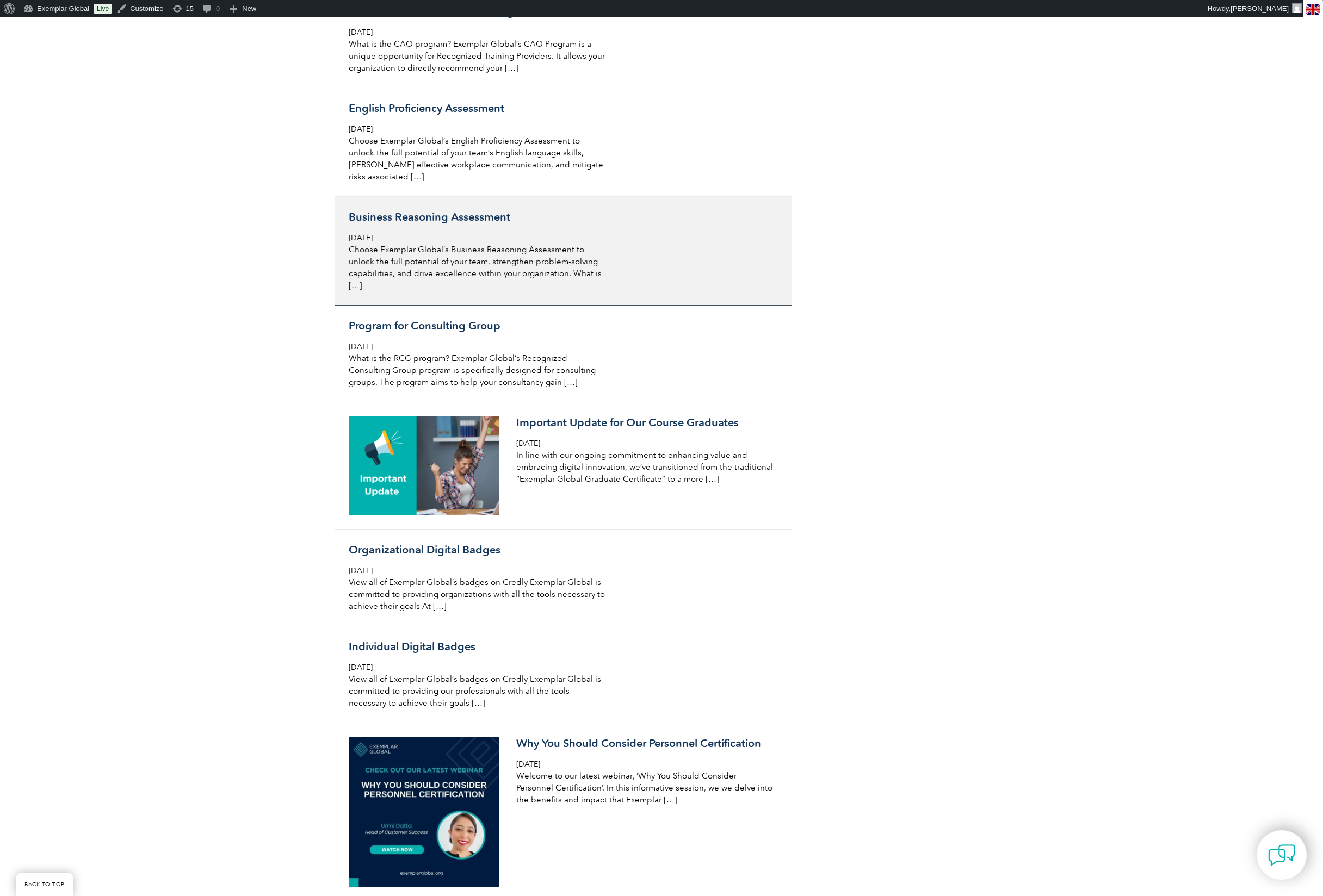
click at [457, 291] on p "Choose Exemplar Global’s Business Reasoning Assessment to unlock the full poten…" at bounding box center [478, 268] width 258 height 48
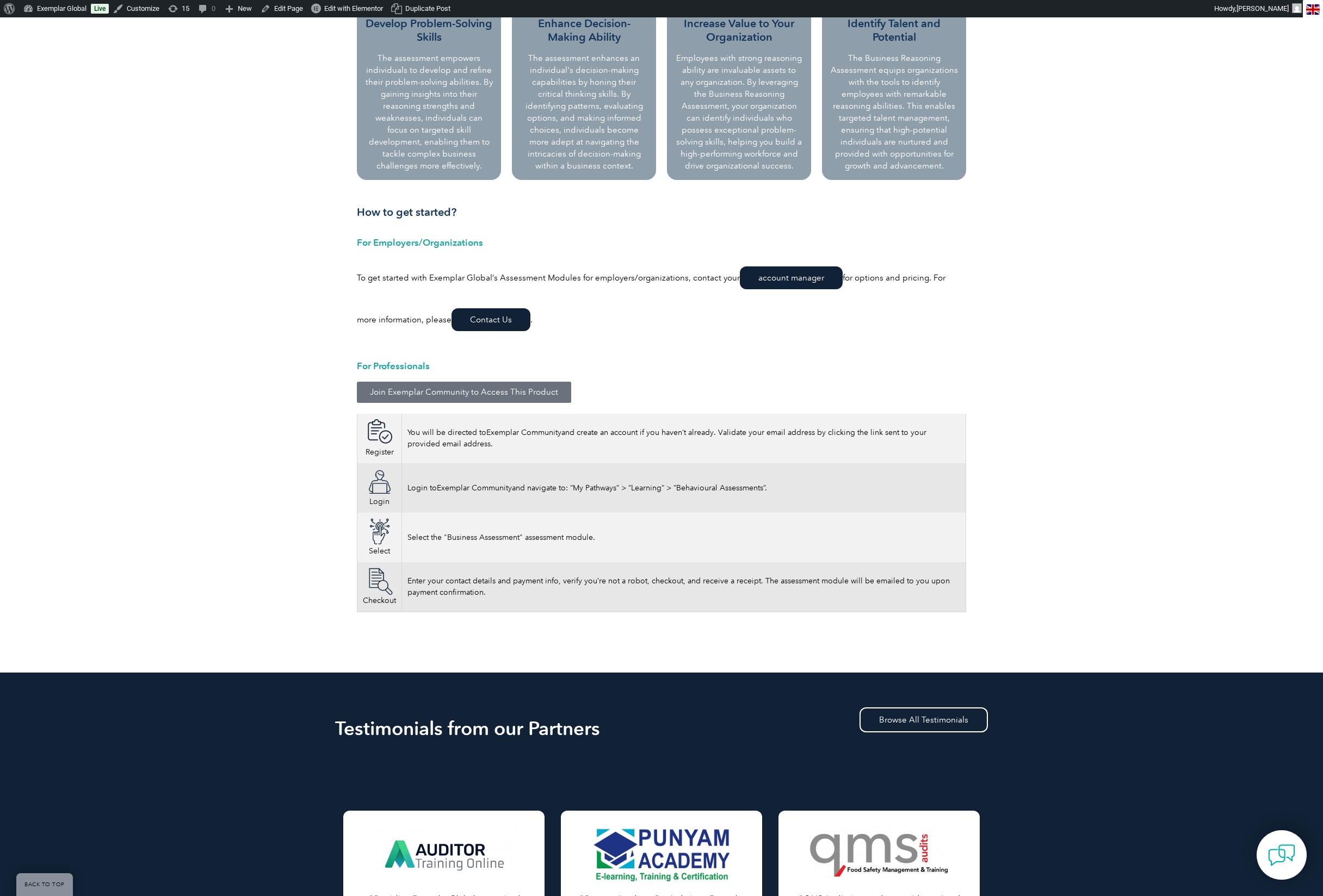
scroll to position [756, 0]
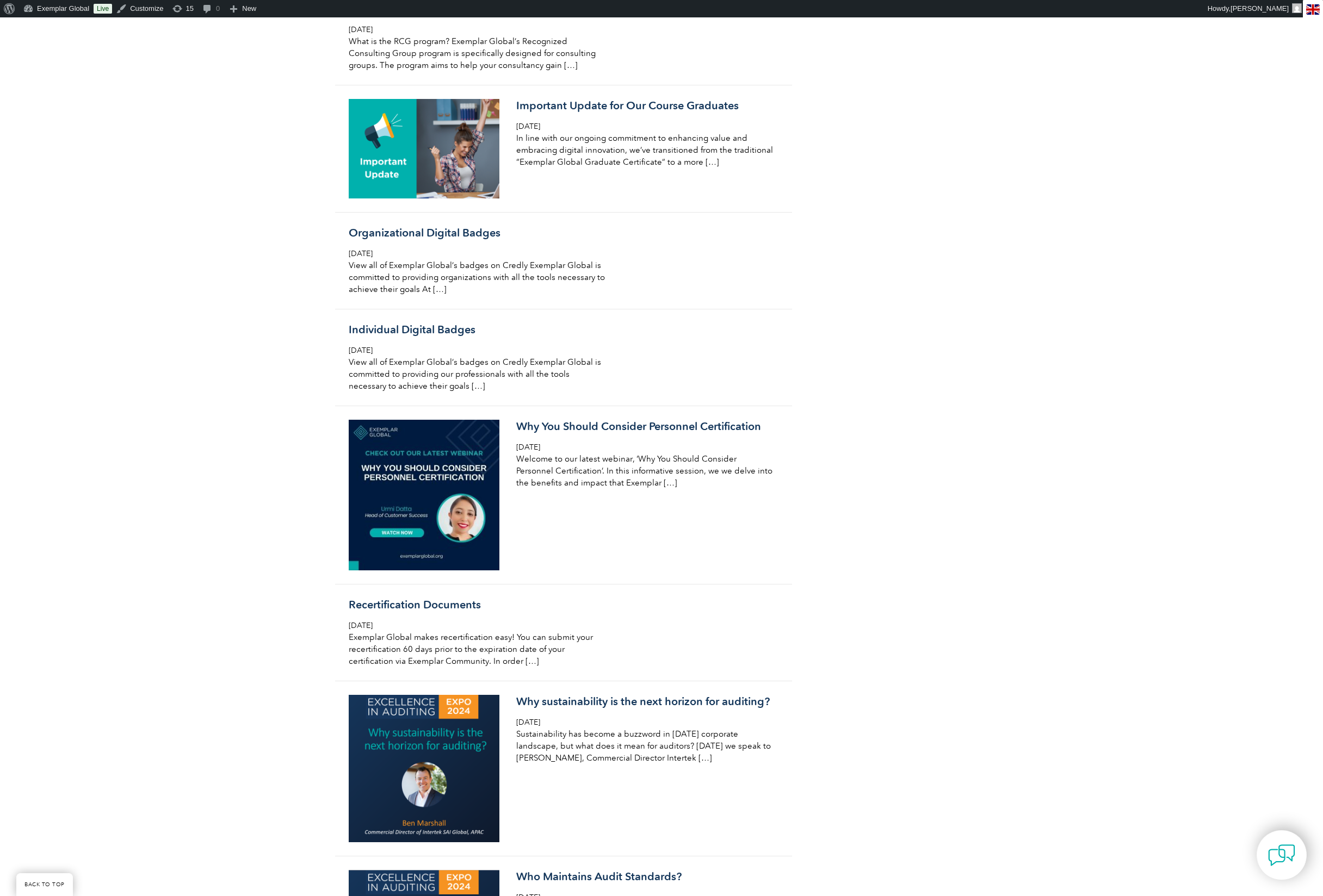
scroll to position [5515, 0]
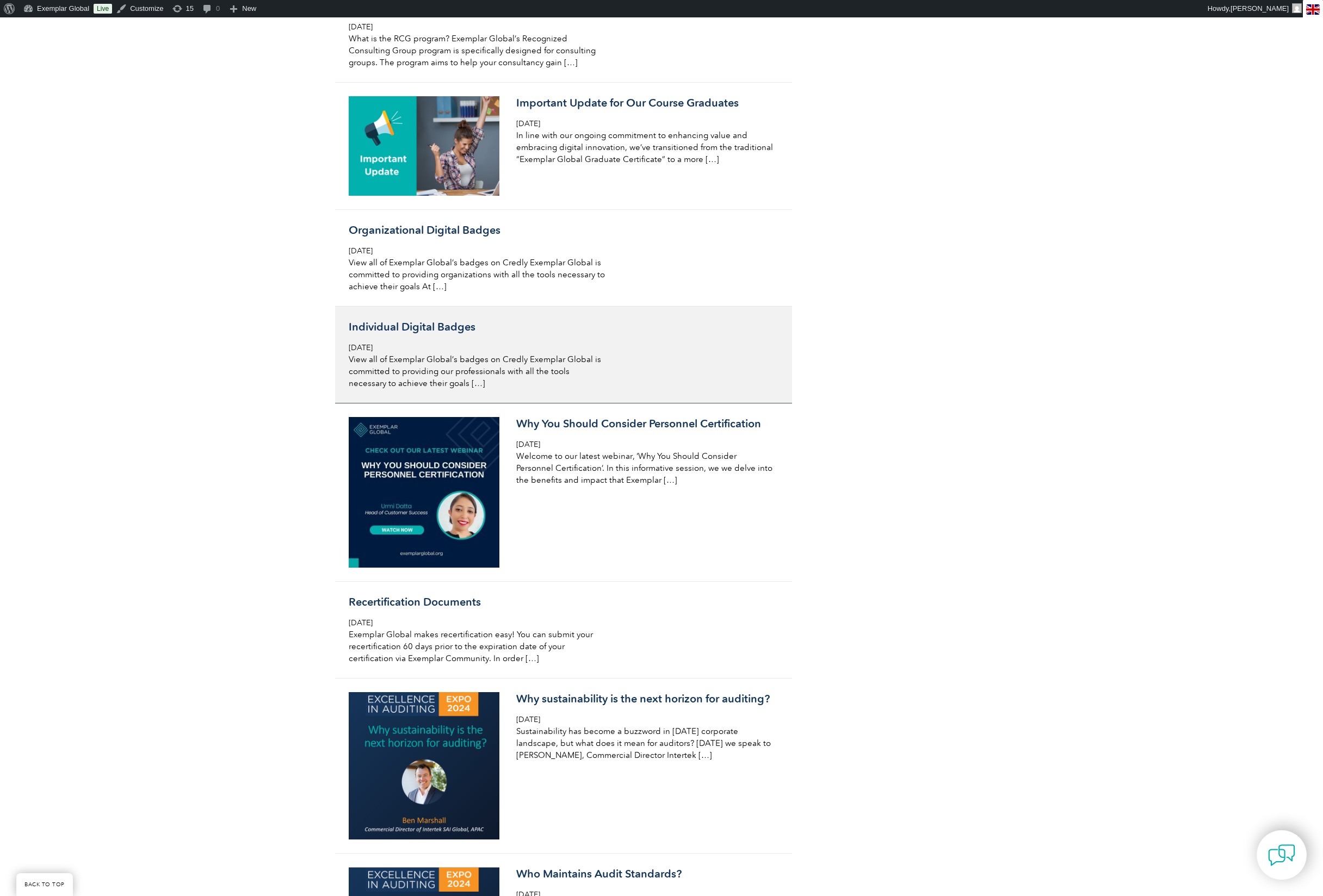
click at [372, 352] on span "Tuesday, March 29th, 2022" at bounding box center [361, 348] width 24 height 9
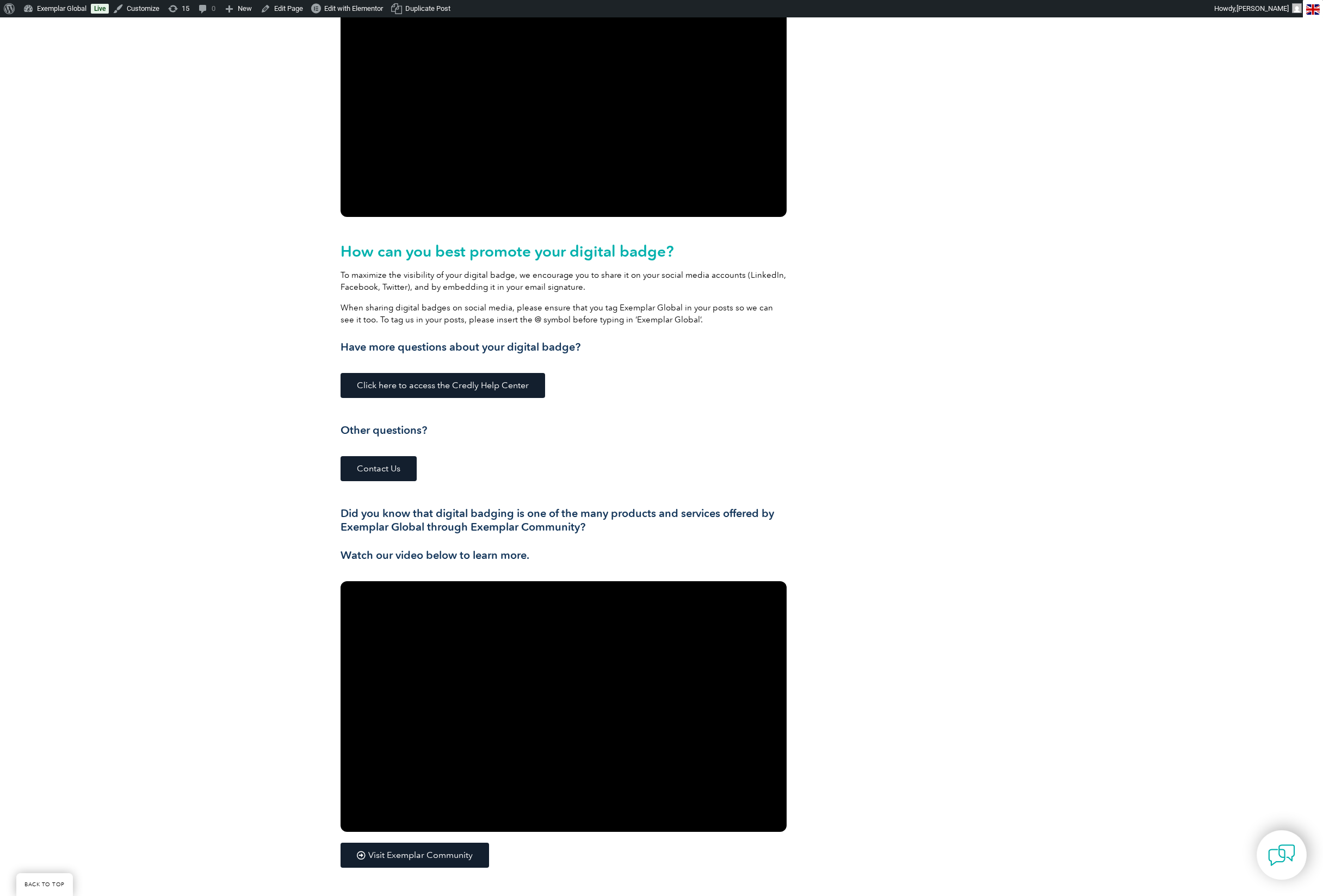
scroll to position [1302, 0]
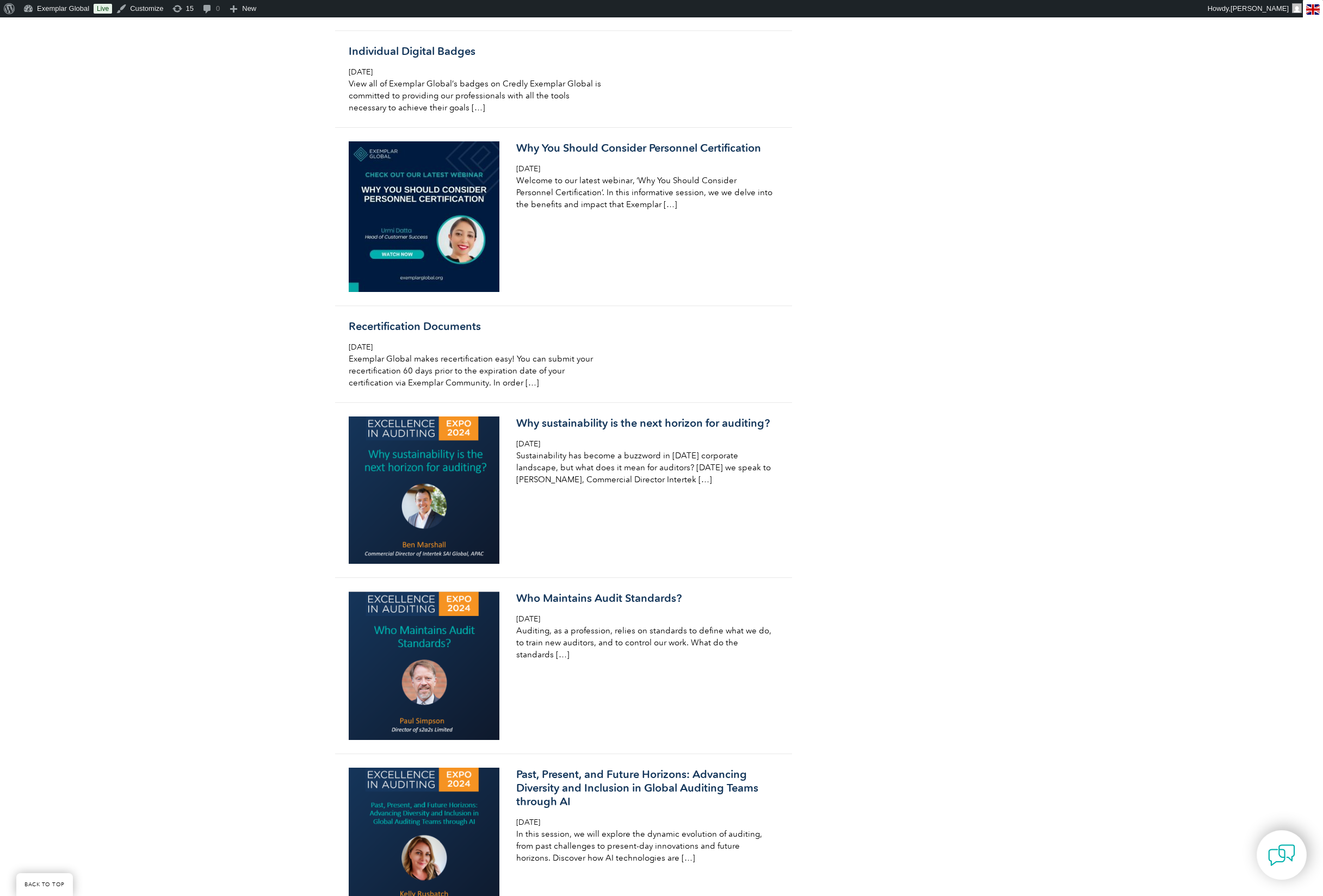
scroll to position [5829, 0]
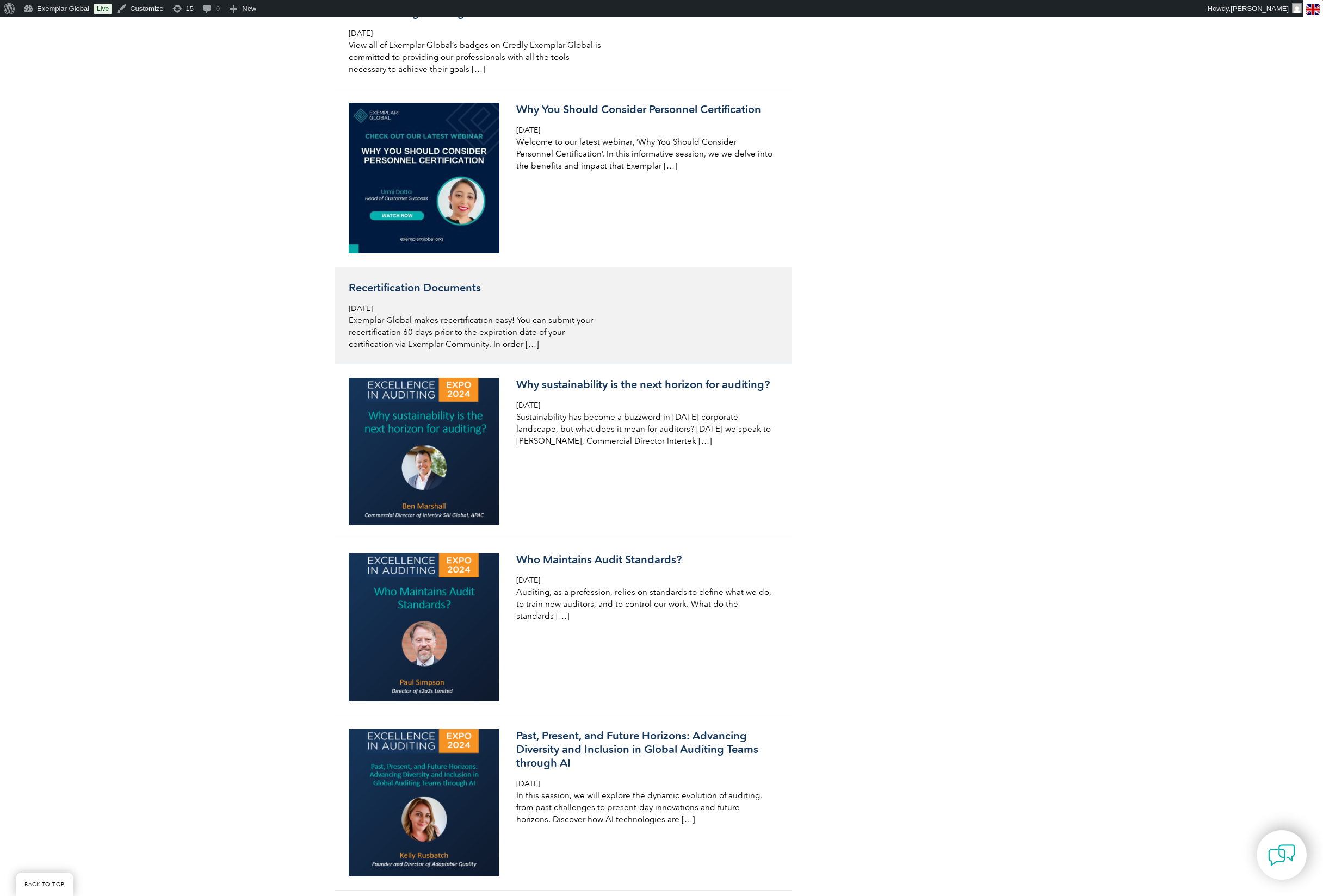
click at [505, 350] on div "Recertification Documents Wednesday, March 9th, 2022 Exemplar Global makes rece…" at bounding box center [478, 315] width 258 height 69
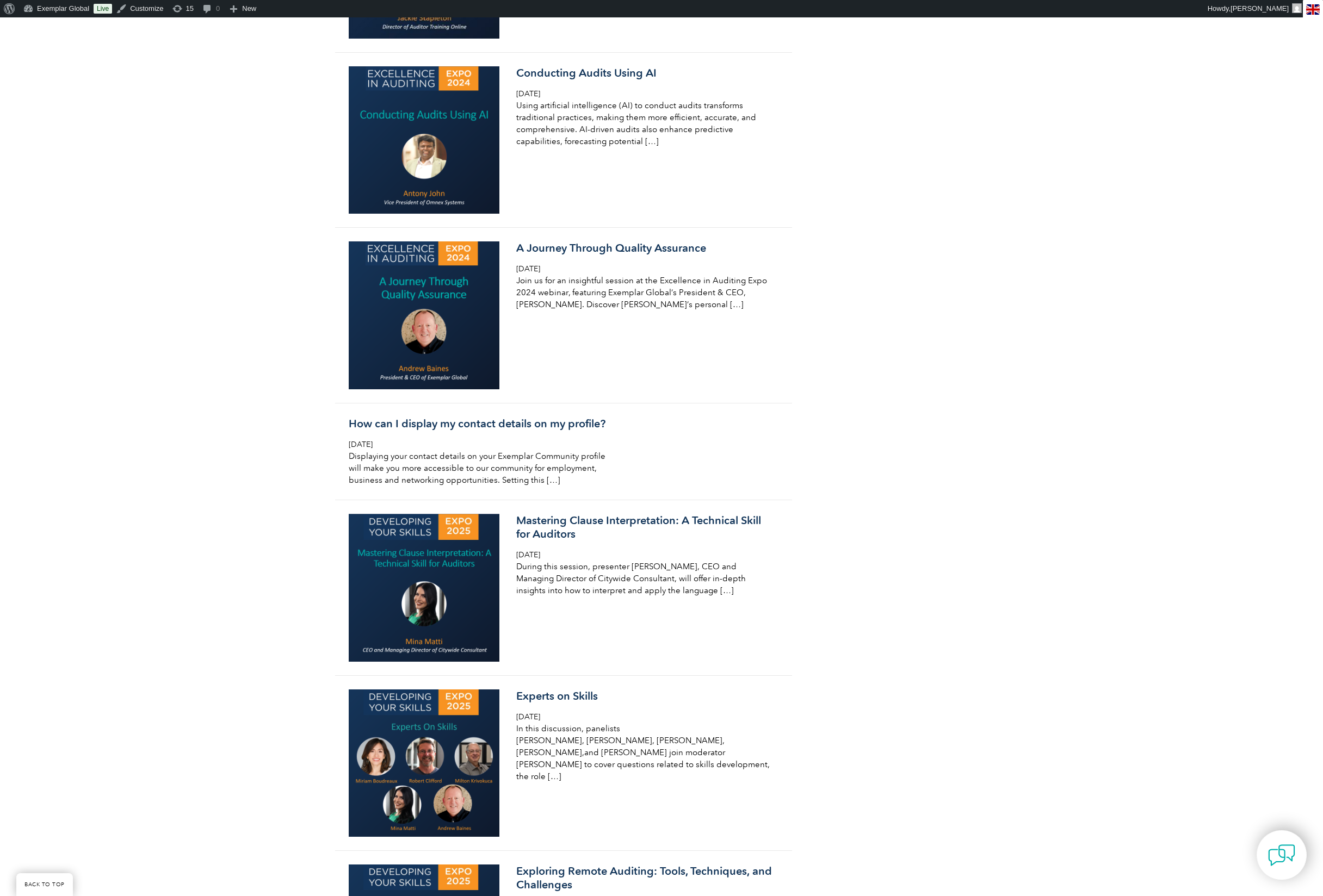
scroll to position [7954, 0]
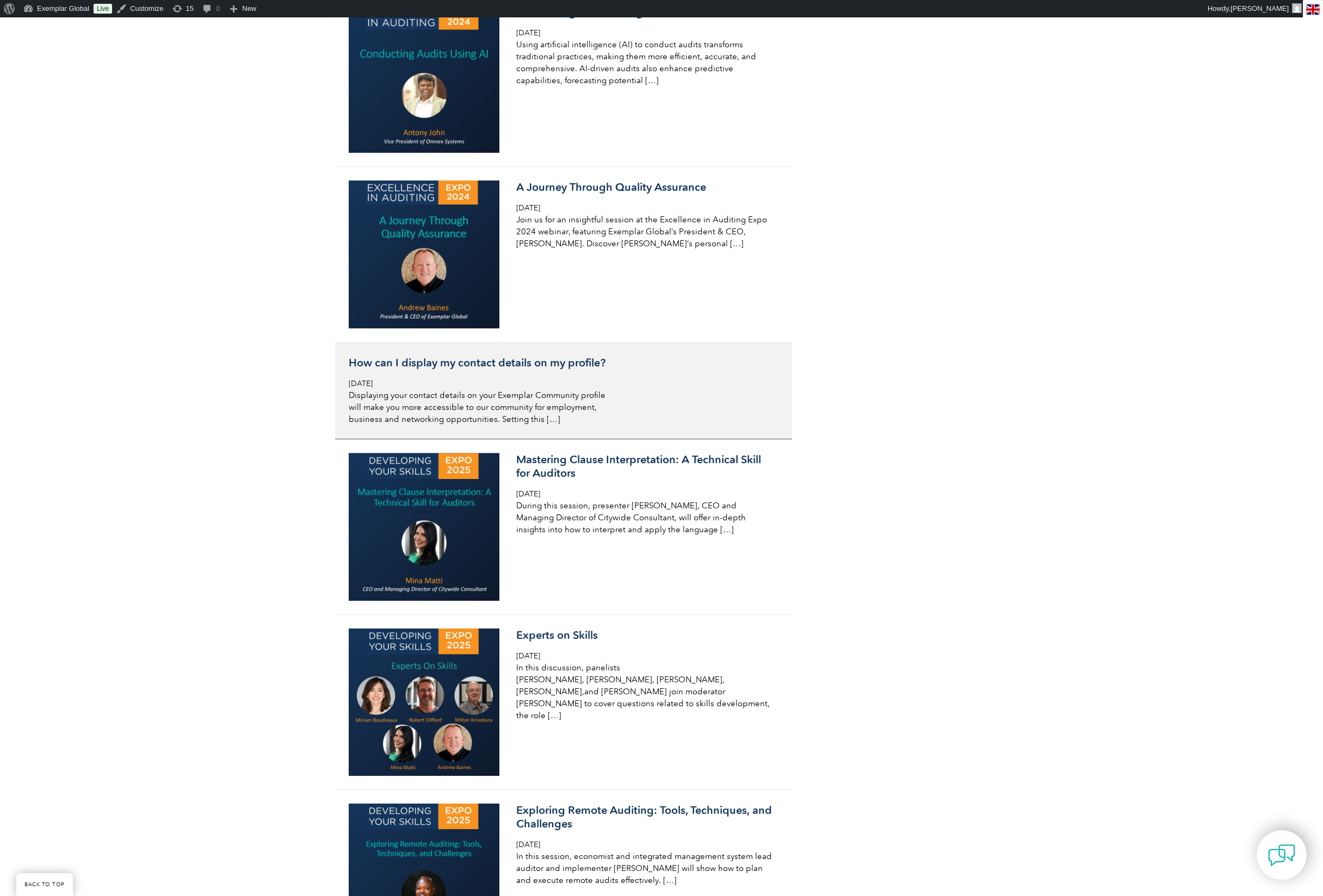
click at [503, 425] on p "Displaying your contact details on your Exemplar Community profile will make yo…" at bounding box center [478, 408] width 258 height 36
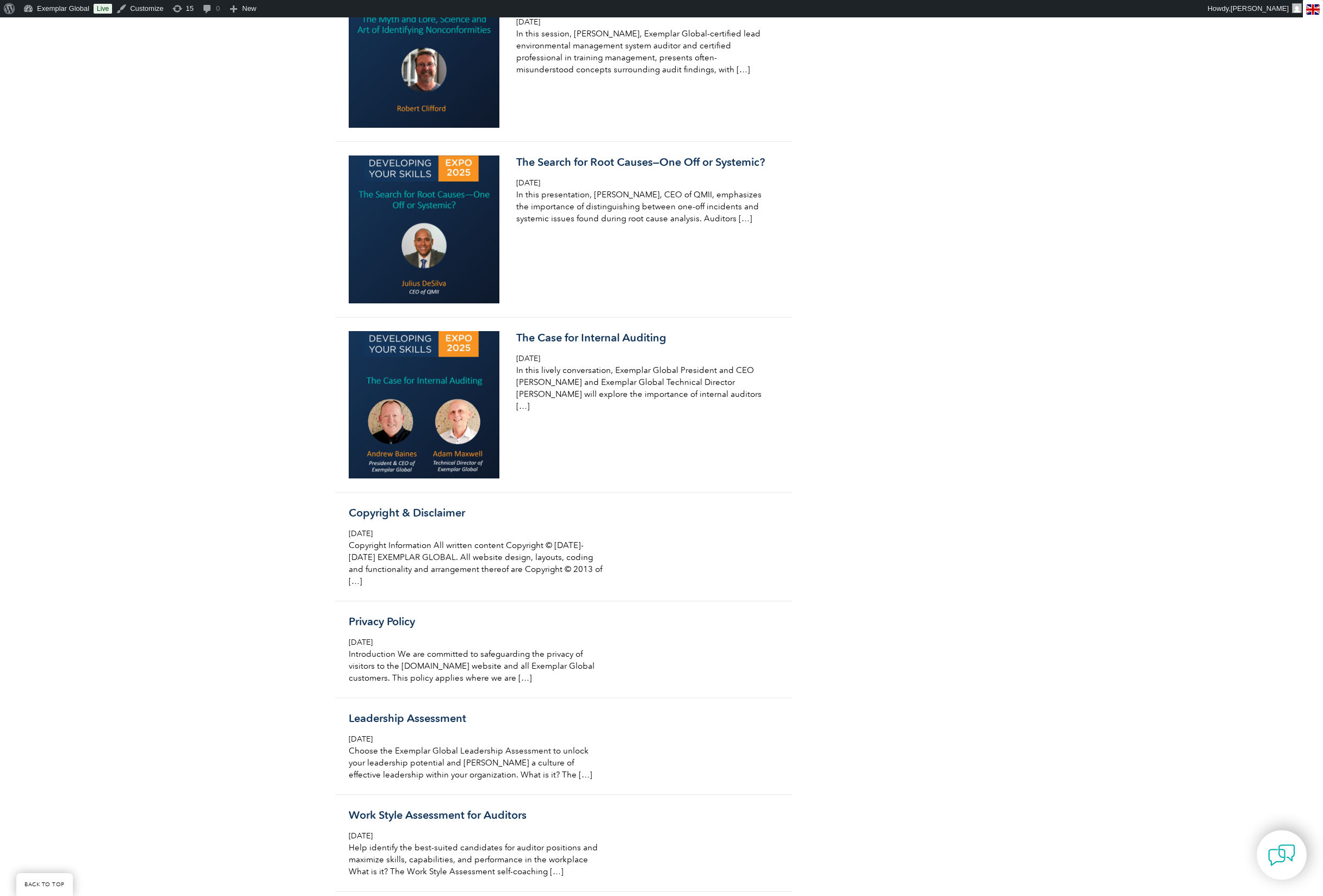
scroll to position [10047, 0]
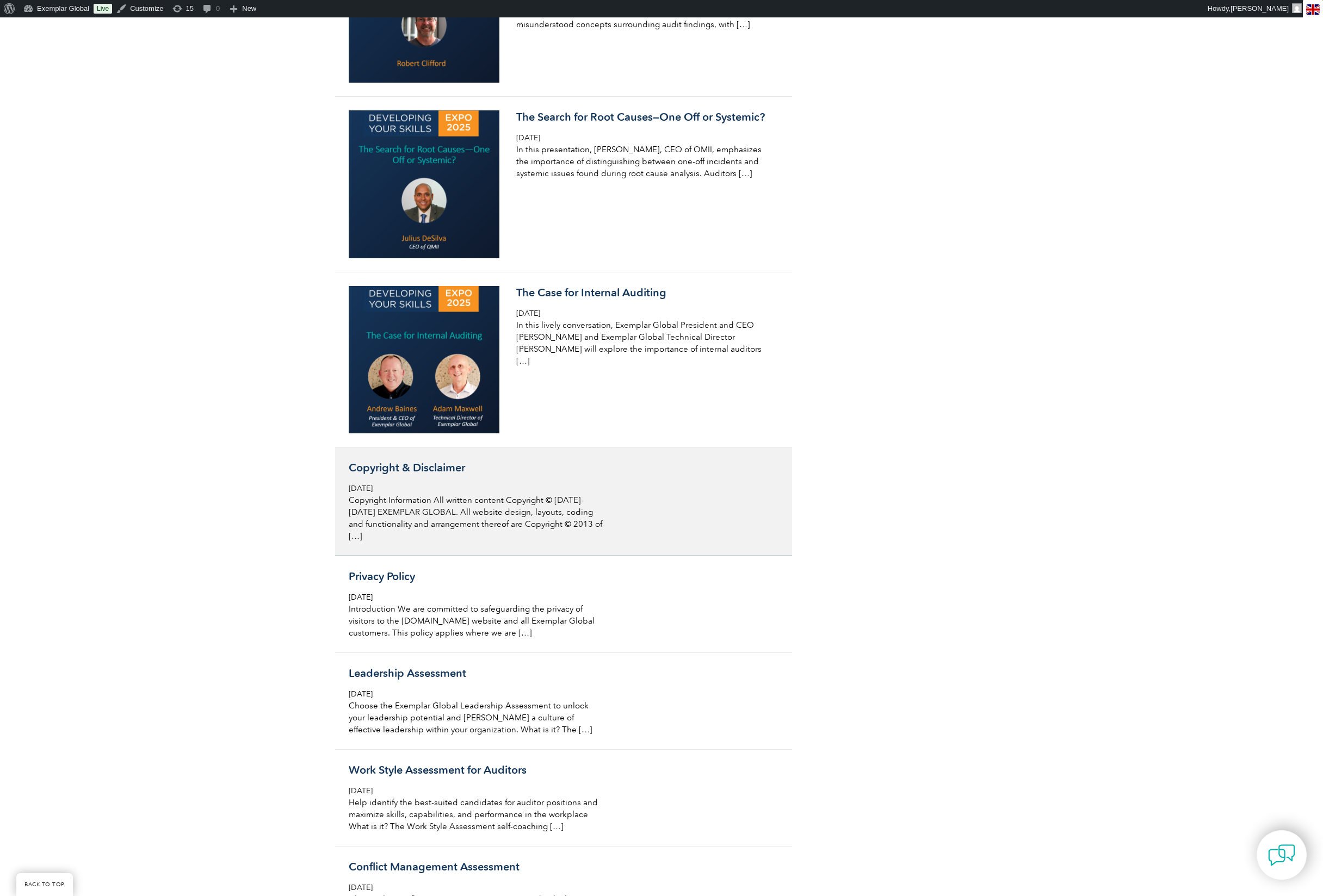
click at [493, 542] on p "Copyright Information All written content Copyright © [DATE]-[DATE] EXEMPLAR GL…" at bounding box center [478, 518] width 258 height 48
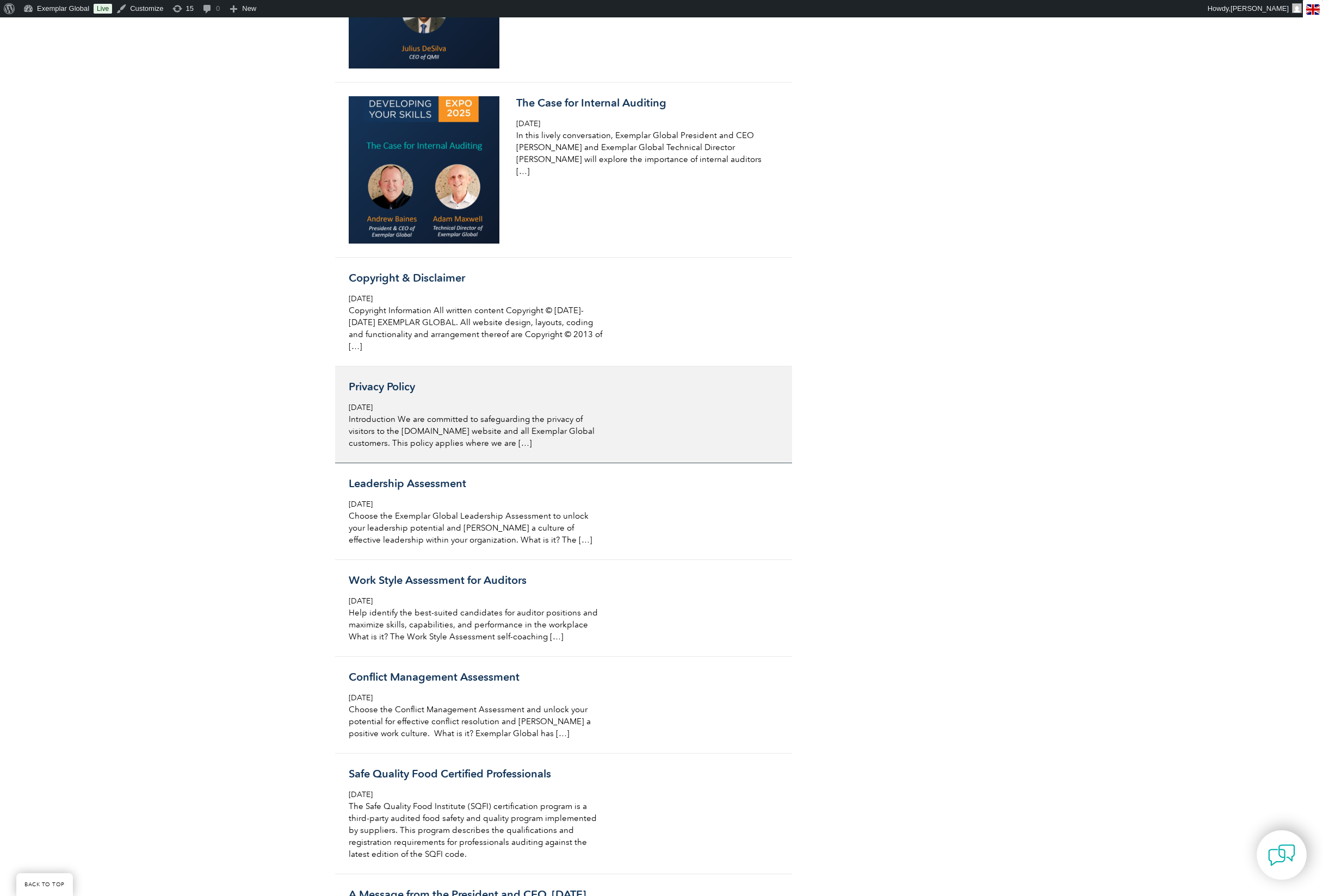
scroll to position [10239, 0]
click at [372, 410] on span "[DATE]" at bounding box center [361, 406] width 24 height 9
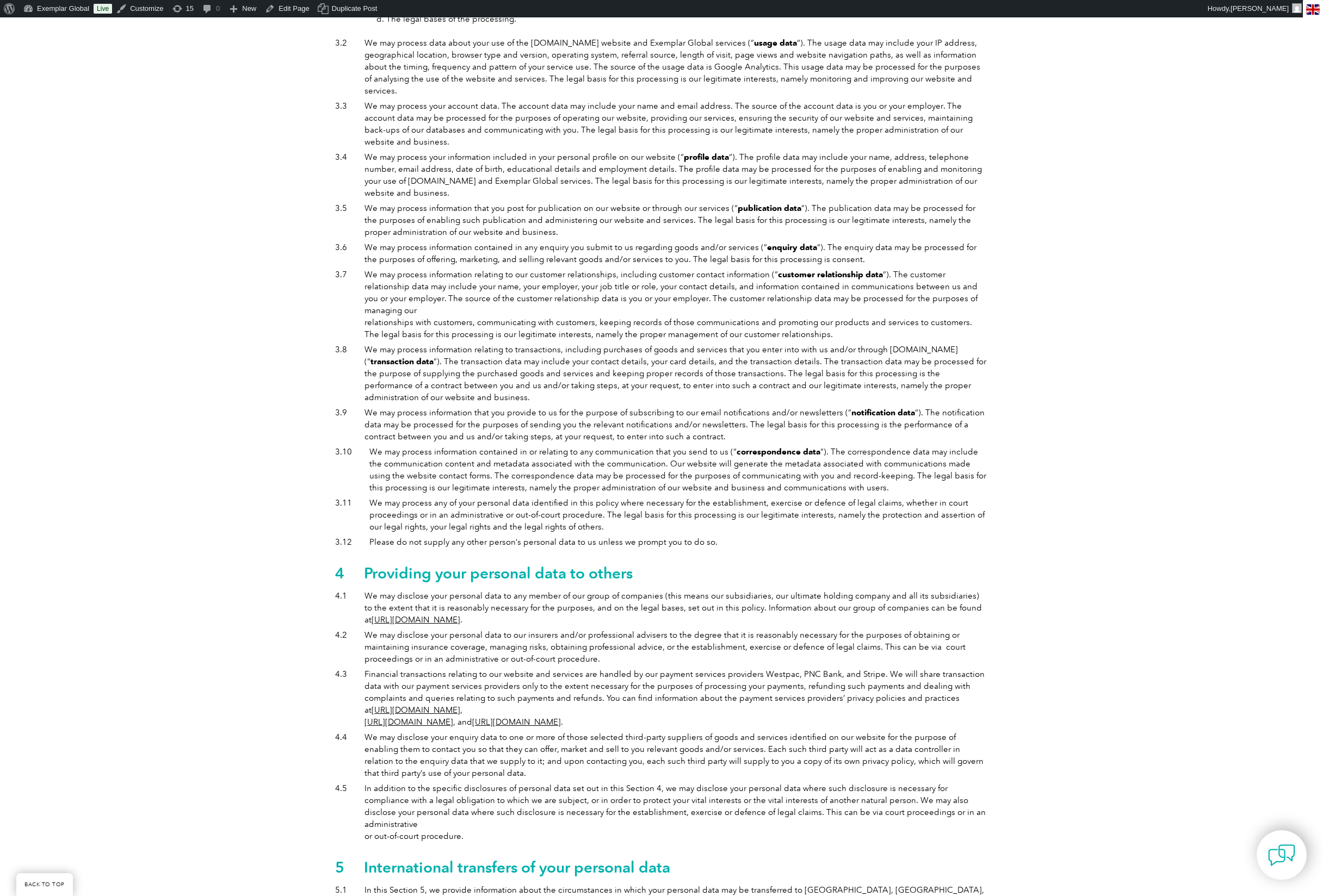
scroll to position [649, 0]
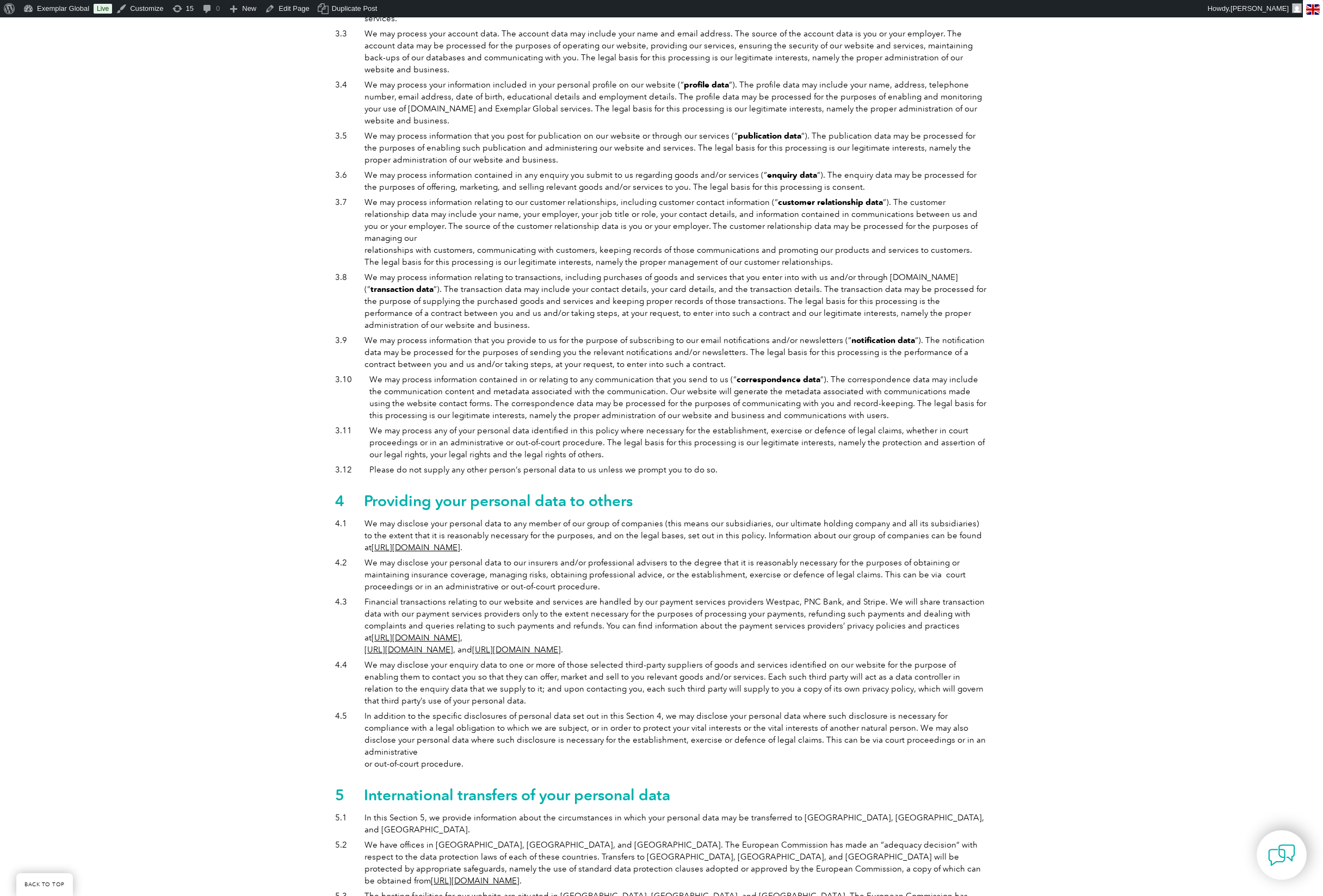
click at [460, 543] on link "https://exemplarglobal.org/who-we-are/our-accreditations-and-associations/" at bounding box center [416, 547] width 89 height 10
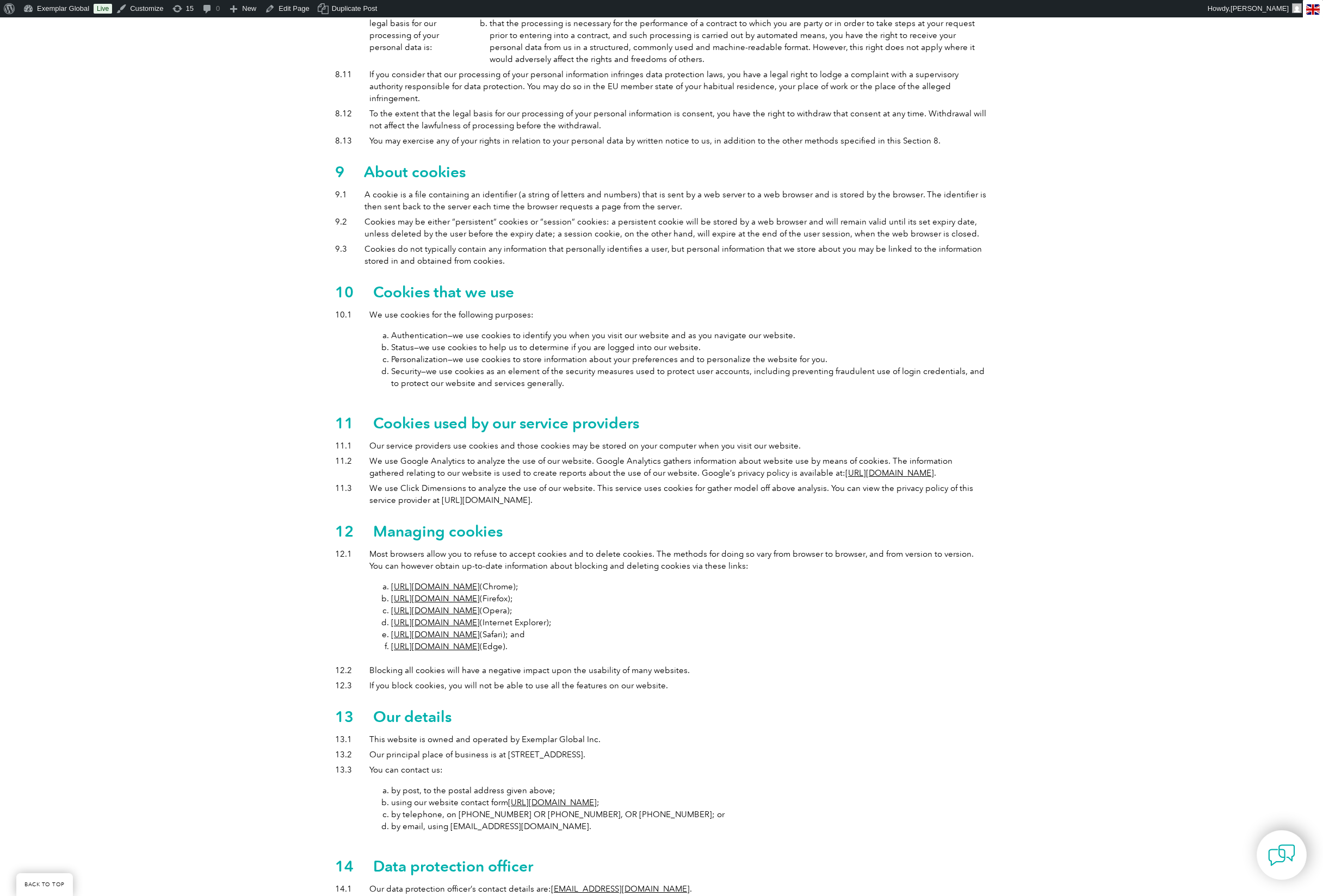
scroll to position [2329, 0]
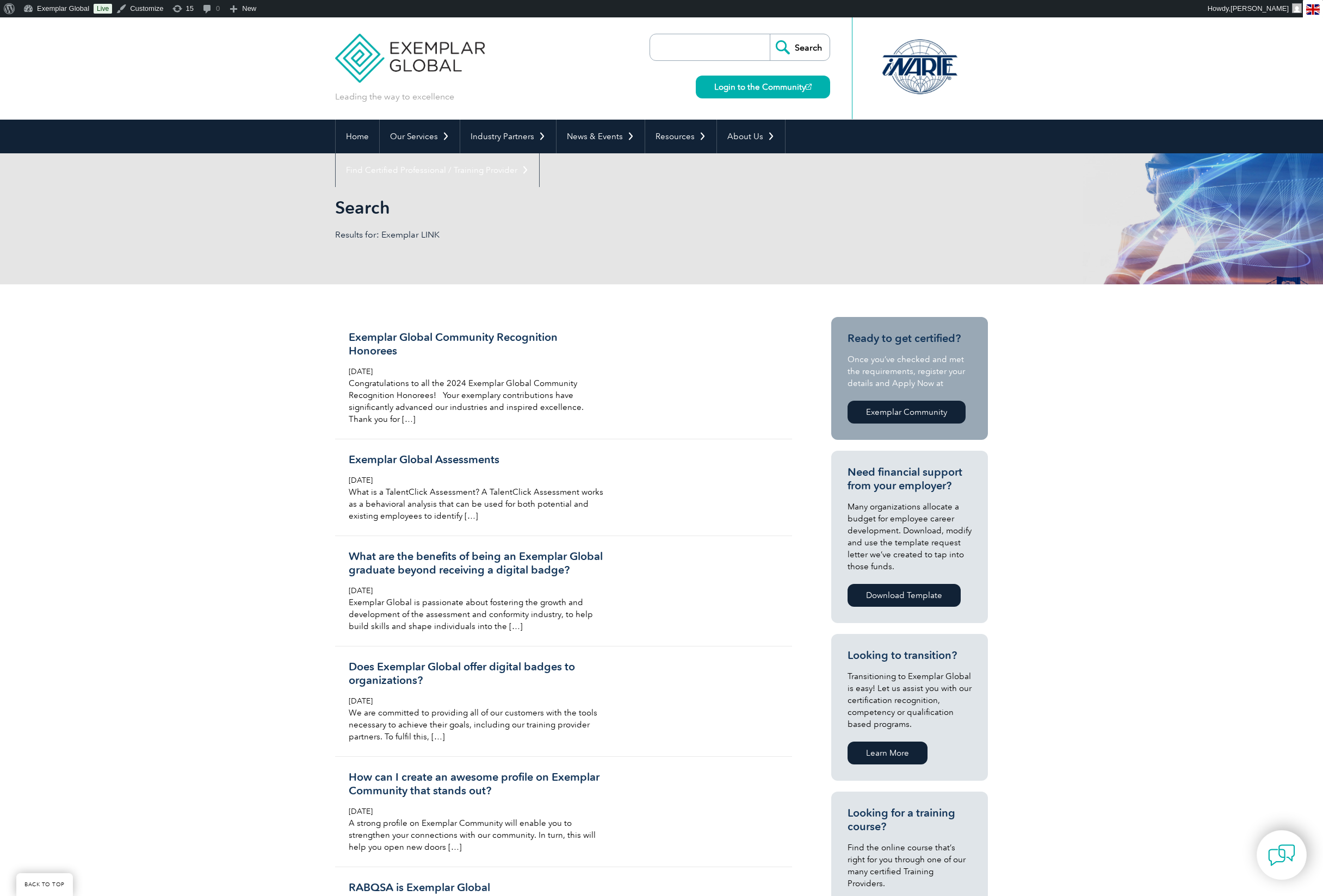
scroll to position [10239, 0]
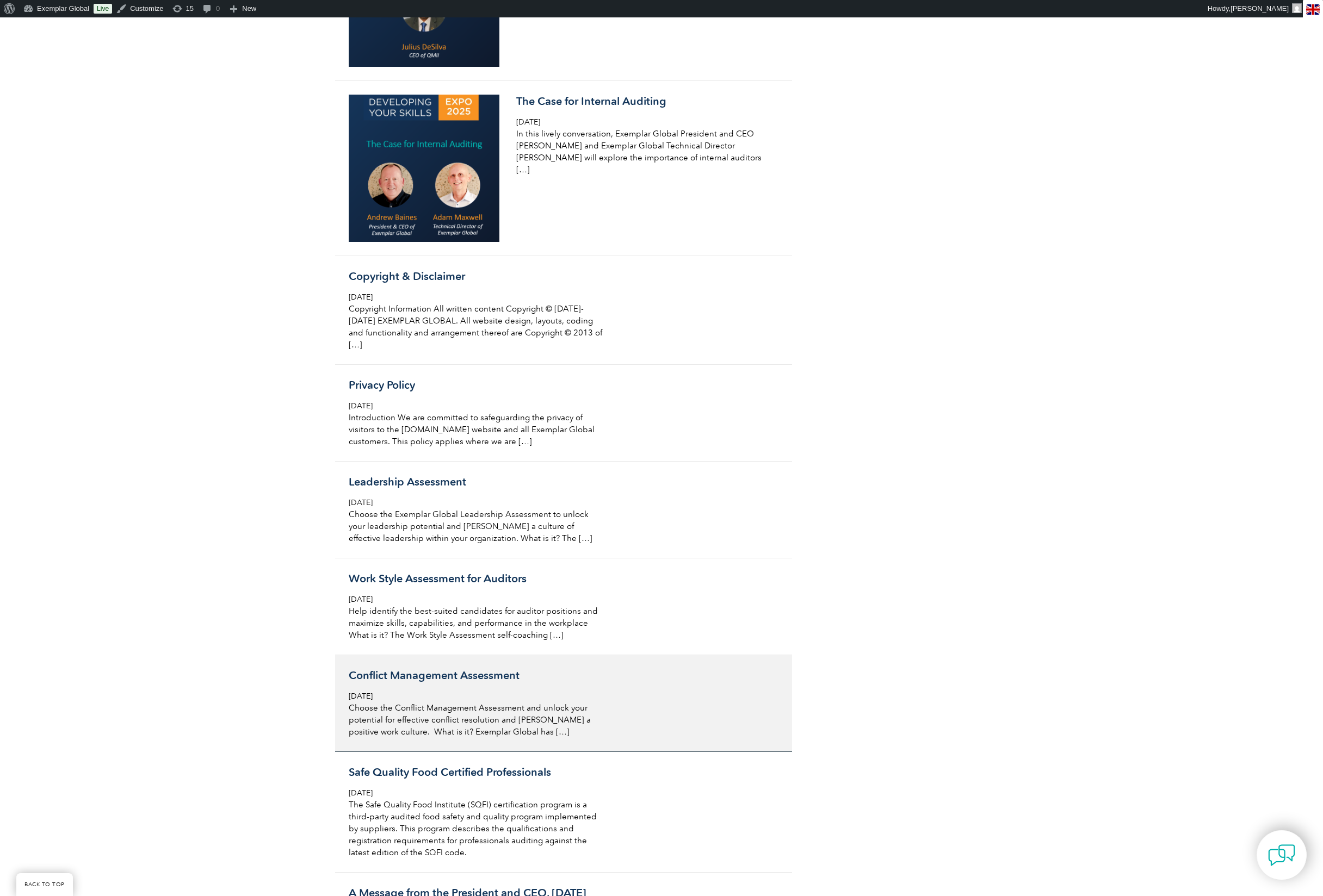
click at [478, 738] on div "Conflict Management Assessment [DATE] Choose the Conflict Management Assessment…" at bounding box center [478, 703] width 258 height 69
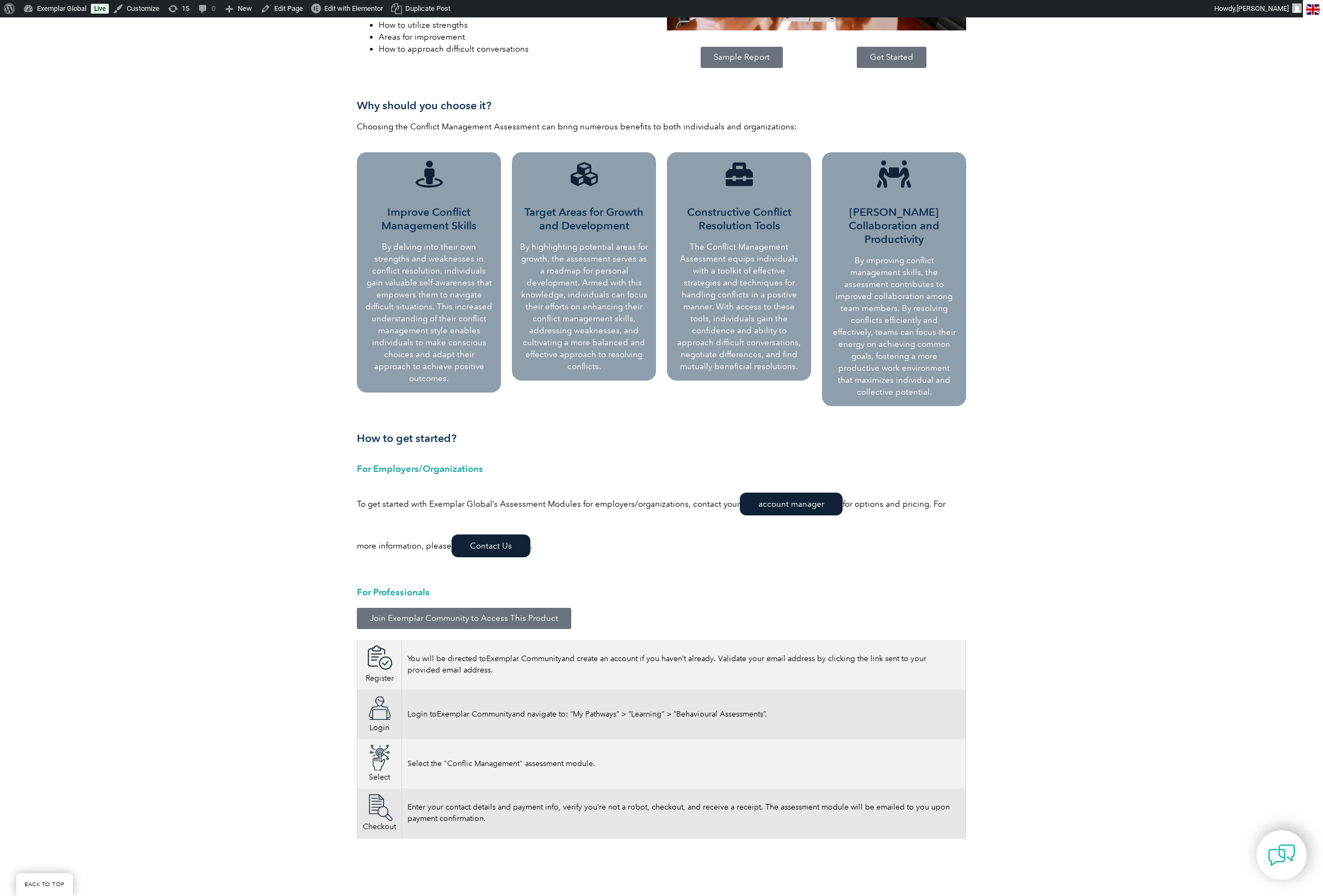
scroll to position [568, 0]
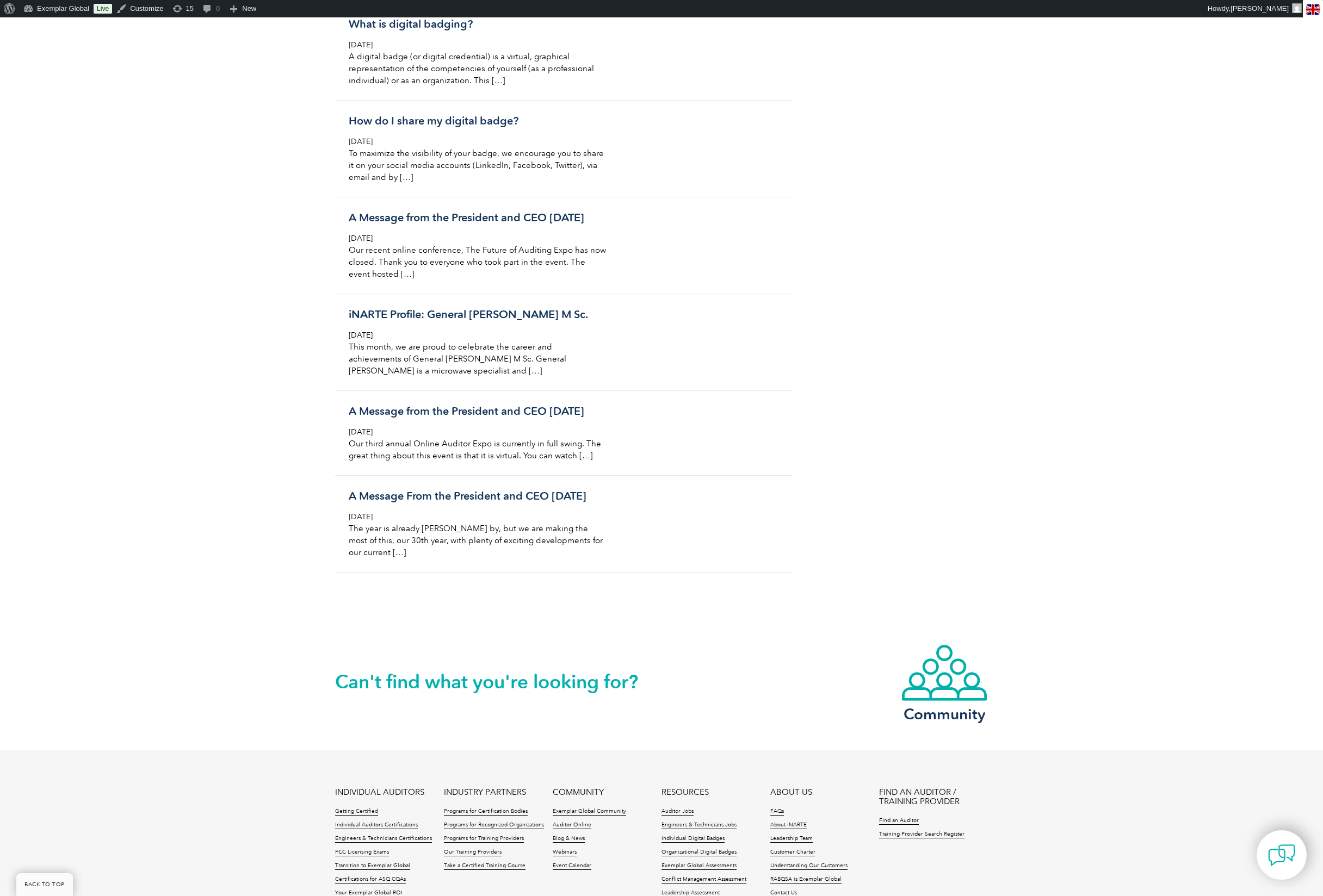
scroll to position [11382, 0]
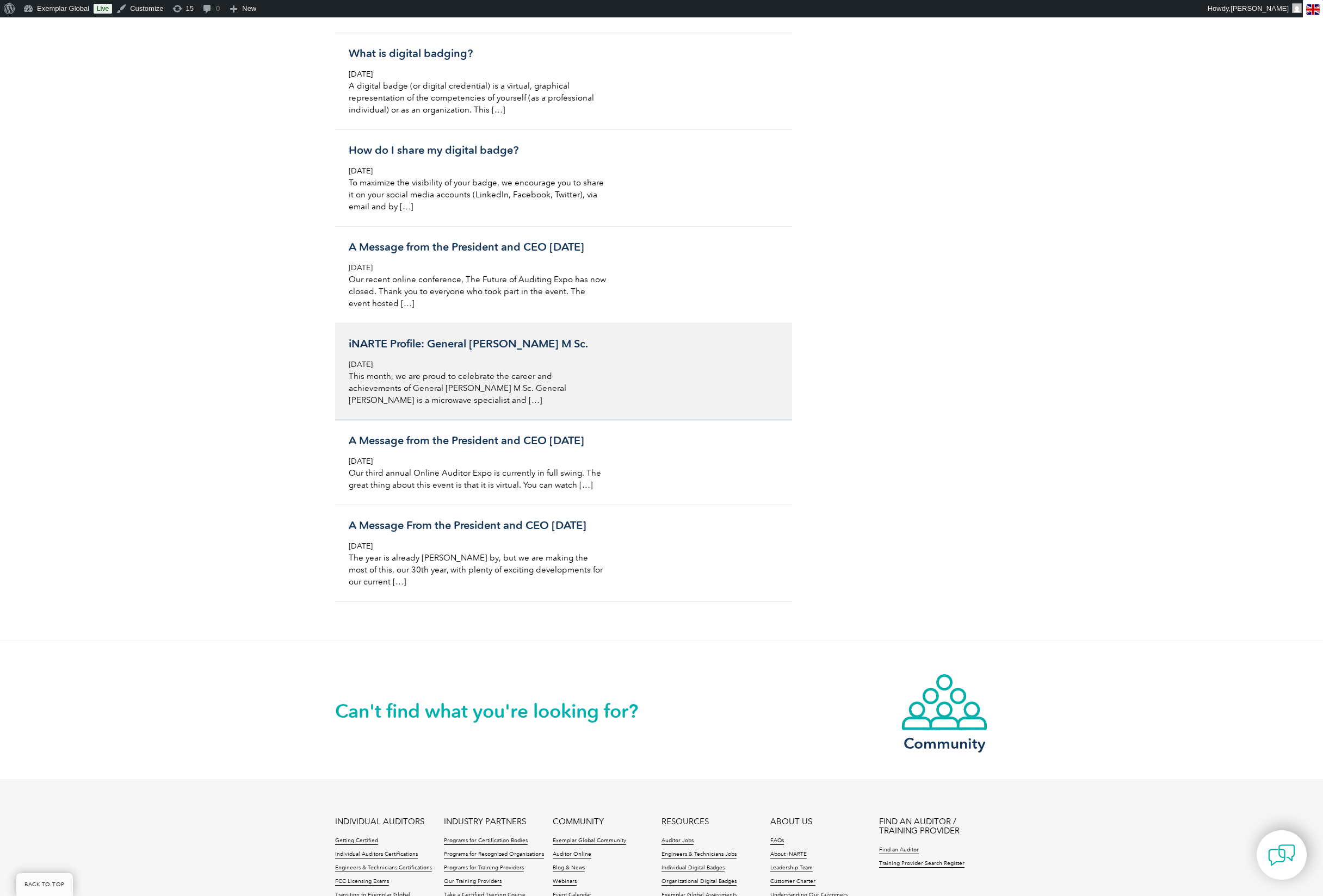
click at [447, 406] on div "iNARTE Profile: General Joe A. Hameed M Sc. Tuesday, July 2nd, 2019 This month,…" at bounding box center [478, 371] width 258 height 69
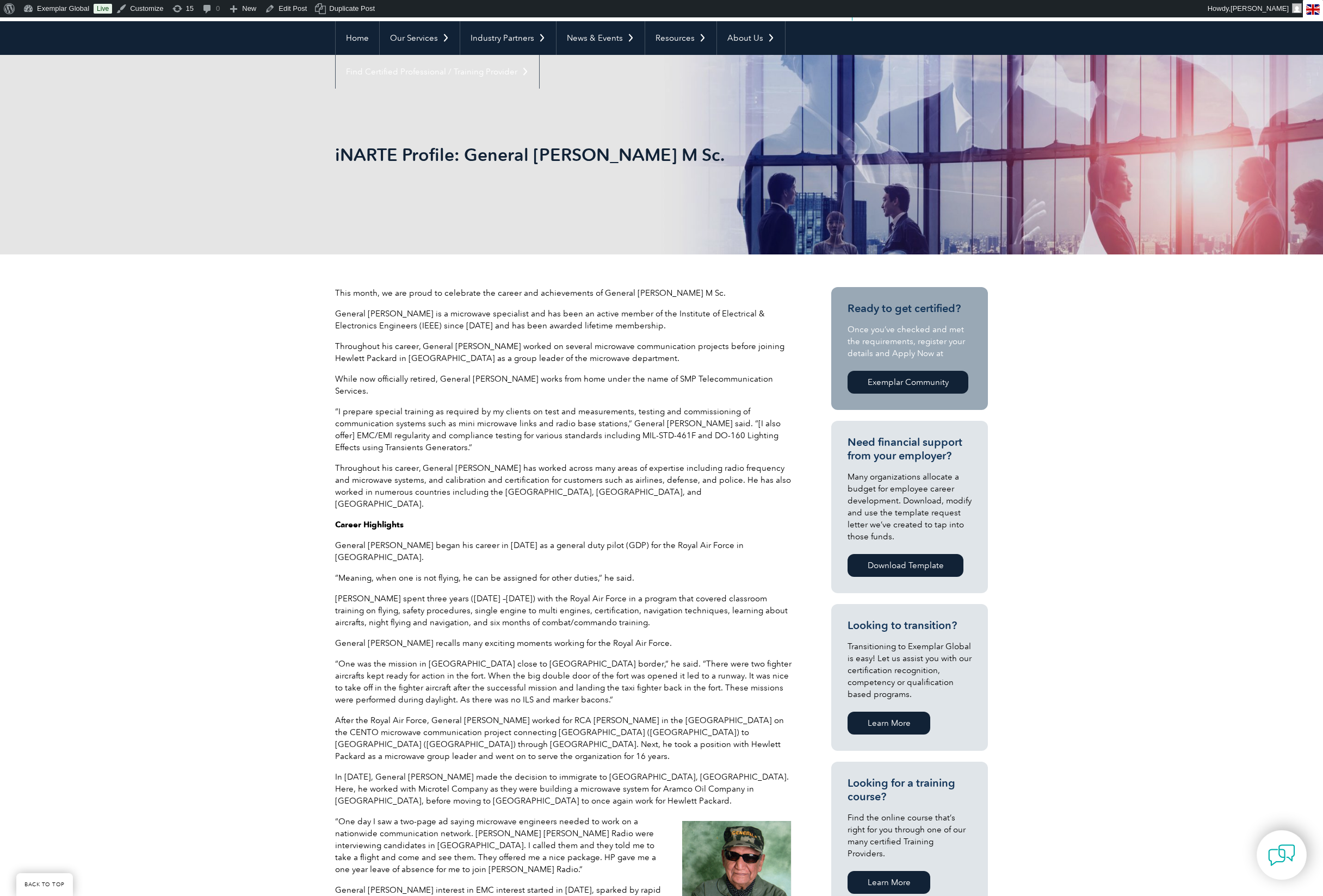
scroll to position [44, 0]
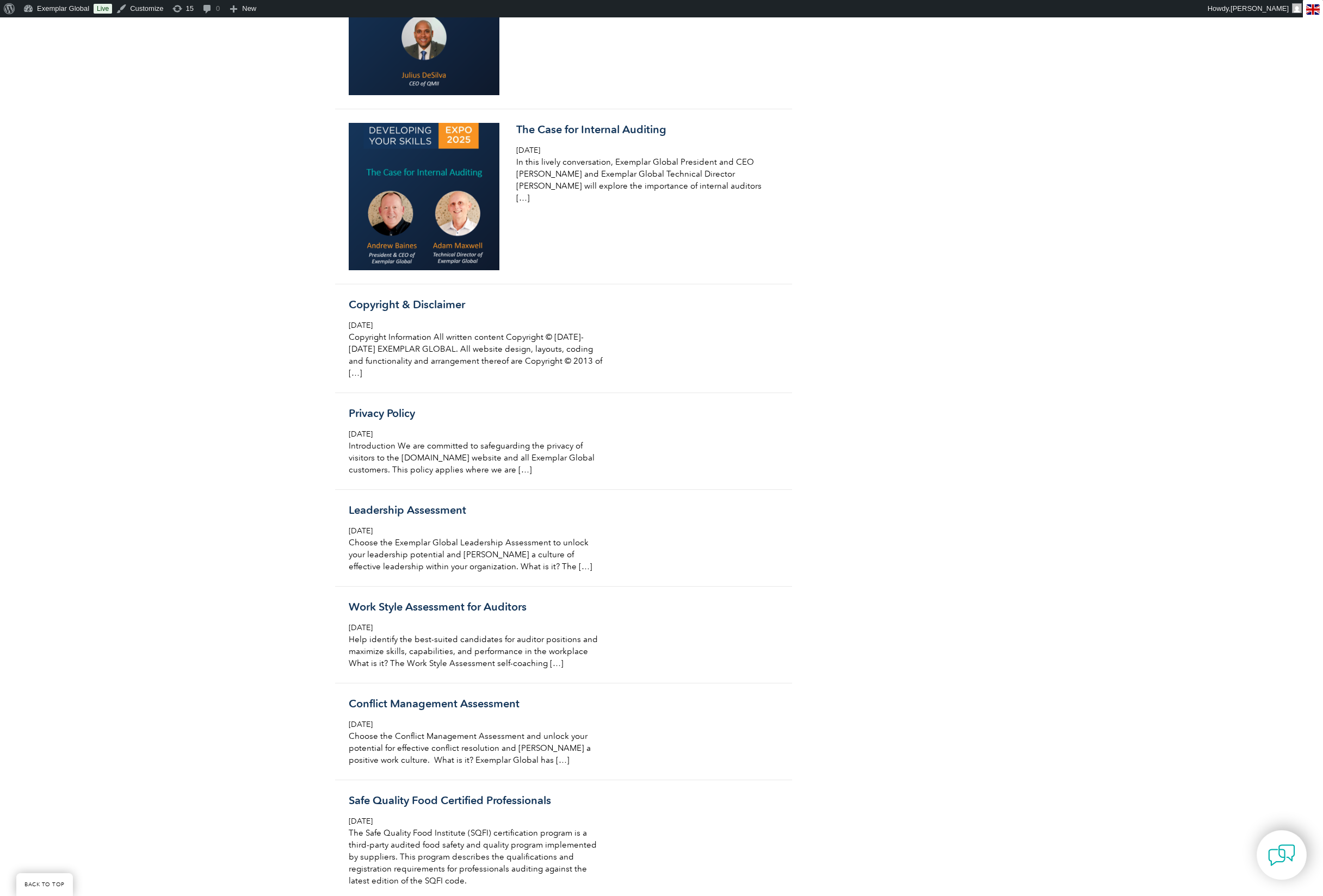
scroll to position [10201, 0]
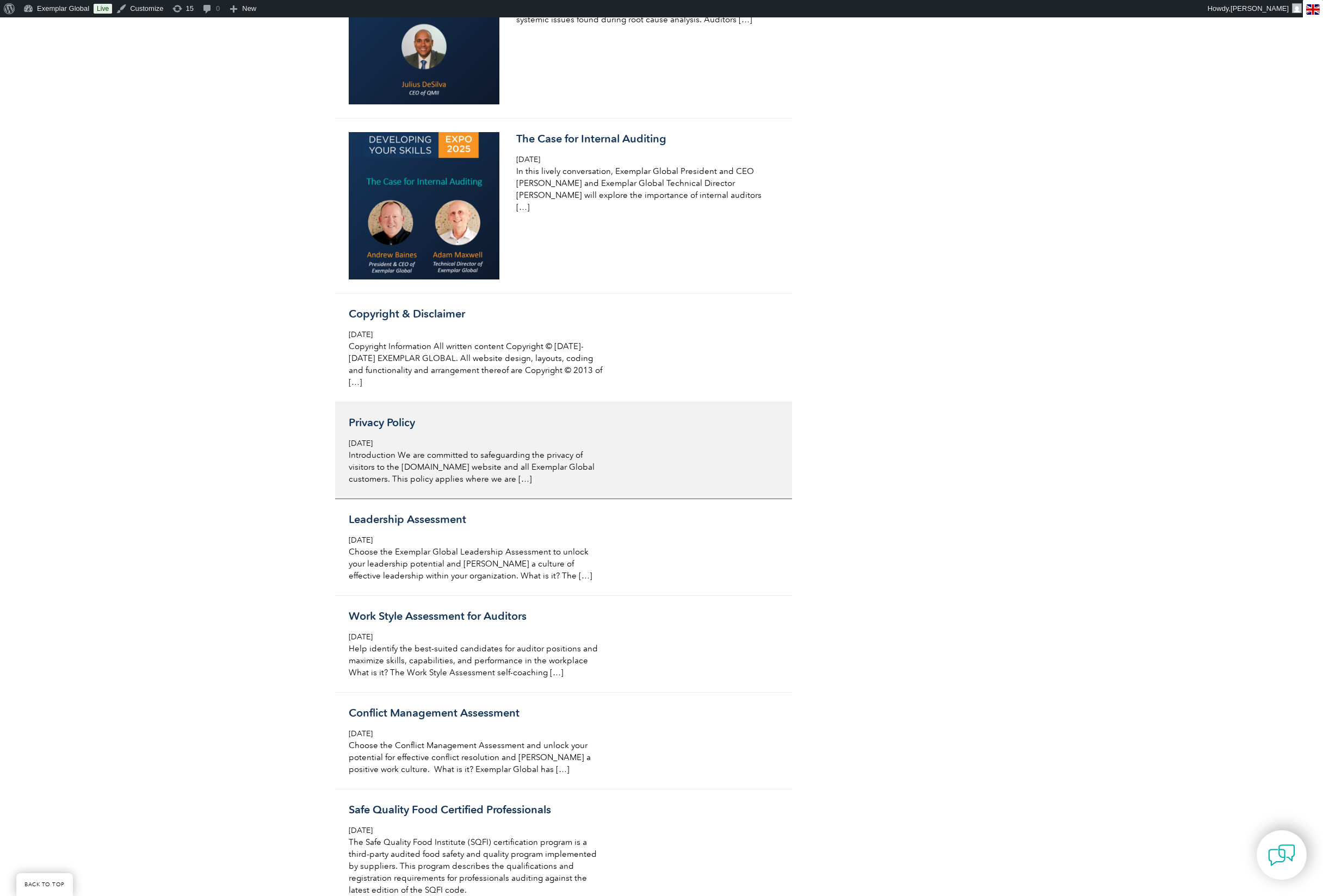
click at [557, 485] on p "Introduction We are committed to safeguarding the privacy of visitors to the [D…" at bounding box center [478, 467] width 258 height 36
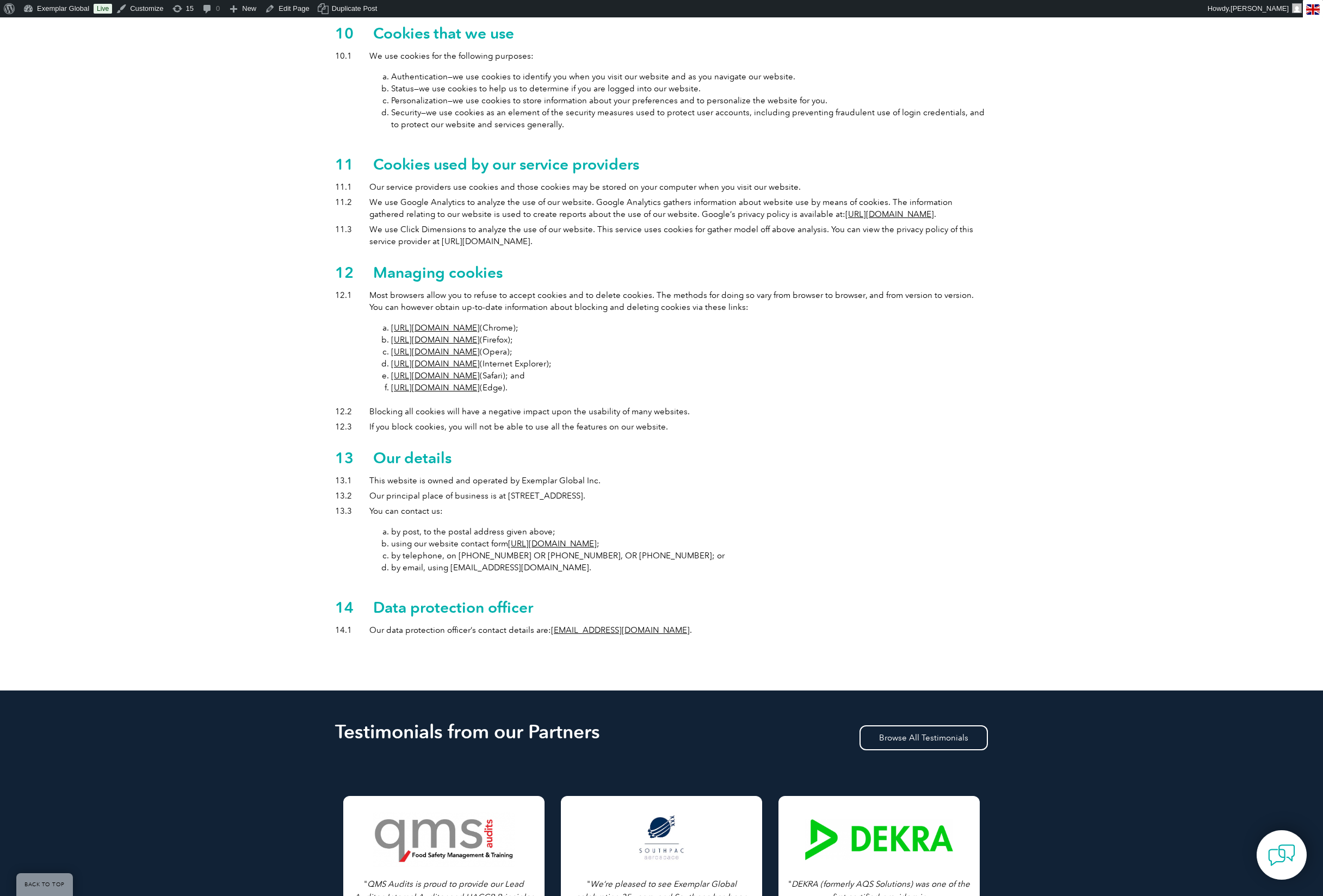
scroll to position [2558, 0]
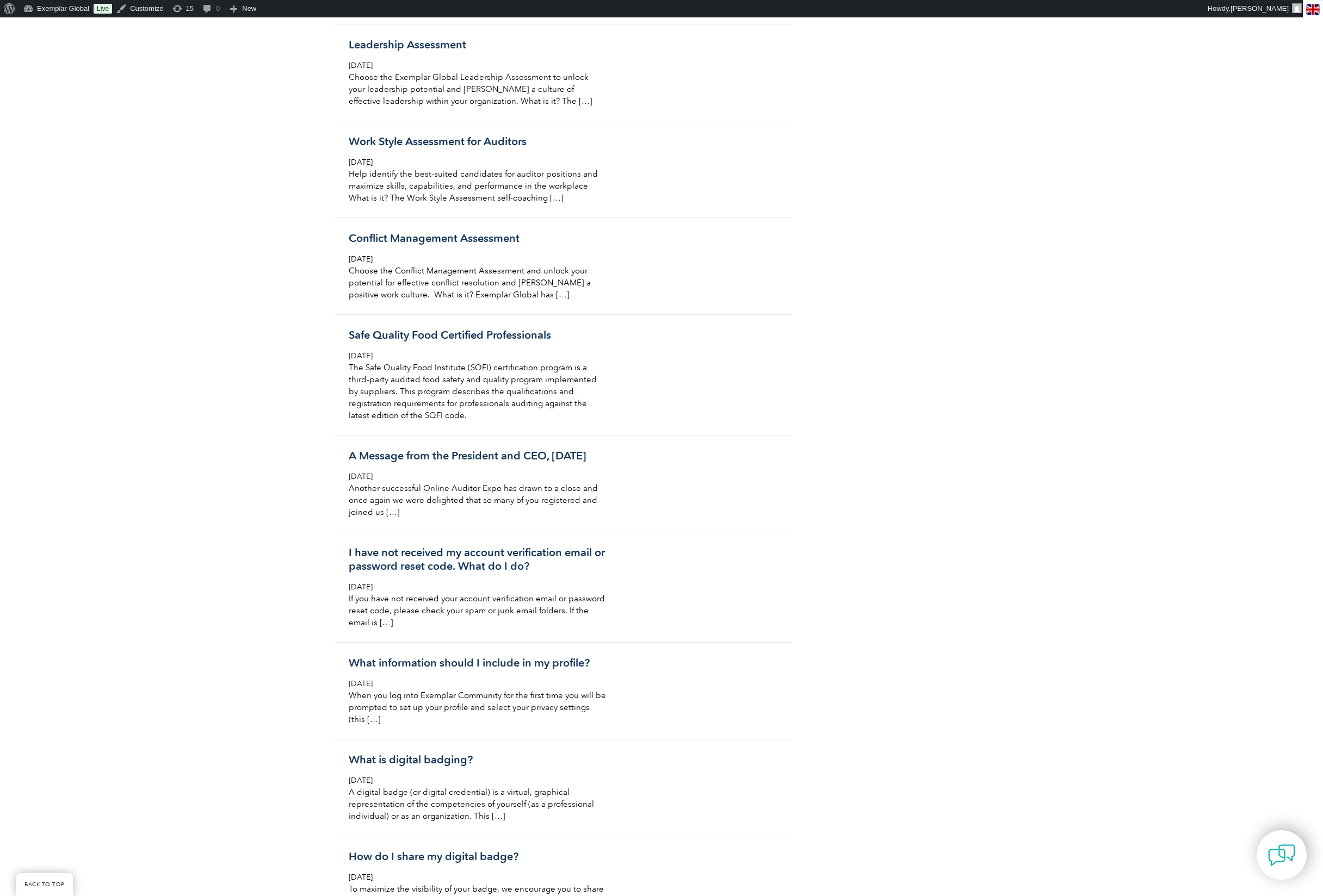
scroll to position [10693, 0]
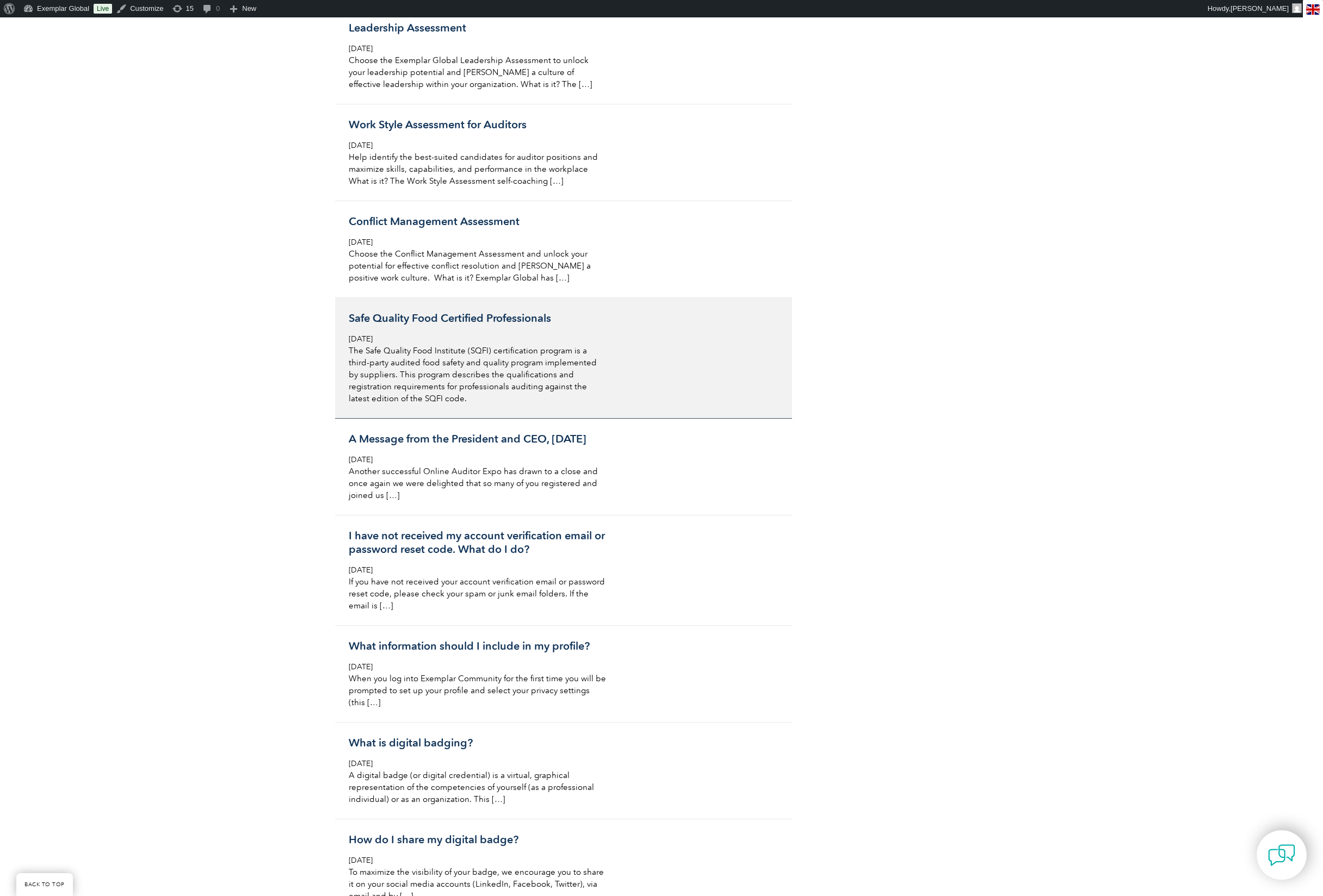
click at [586, 404] on p "The Safe Quality Food Institute (SQFI) certification program is a third-party a…" at bounding box center [478, 375] width 258 height 60
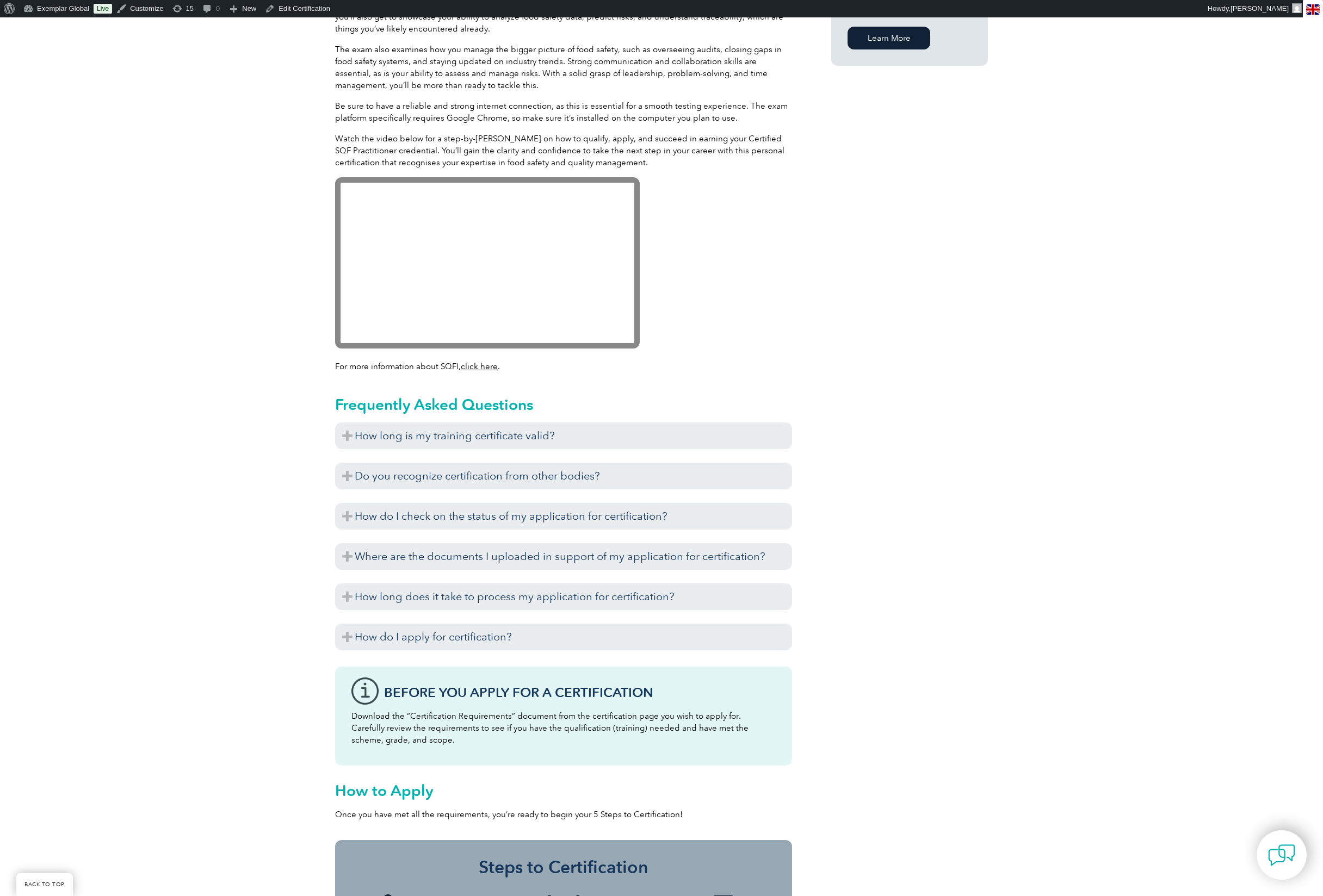
scroll to position [990, 0]
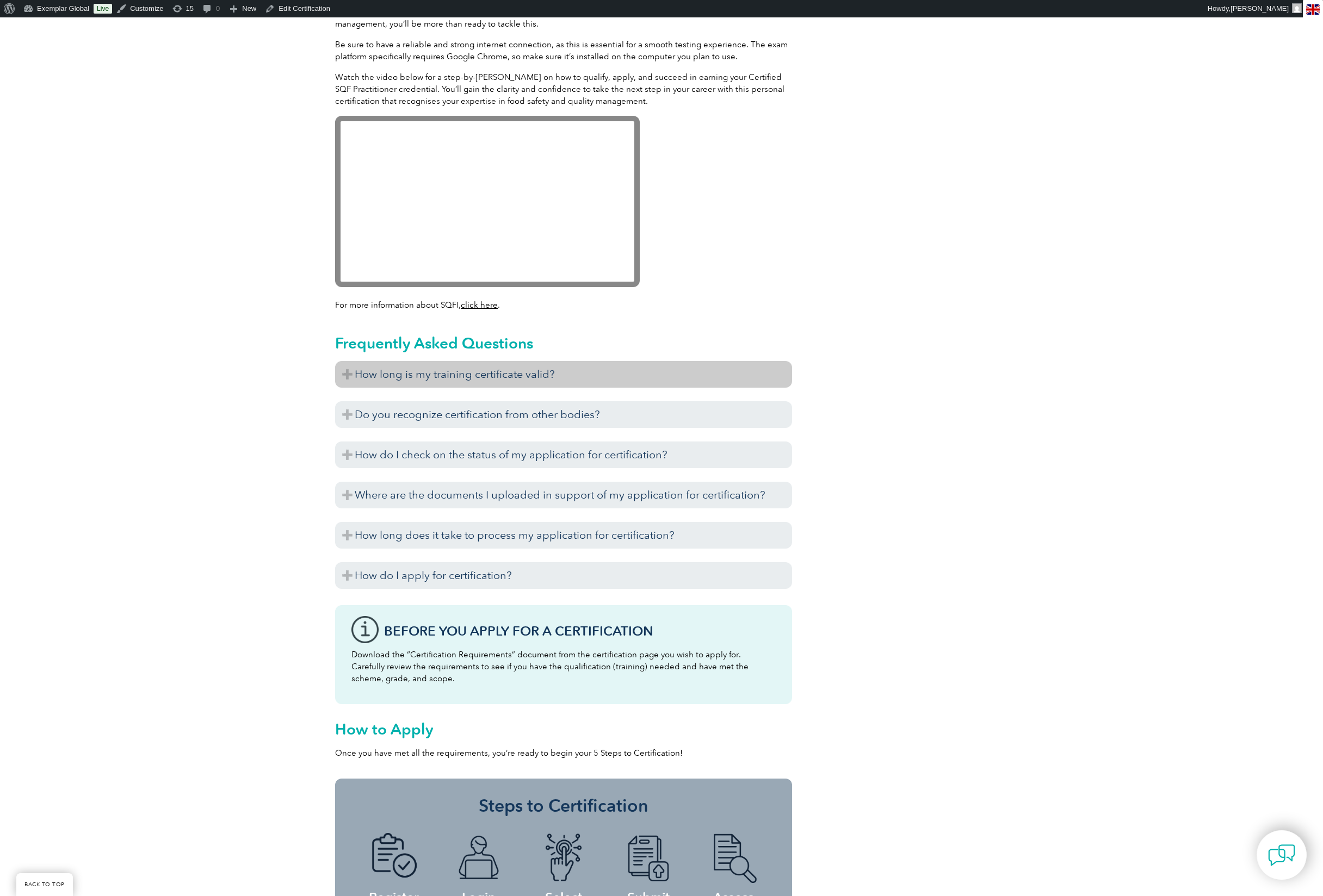
click at [530, 376] on h3 "How long is my training certificate valid?" at bounding box center [564, 374] width 457 height 27
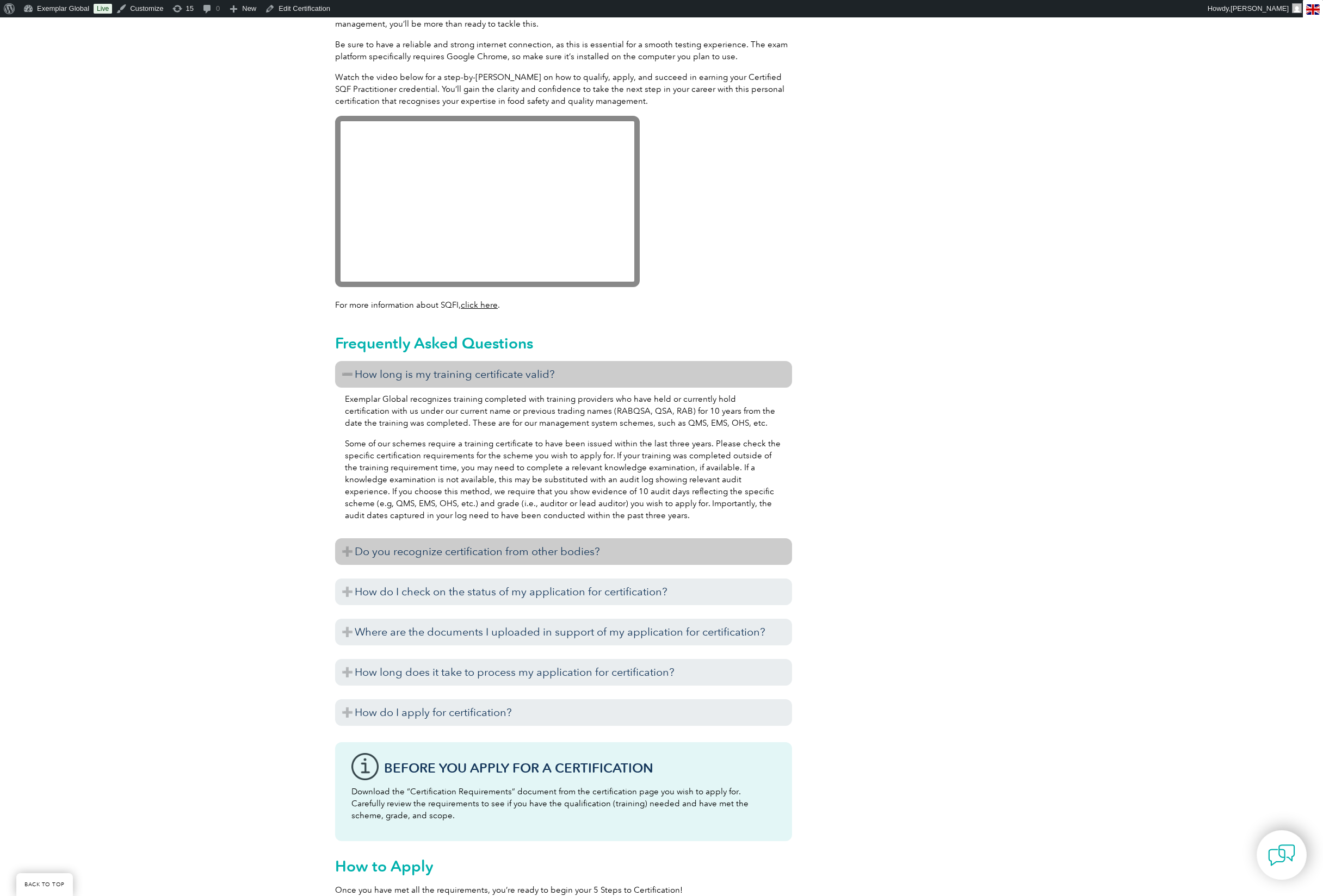
click at [554, 551] on h3 "Do you recognize certification from other bodies?" at bounding box center [564, 552] width 457 height 27
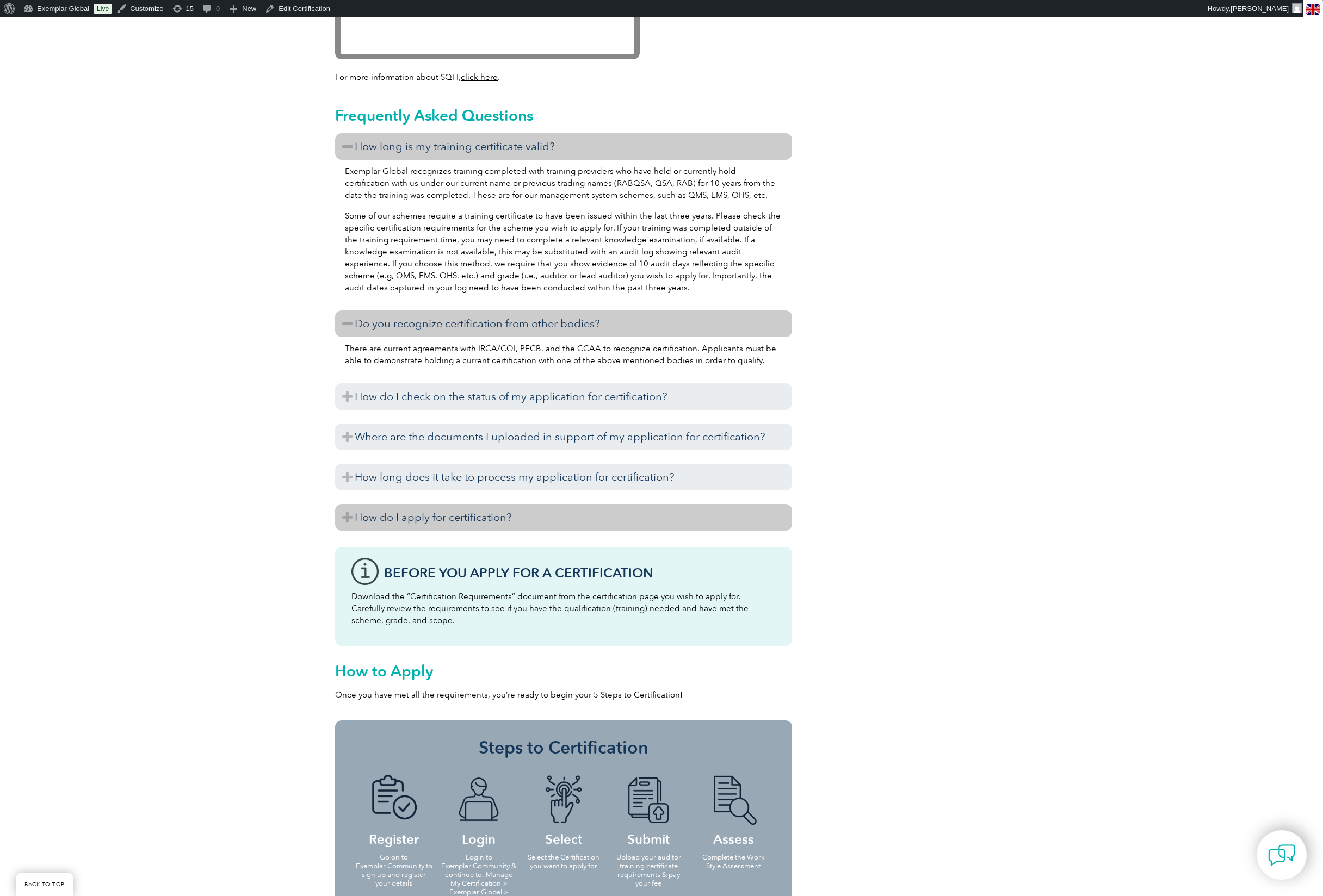
scroll to position [1241, 0]
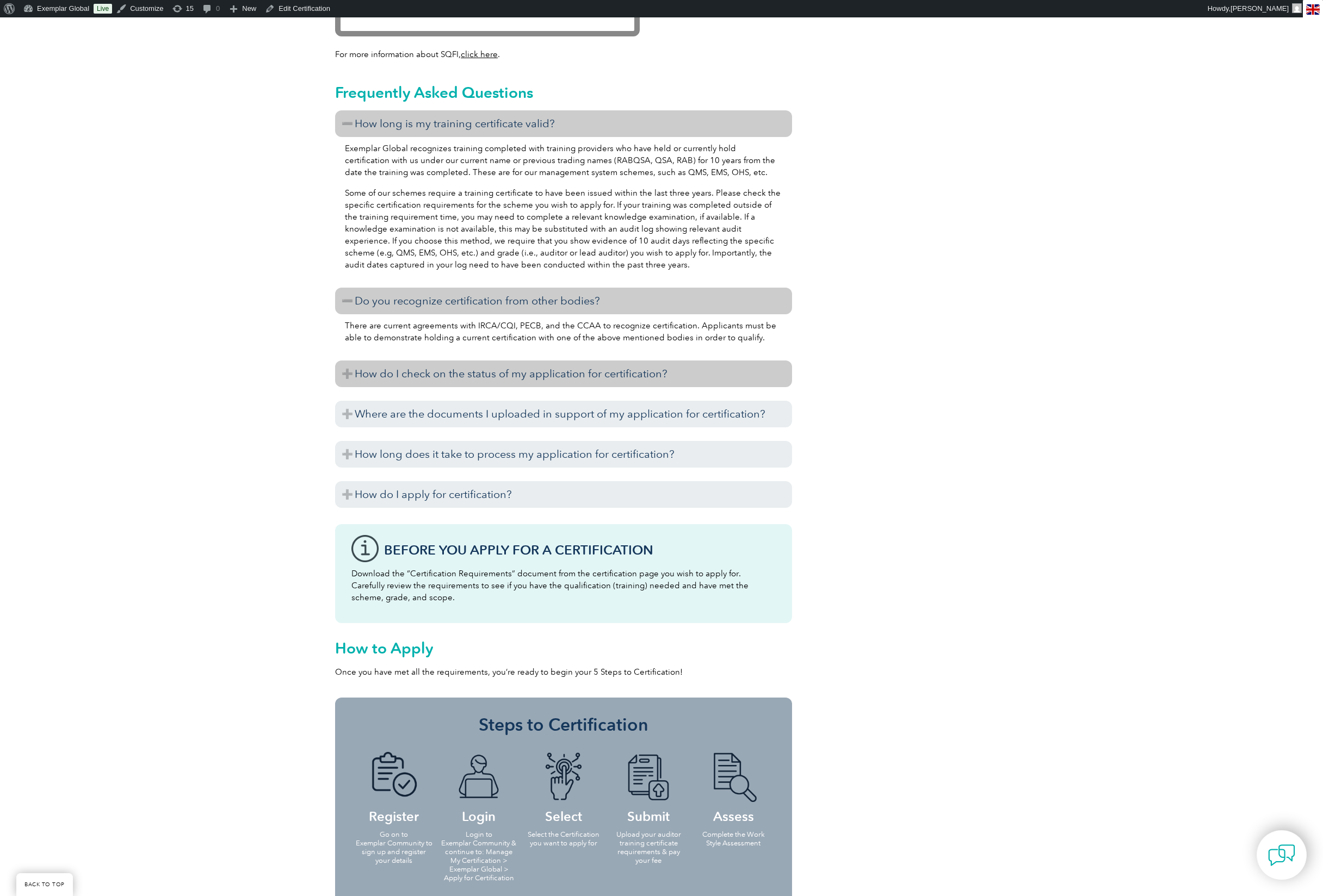
click at [631, 378] on h3 "How do I check on the status of my application for certification?" at bounding box center [564, 374] width 457 height 27
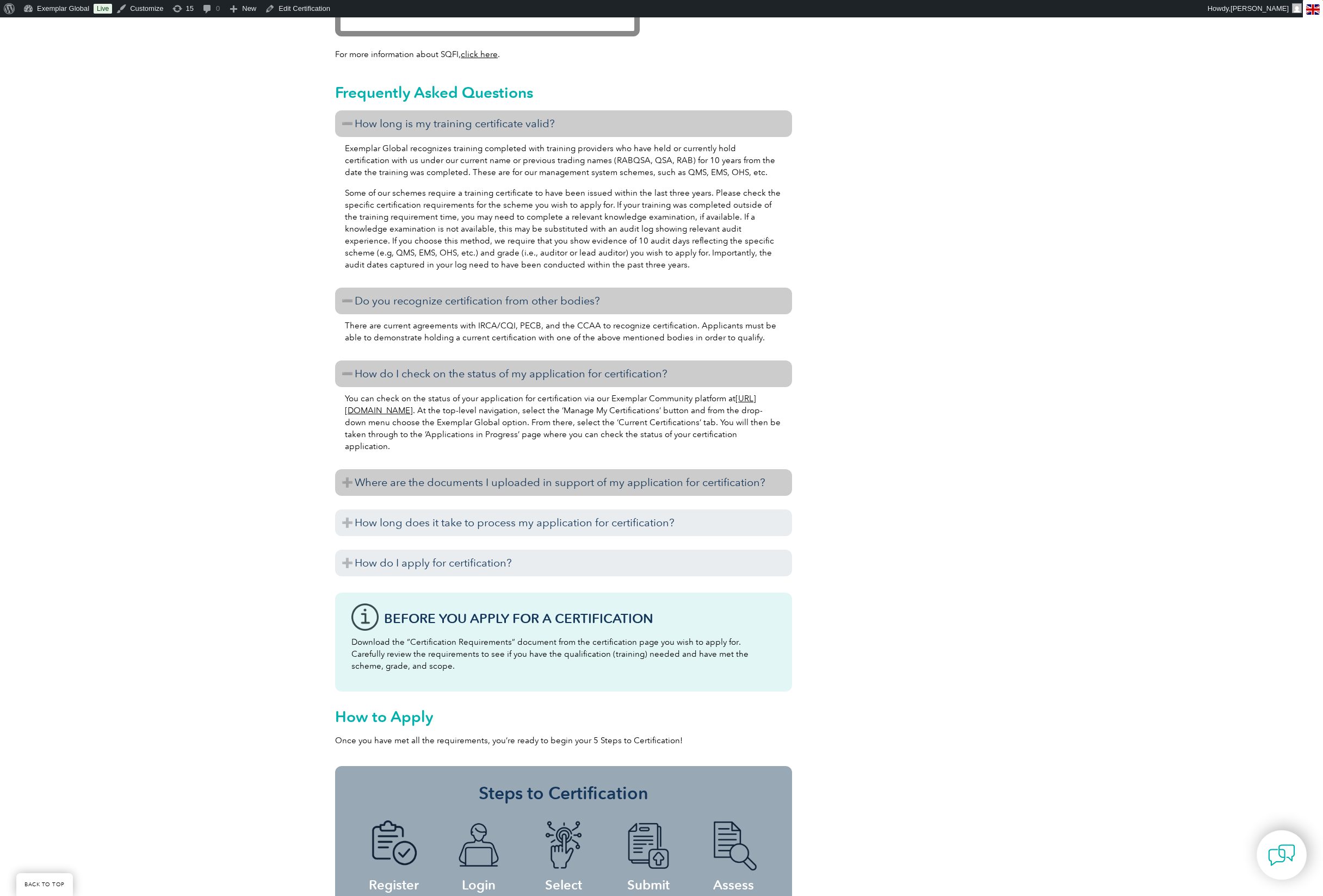
click at [633, 475] on h3 "Where are the documents I uploaded in support of my application for certificati…" at bounding box center [564, 482] width 457 height 27
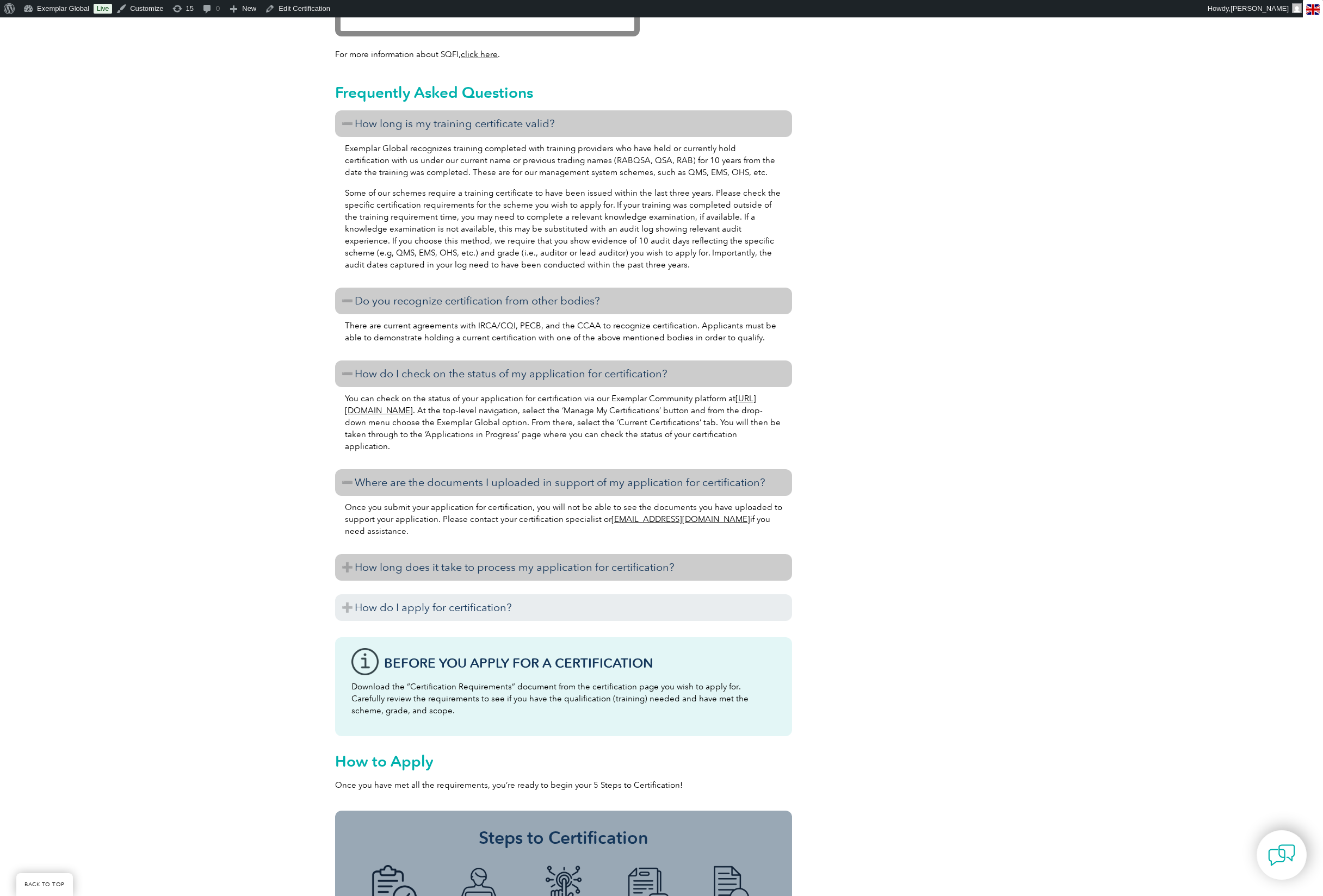
click at [653, 563] on h3 "How long does it take to process my application for certification?" at bounding box center [564, 567] width 457 height 27
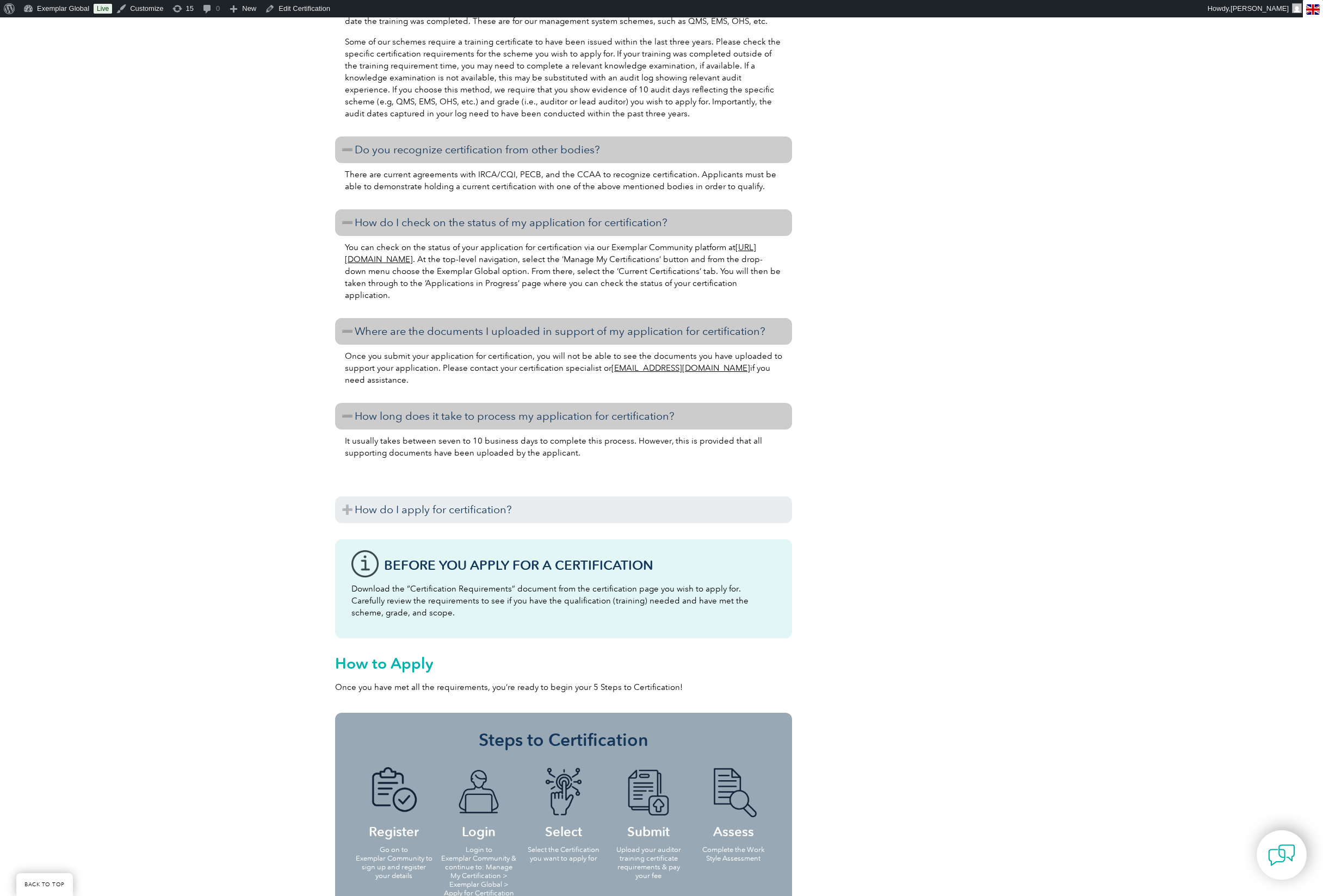
scroll to position [1392, 0]
click at [551, 512] on h3 "How do I apply for certification?" at bounding box center [564, 509] width 457 height 27
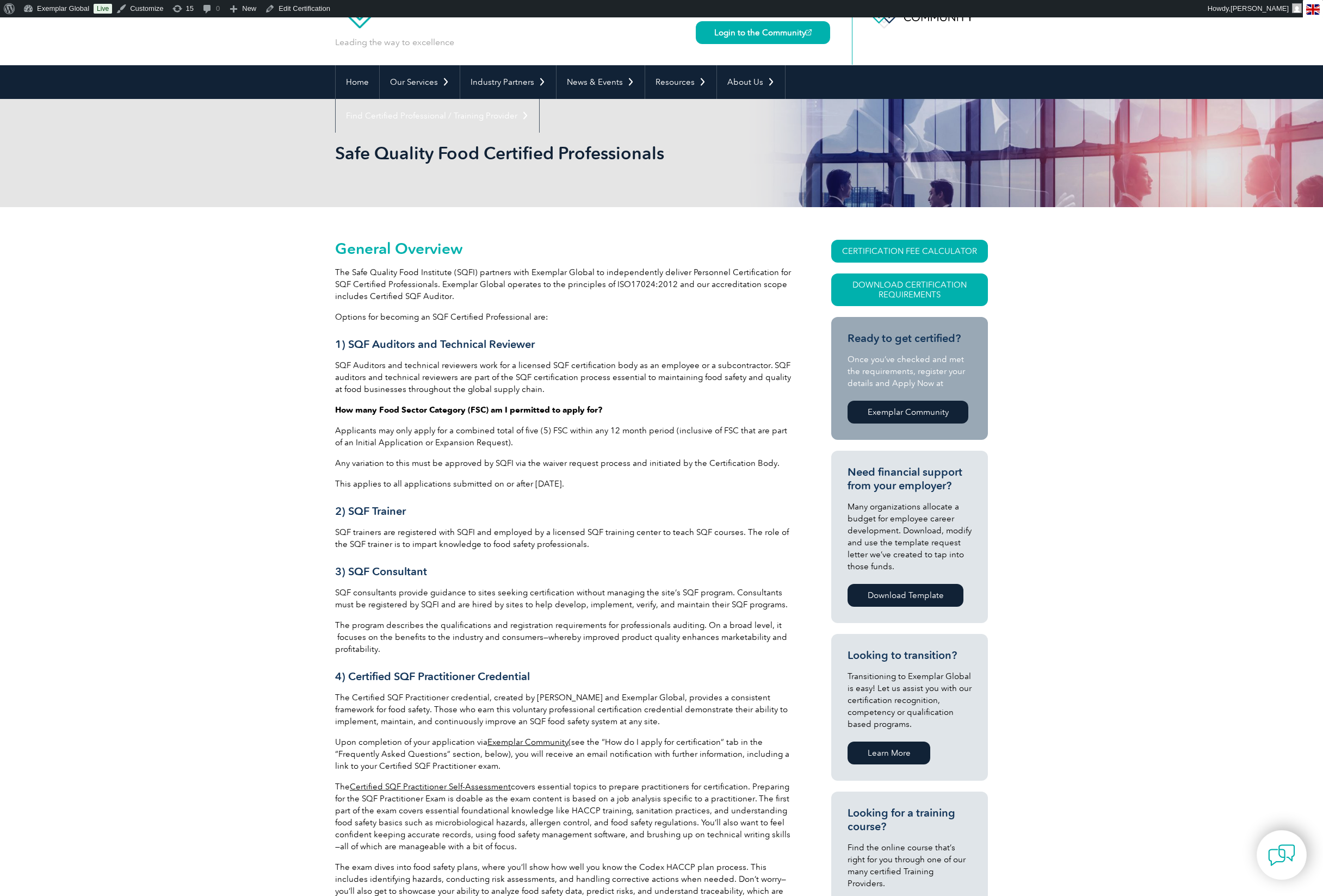
scroll to position [0, 0]
